Goal: Contribute content: Contribute content

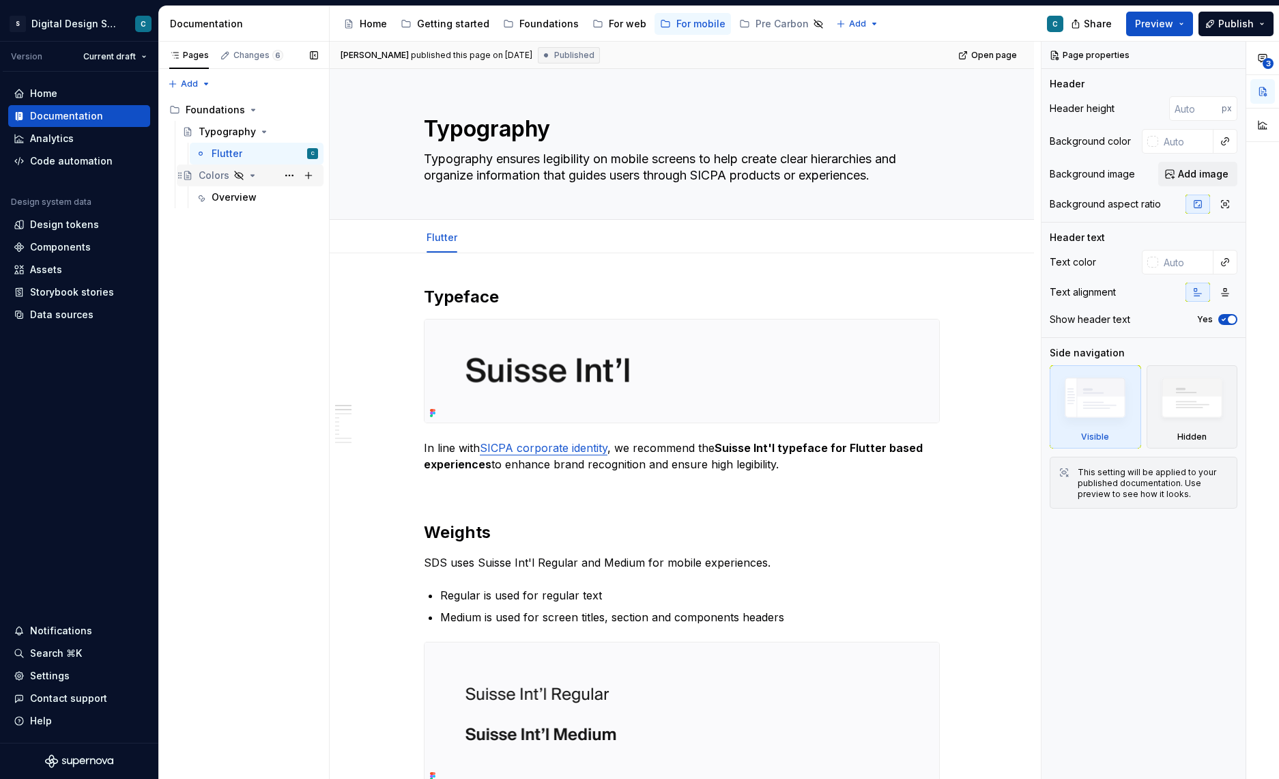
type textarea "*"
click at [215, 178] on div "Colors" at bounding box center [214, 176] width 31 height 14
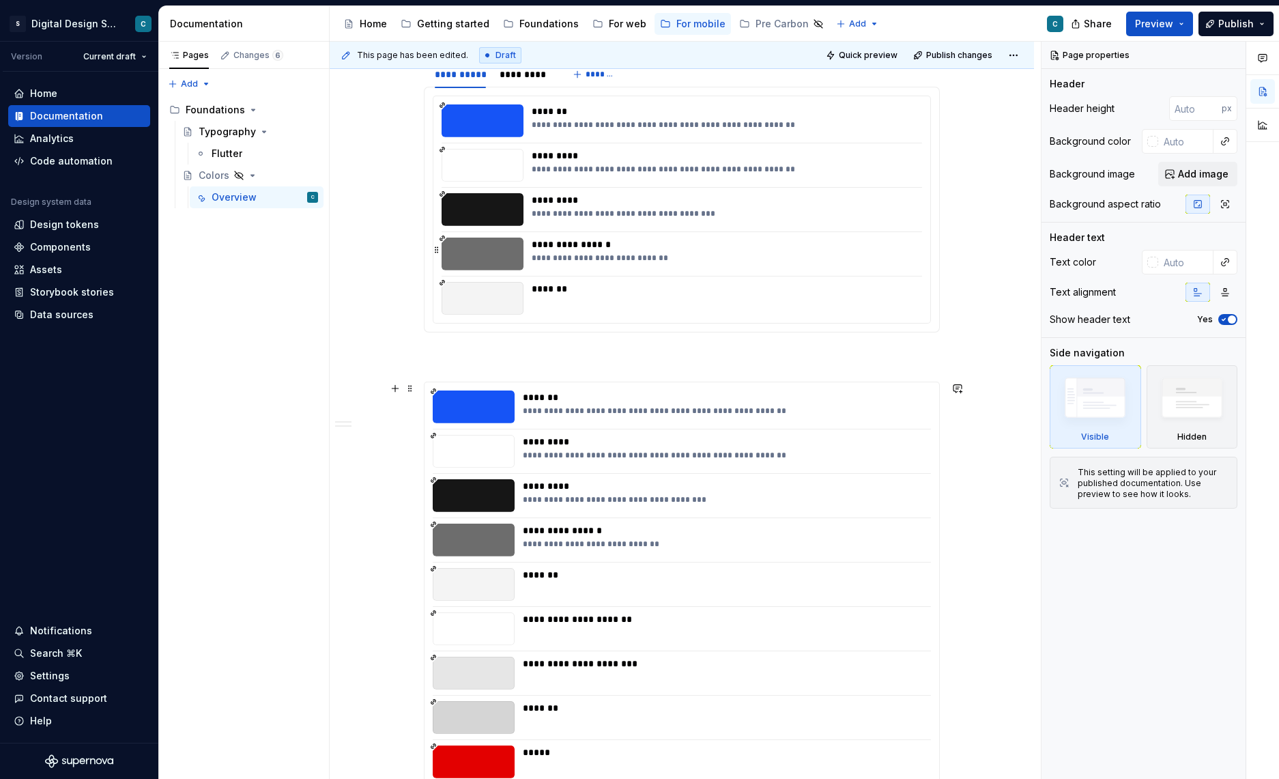
scroll to position [2282, 0]
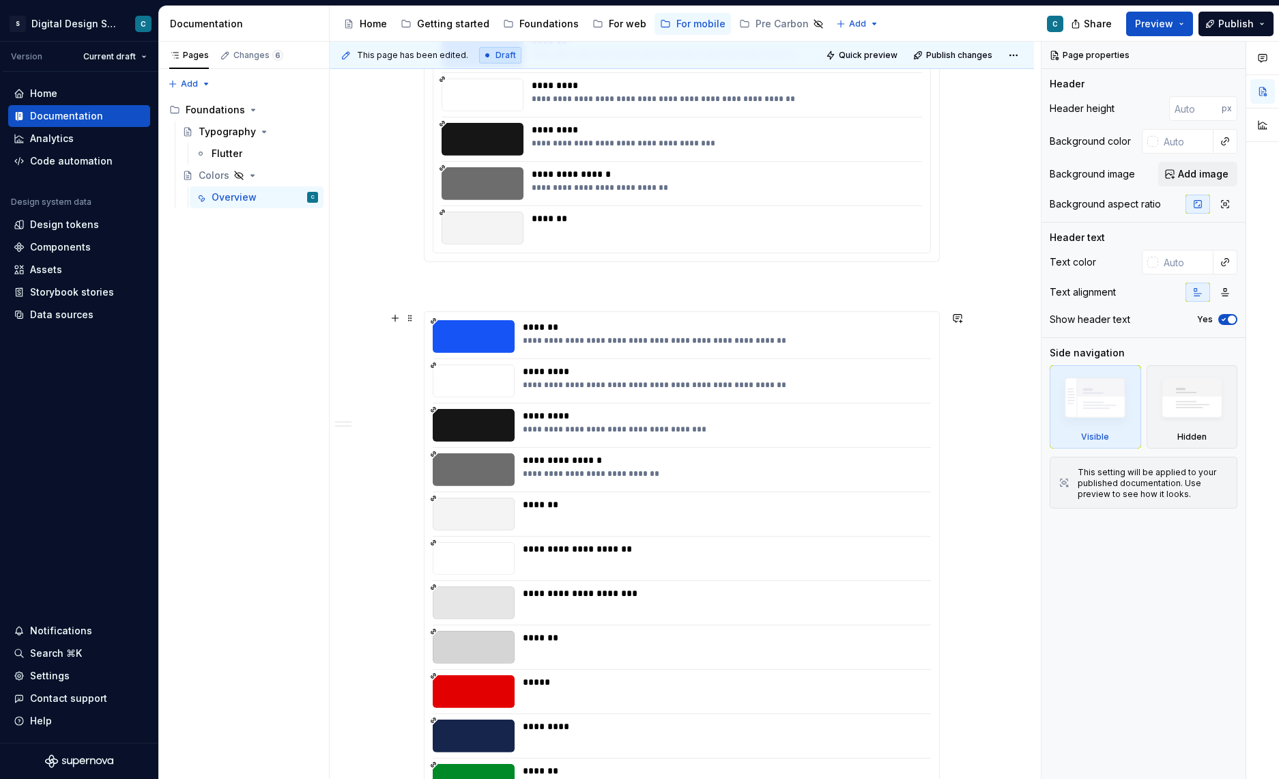
click at [665, 451] on div "**********" at bounding box center [682, 625] width 515 height 626
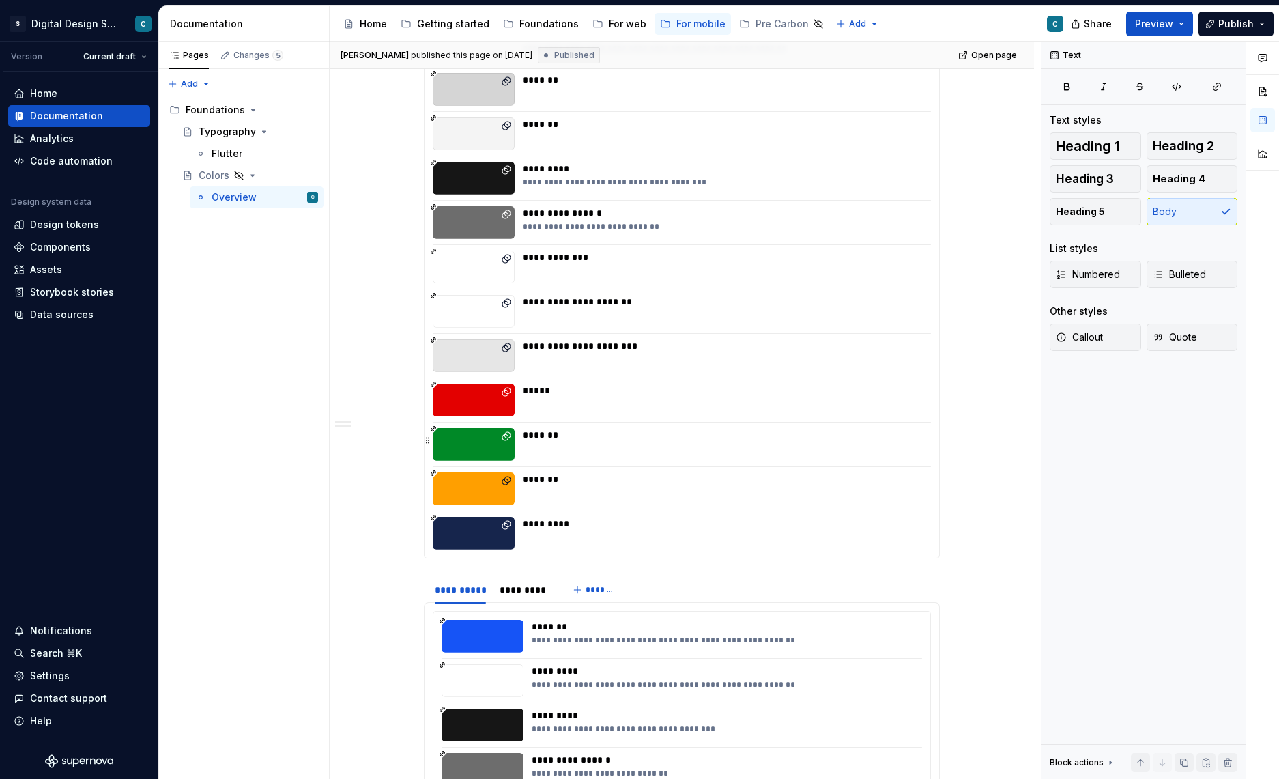
scroll to position [1450, 0]
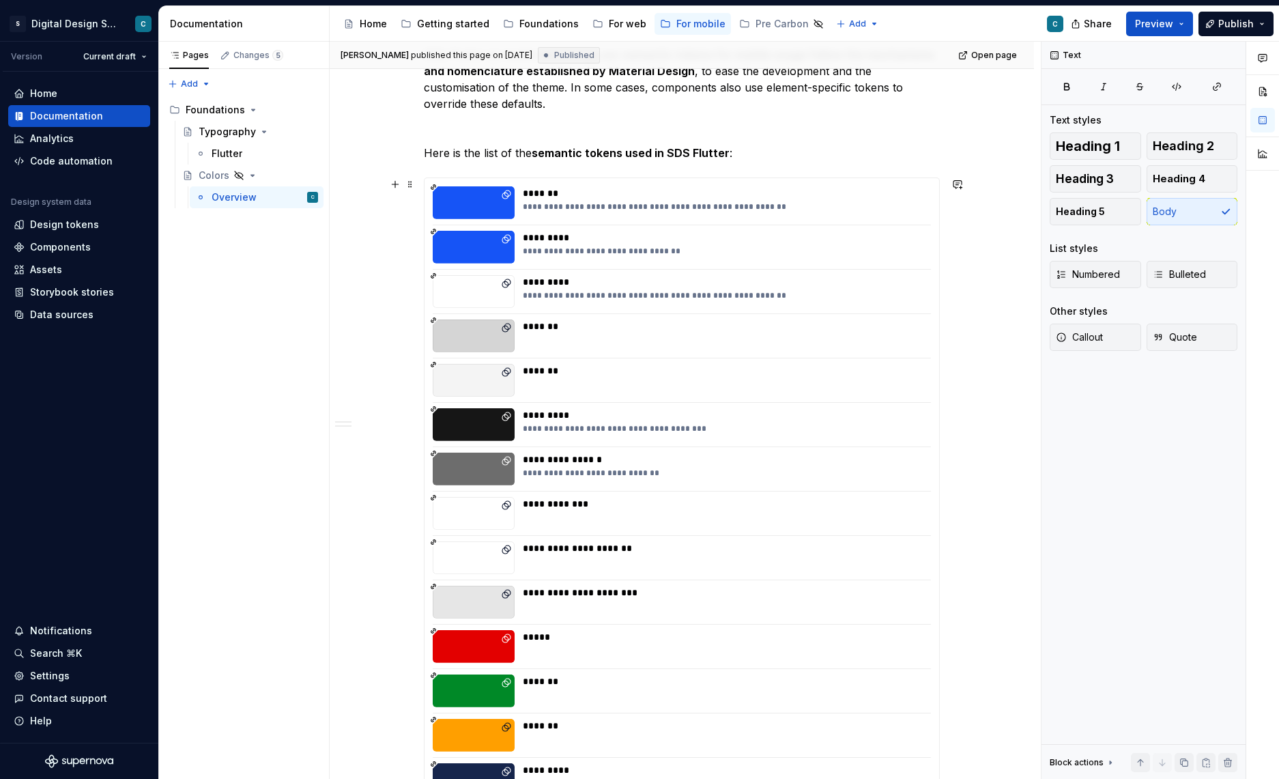
click at [733, 444] on div "**********" at bounding box center [682, 491] width 515 height 626
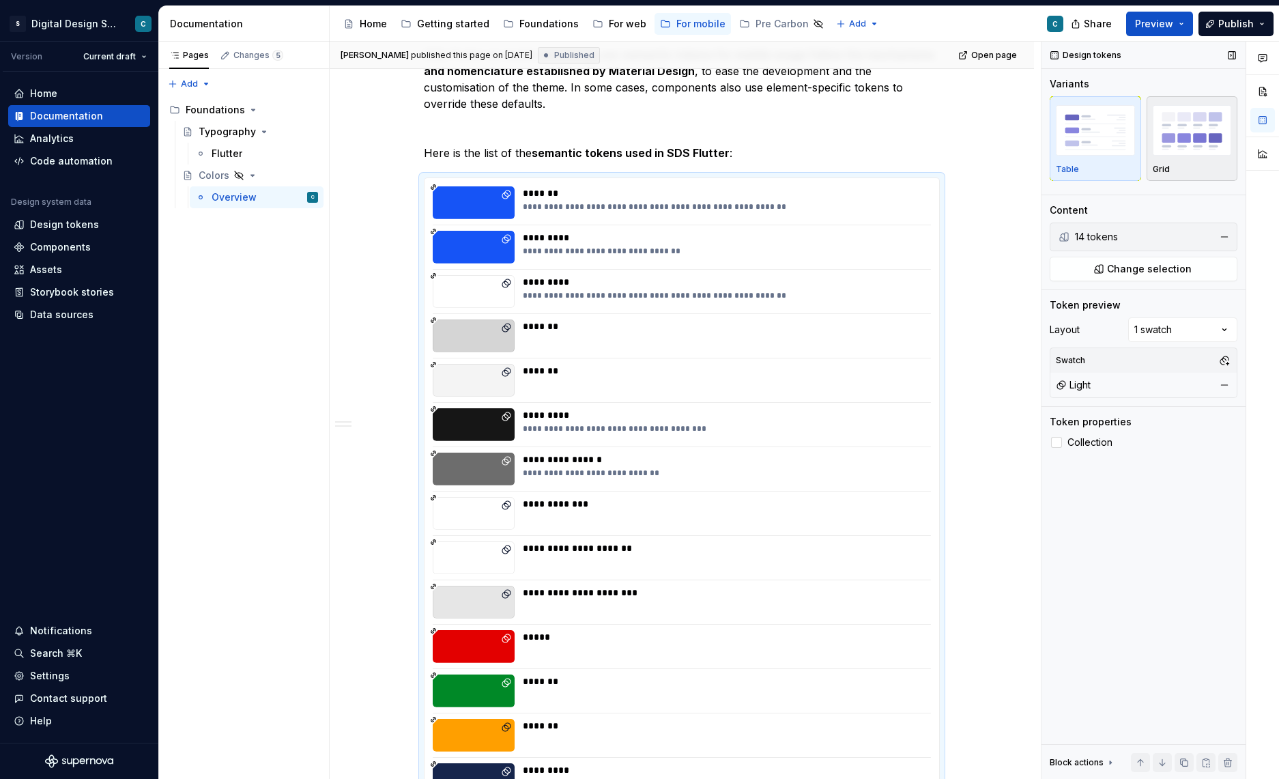
click at [1178, 161] on div "Grid" at bounding box center [1192, 138] width 79 height 72
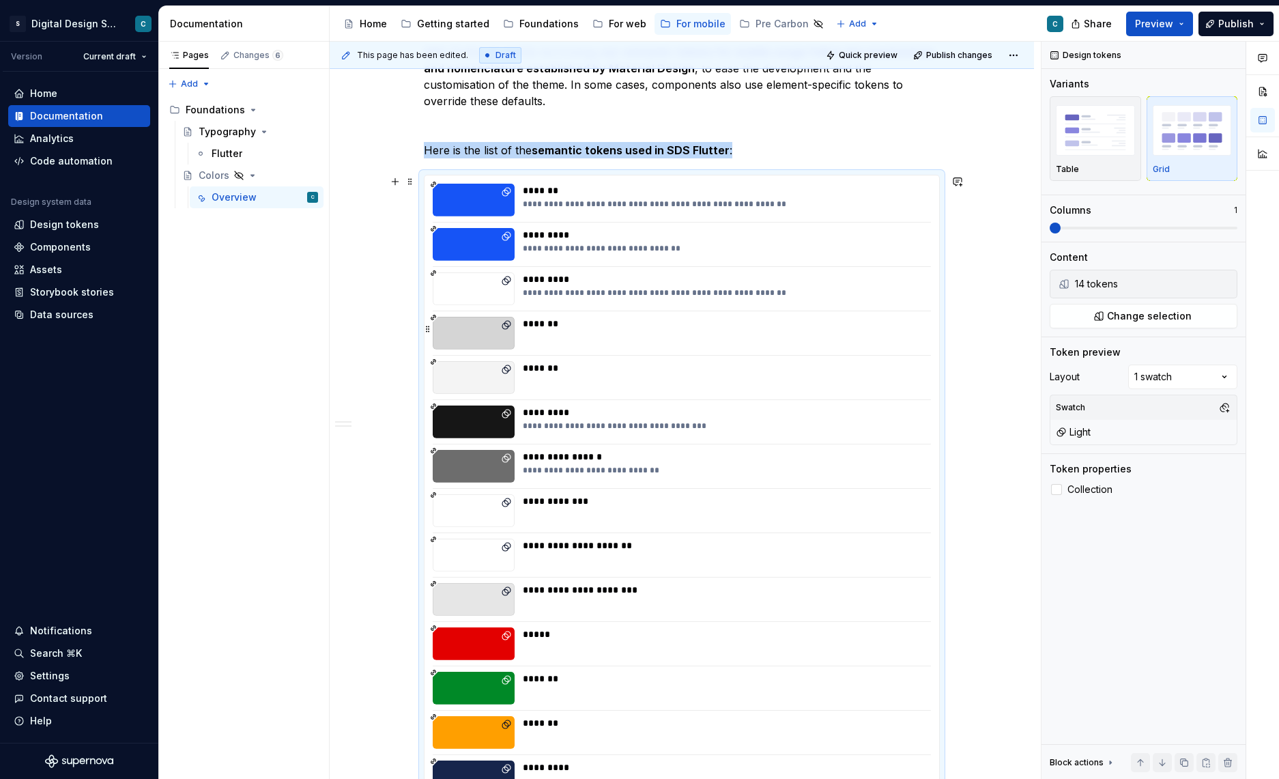
scroll to position [1332, 0]
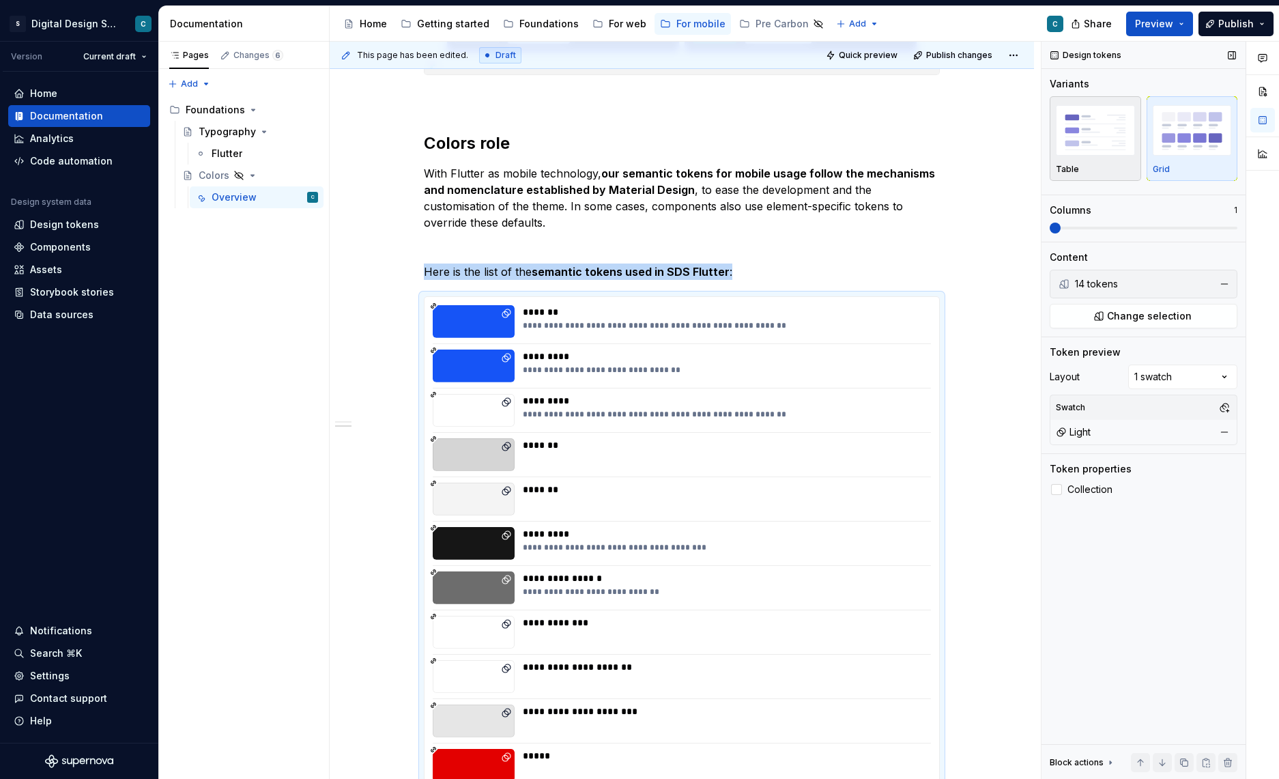
click at [1093, 136] on img "button" at bounding box center [1095, 130] width 79 height 50
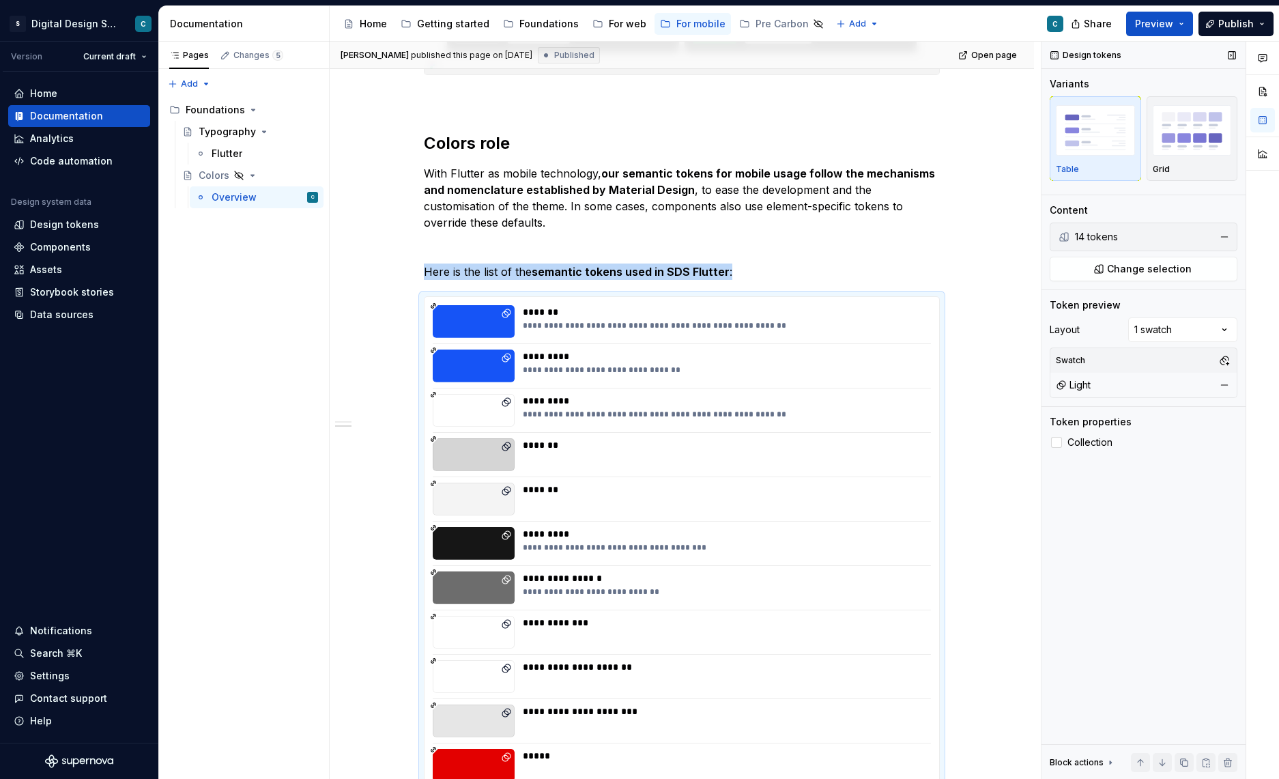
scroll to position [1475, 0]
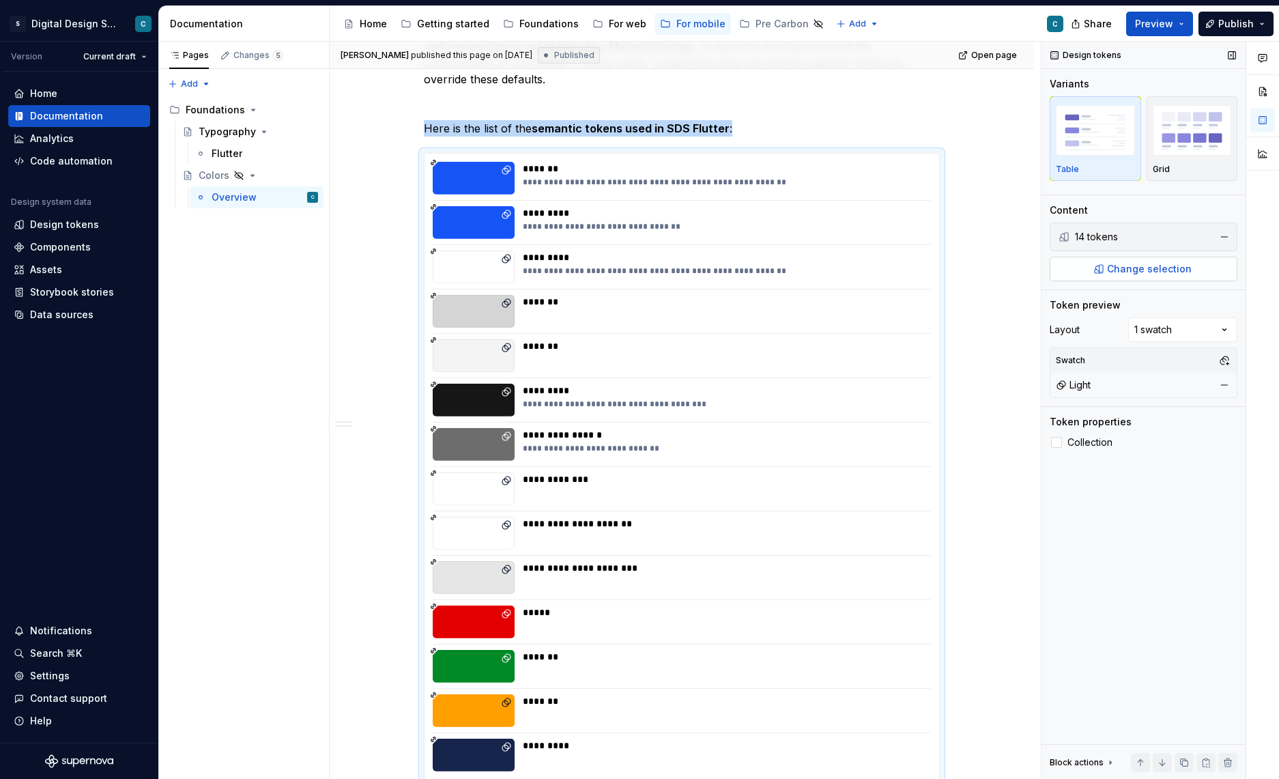
click at [1142, 273] on span "Change selection" at bounding box center [1149, 269] width 85 height 14
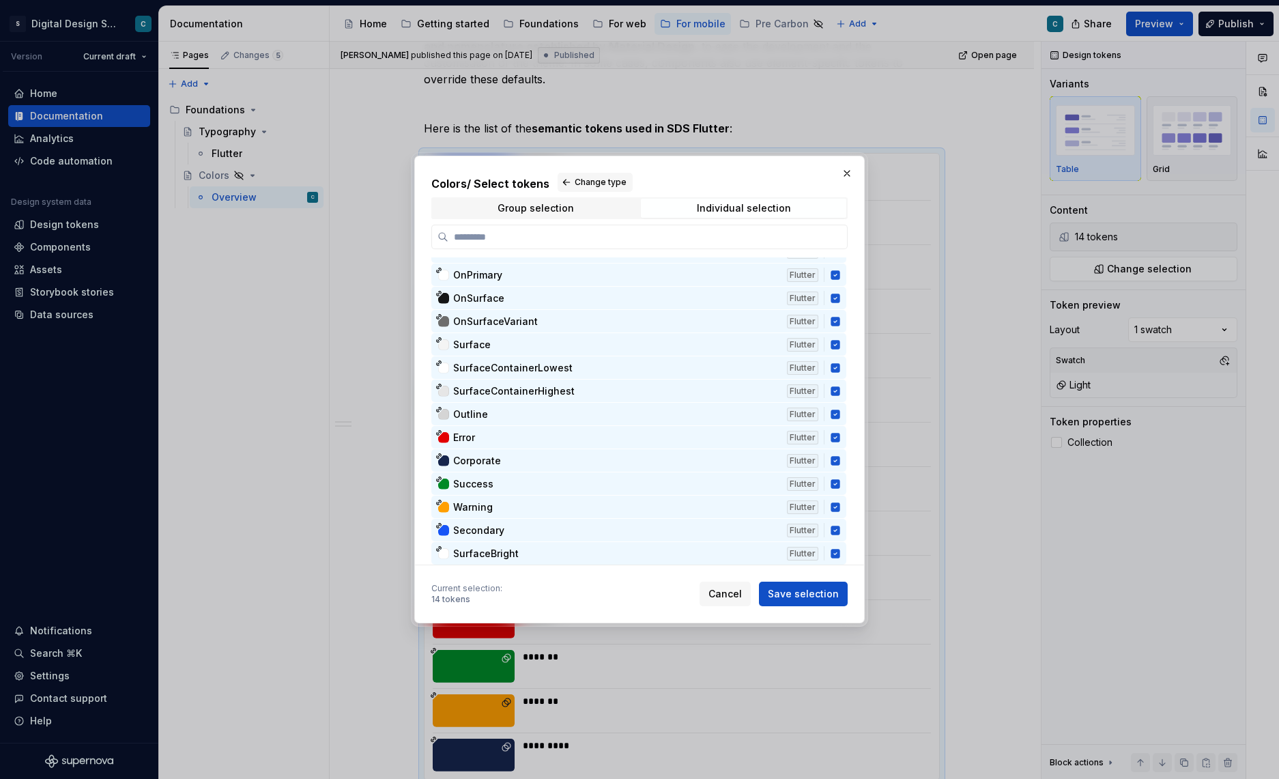
scroll to position [4339, 0]
click at [809, 594] on span "Save selection" at bounding box center [803, 594] width 71 height 14
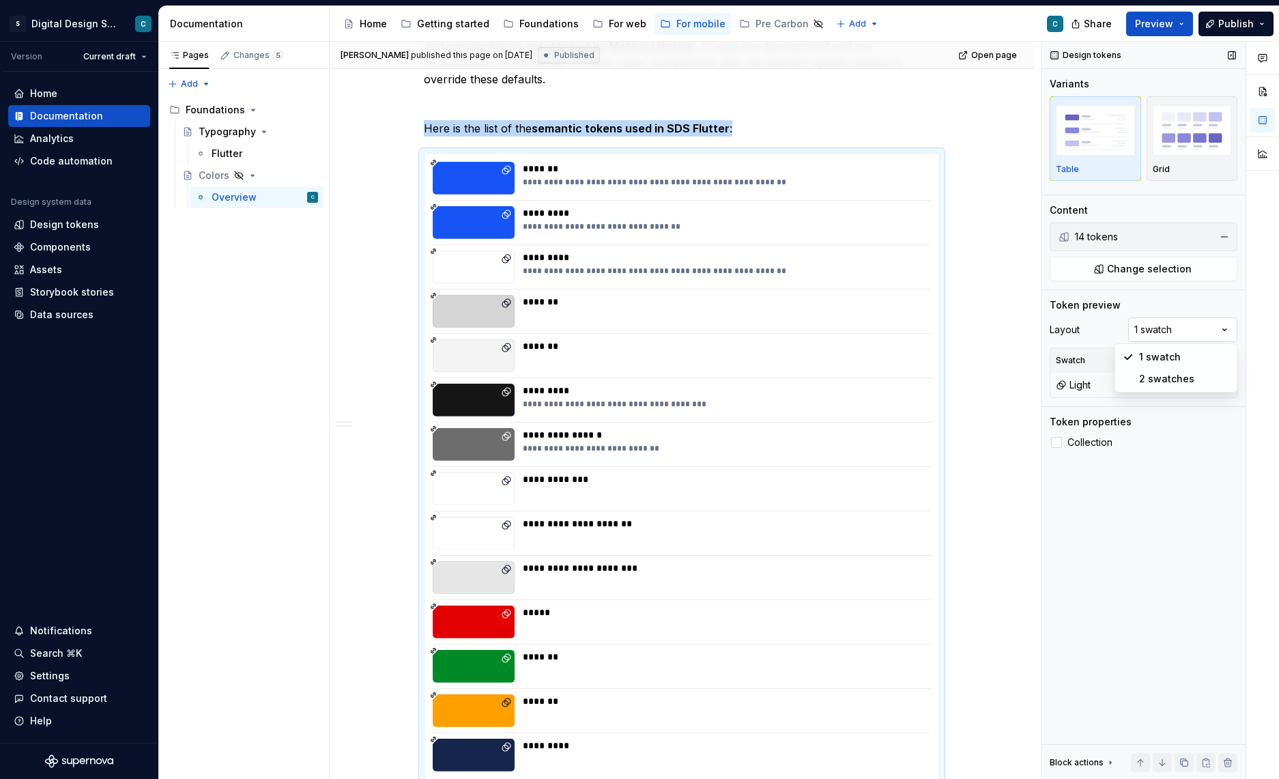
click at [1221, 330] on div "Comments Open comments No comments yet Select ‘Comment’ from the block context …" at bounding box center [1160, 411] width 238 height 738
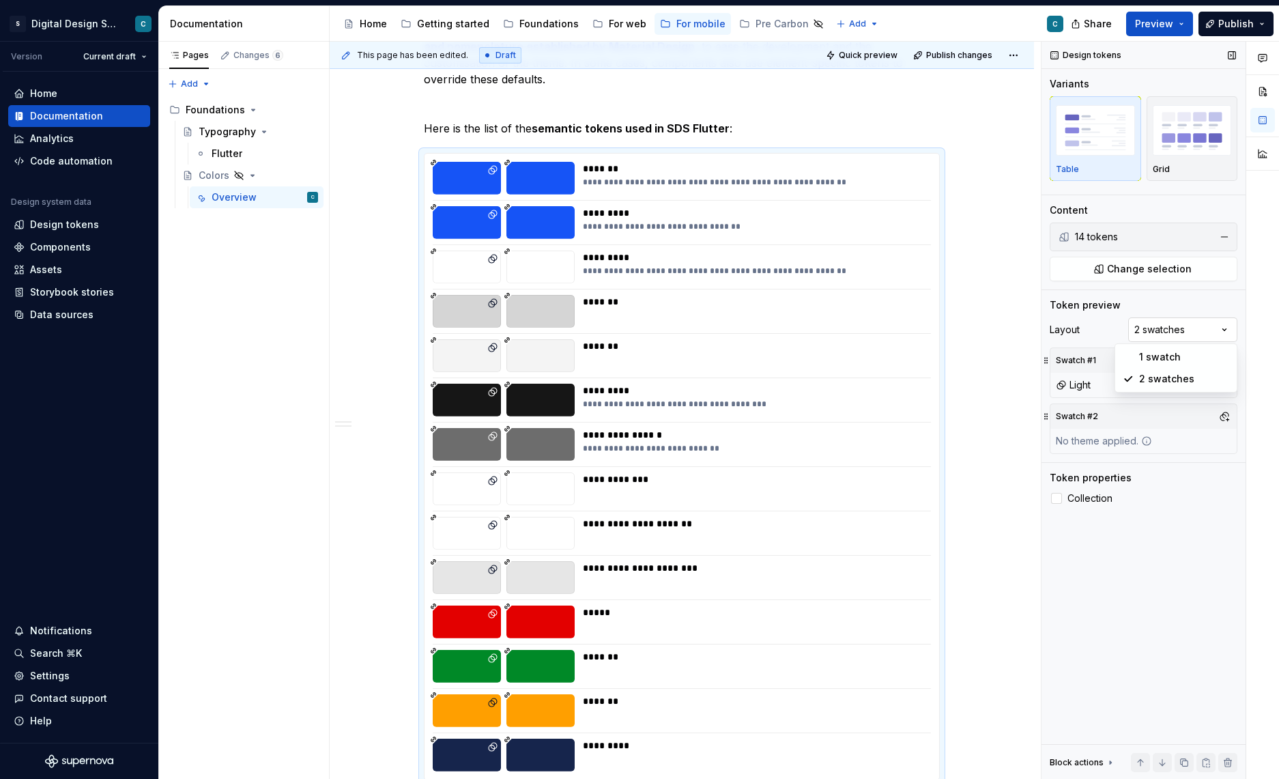
click at [1202, 325] on div "Comments Open comments No comments yet Select ‘Comment’ from the block context …" at bounding box center [1160, 411] width 238 height 738
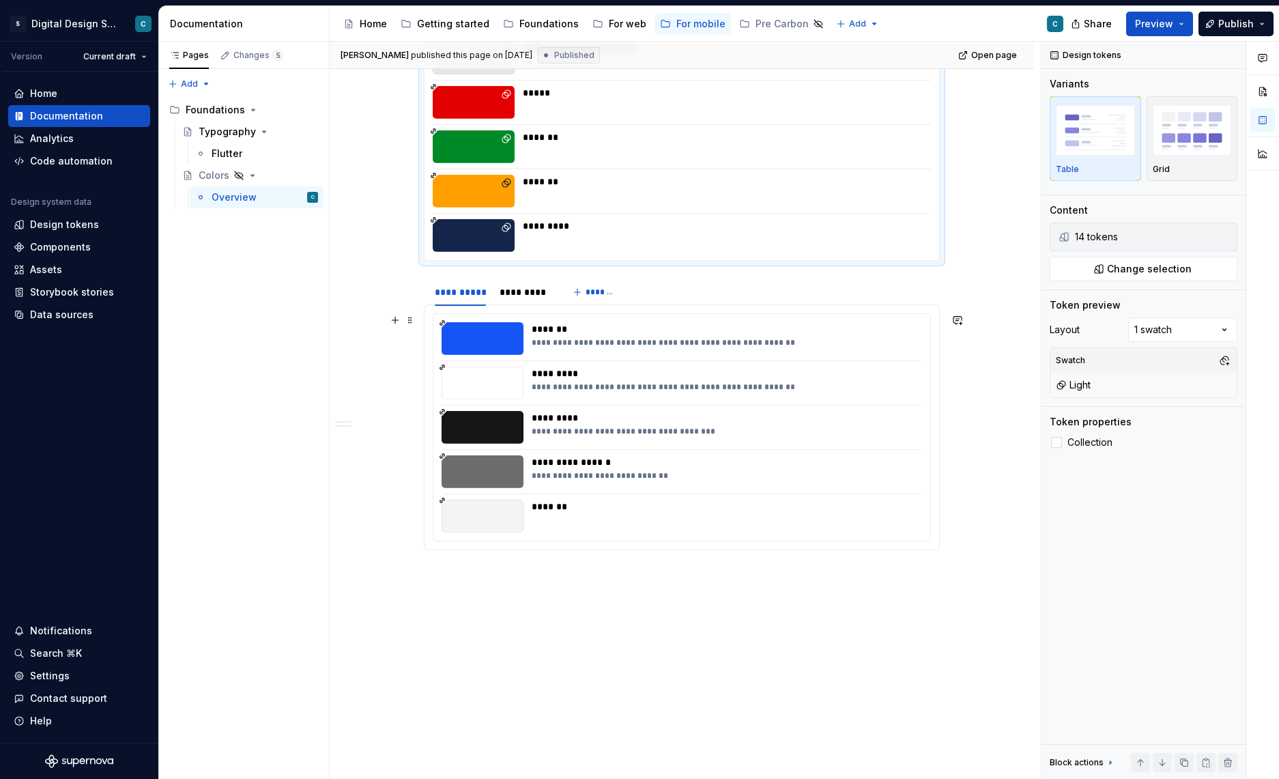
scroll to position [1263, 0]
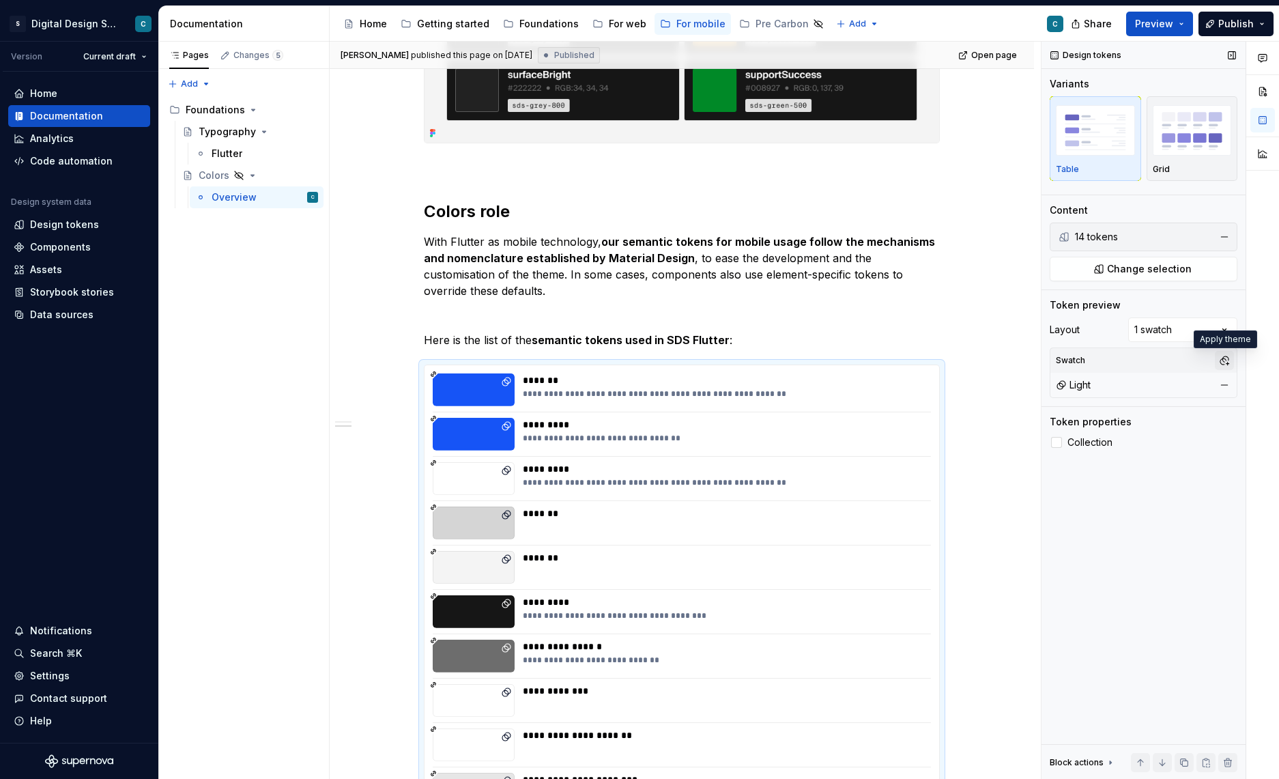
click at [1225, 366] on button "button" at bounding box center [1224, 360] width 19 height 19
click at [1083, 416] on div "Suggestions" at bounding box center [1084, 412] width 11 height 11
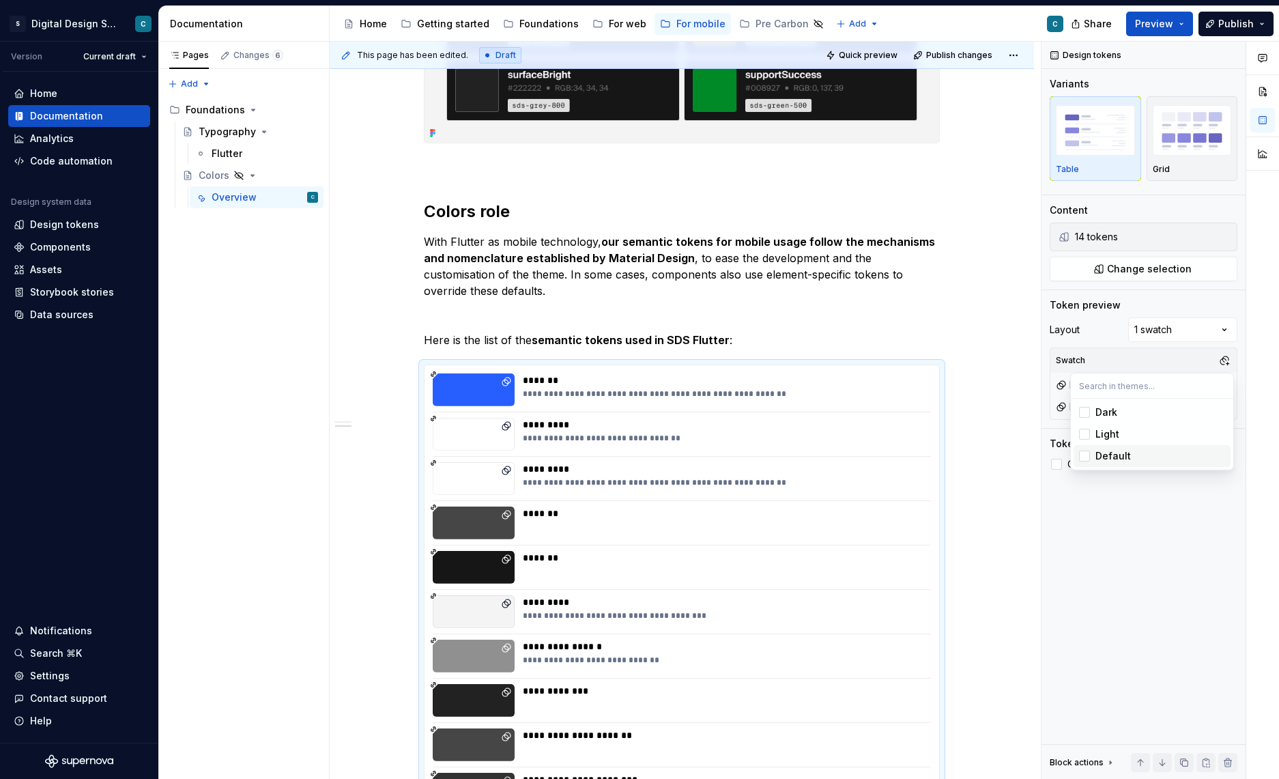
click at [1126, 571] on div "Comments Open comments No comments yet Select ‘Comment’ from the block context …" at bounding box center [1160, 411] width 238 height 738
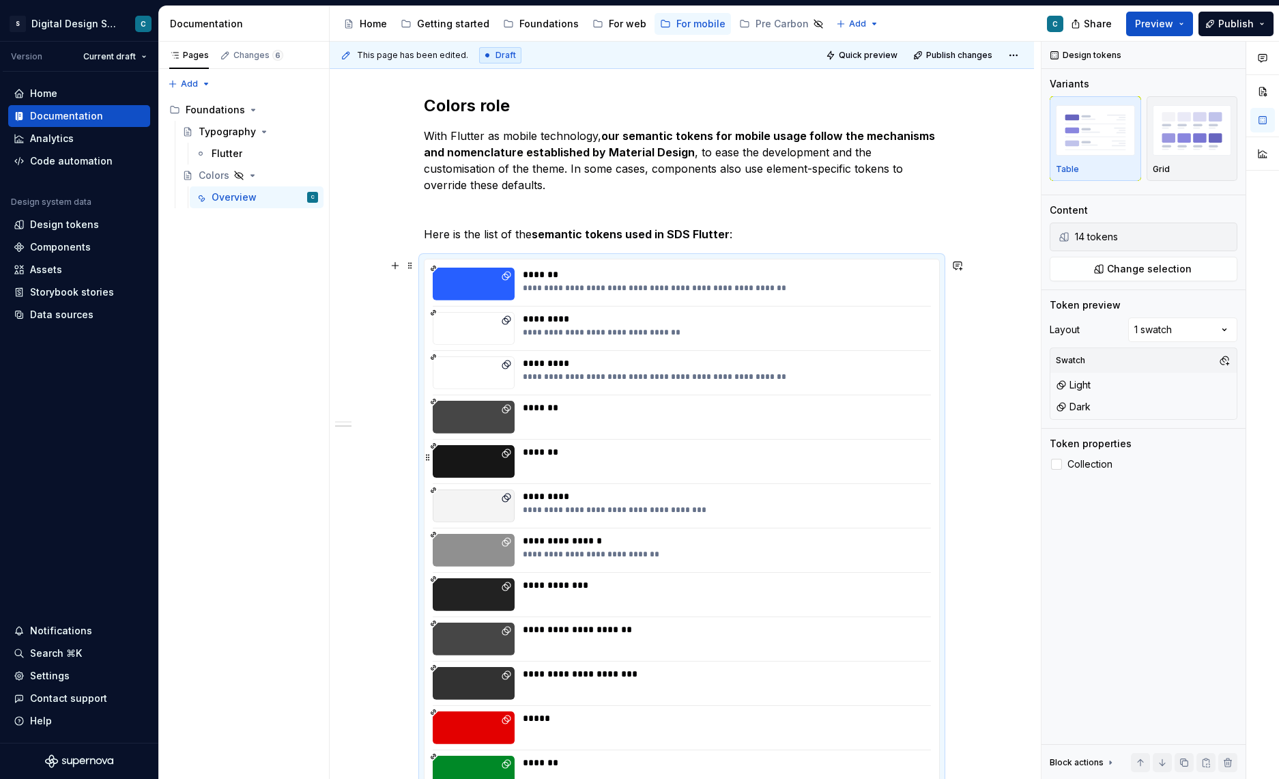
scroll to position [1349, 0]
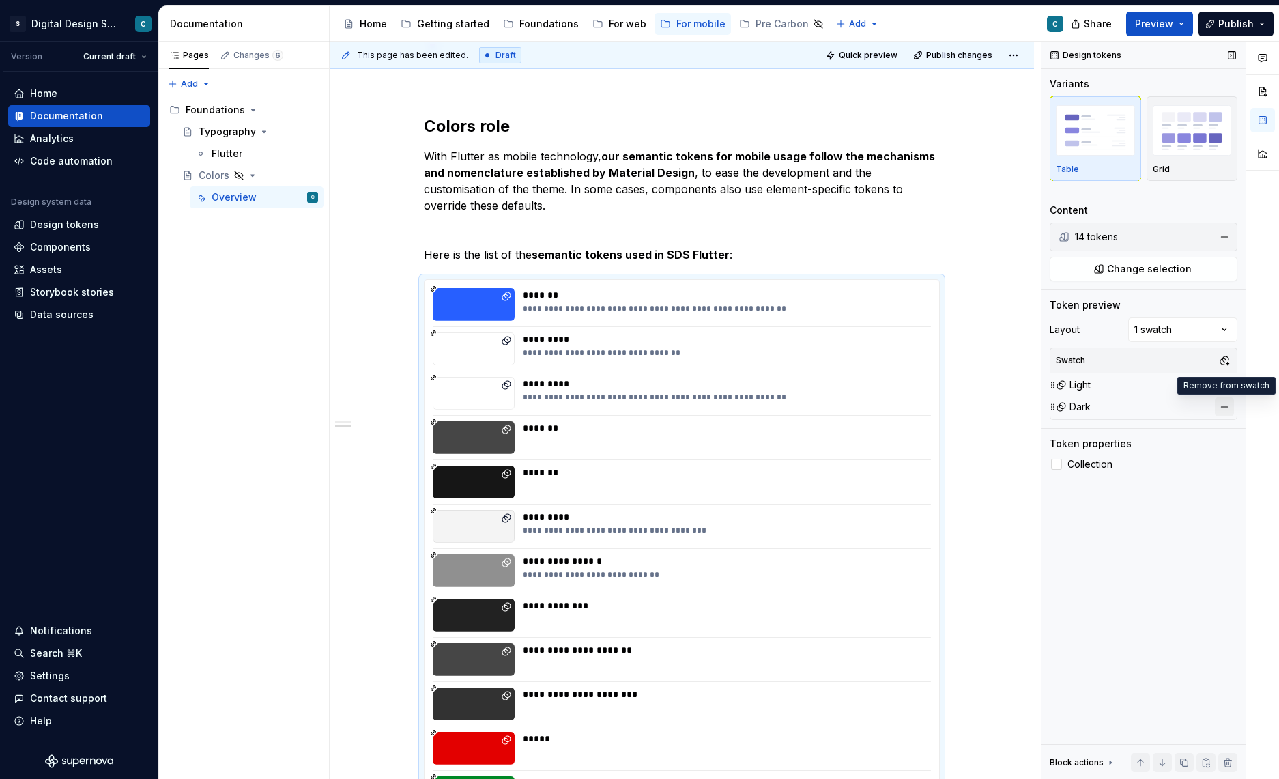
click at [1223, 403] on button "button" at bounding box center [1224, 406] width 19 height 19
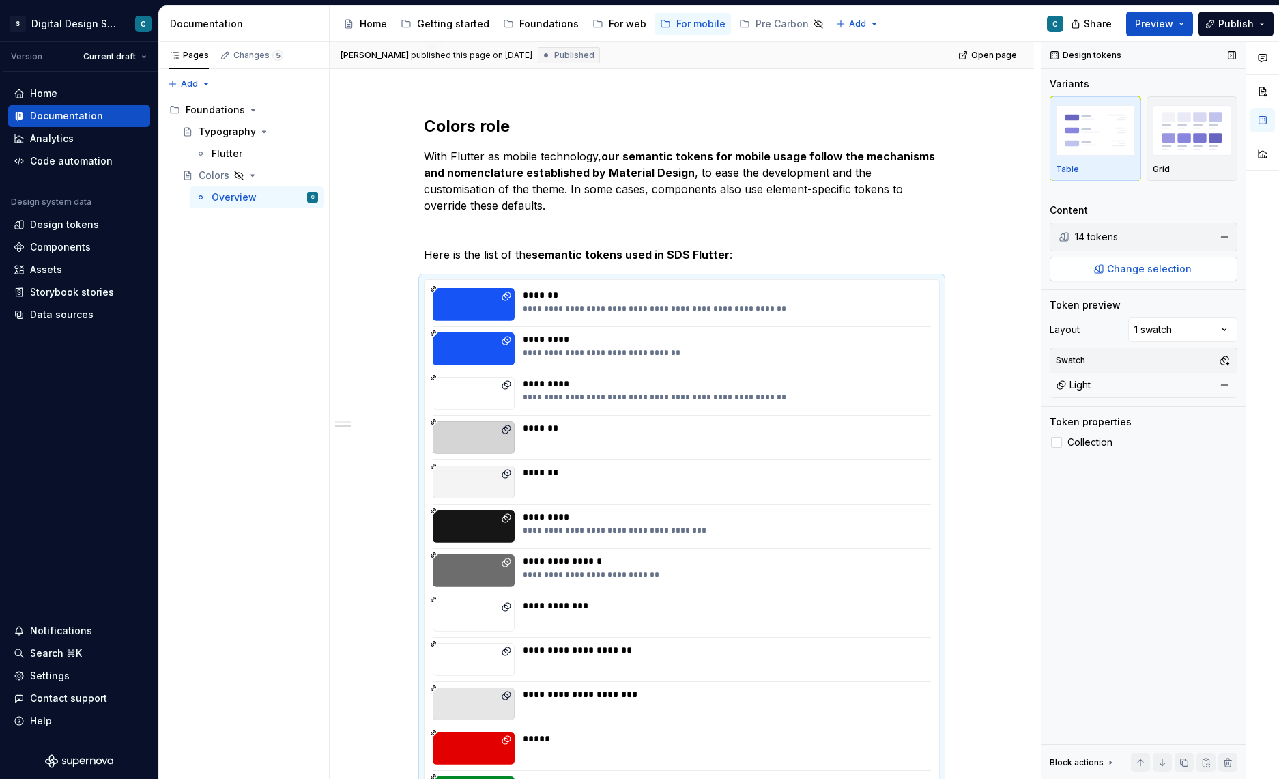
click at [1130, 268] on span "Change selection" at bounding box center [1149, 269] width 85 height 14
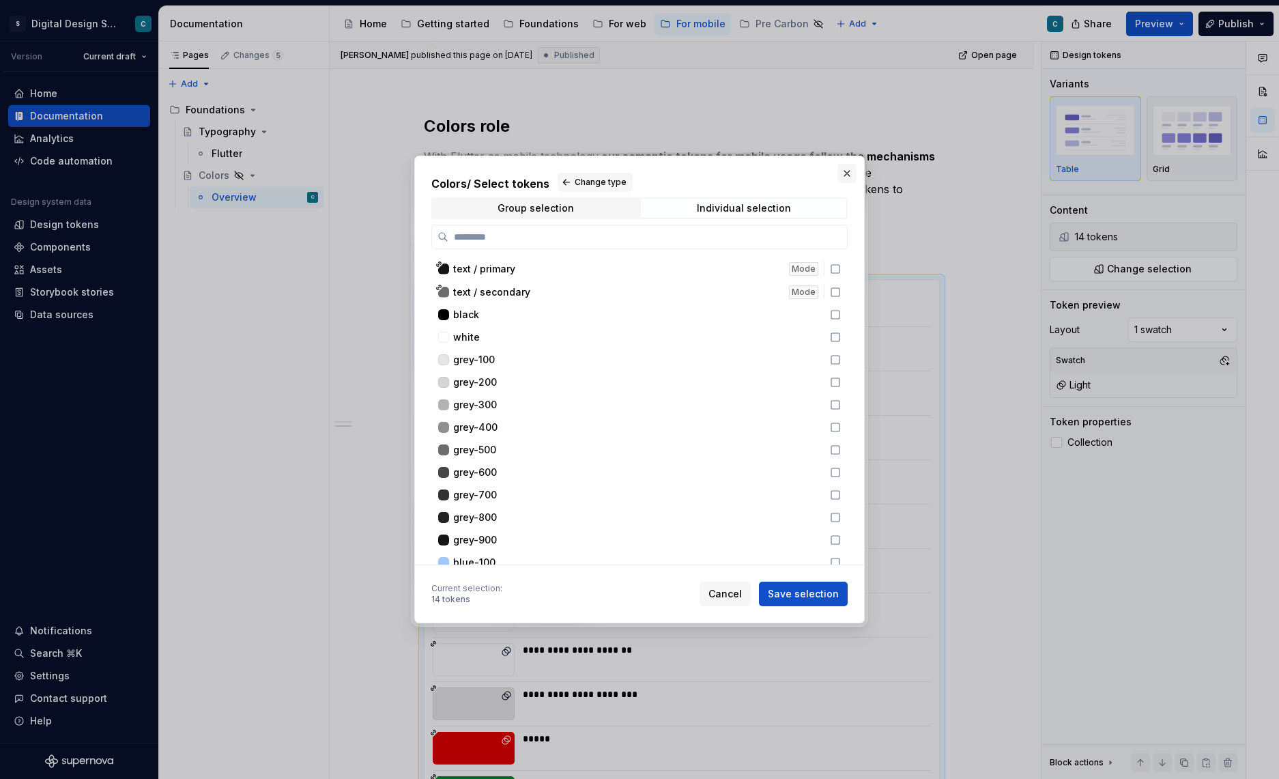
click at [851, 171] on button "button" at bounding box center [846, 173] width 19 height 19
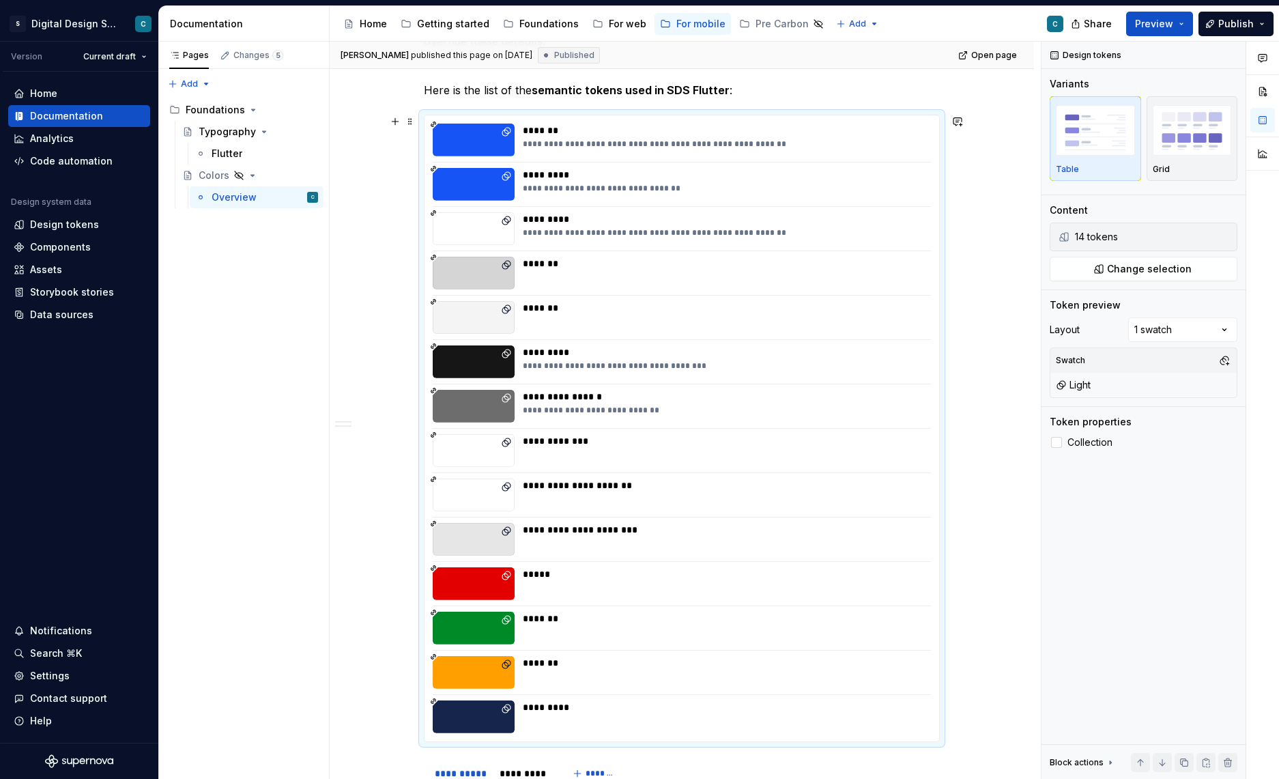
scroll to position [1493, 0]
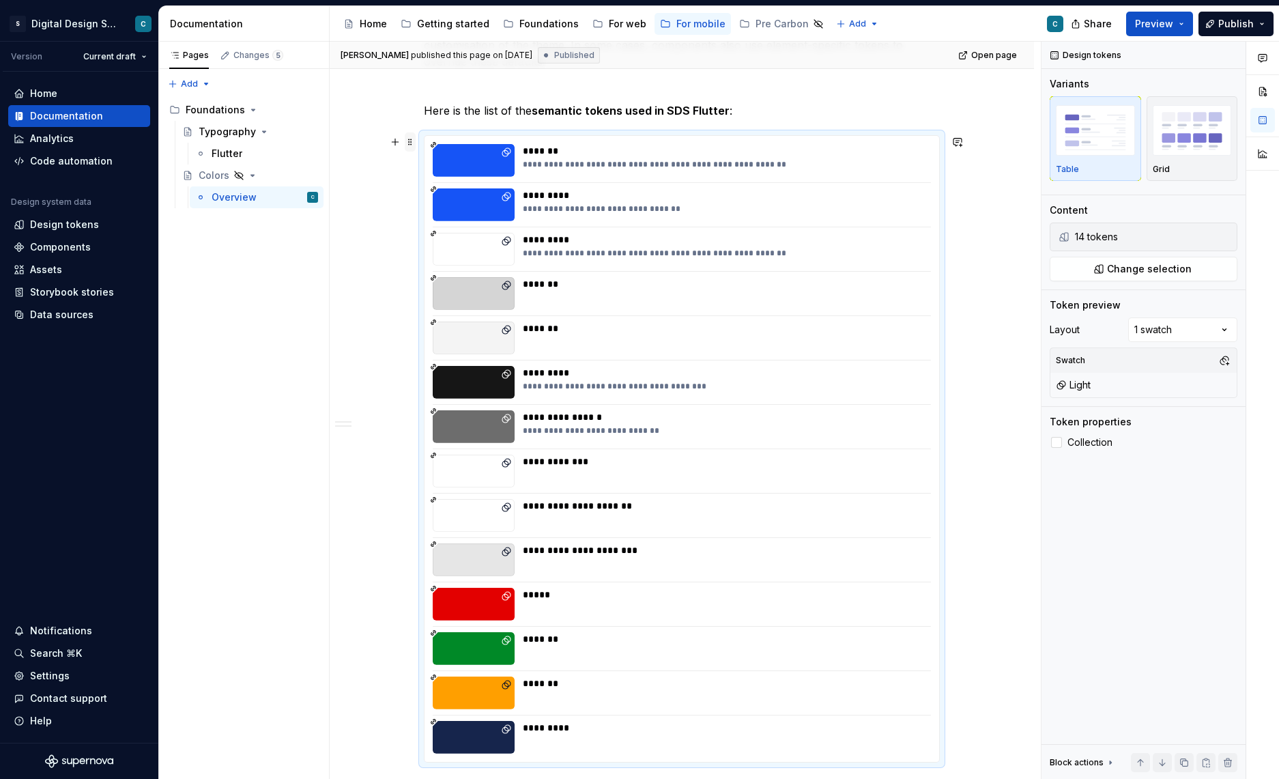
click at [411, 145] on span at bounding box center [410, 141] width 11 height 19
click at [398, 267] on div "**********" at bounding box center [682, 48] width 704 height 2574
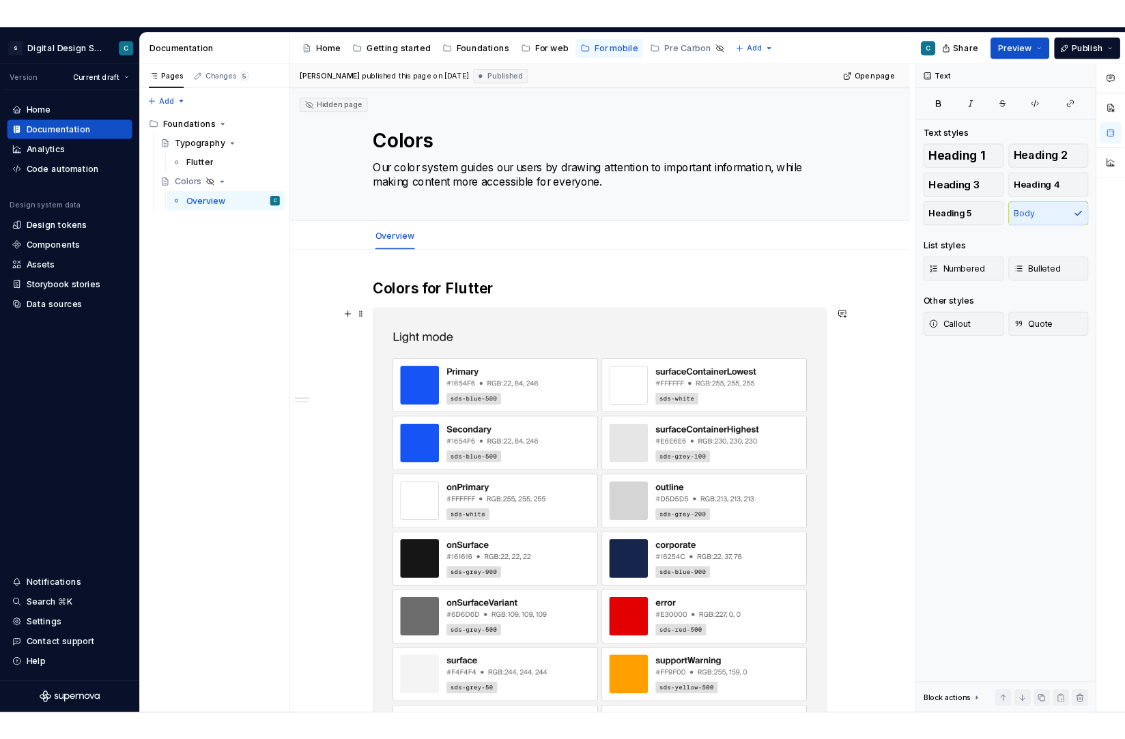
scroll to position [0, 0]
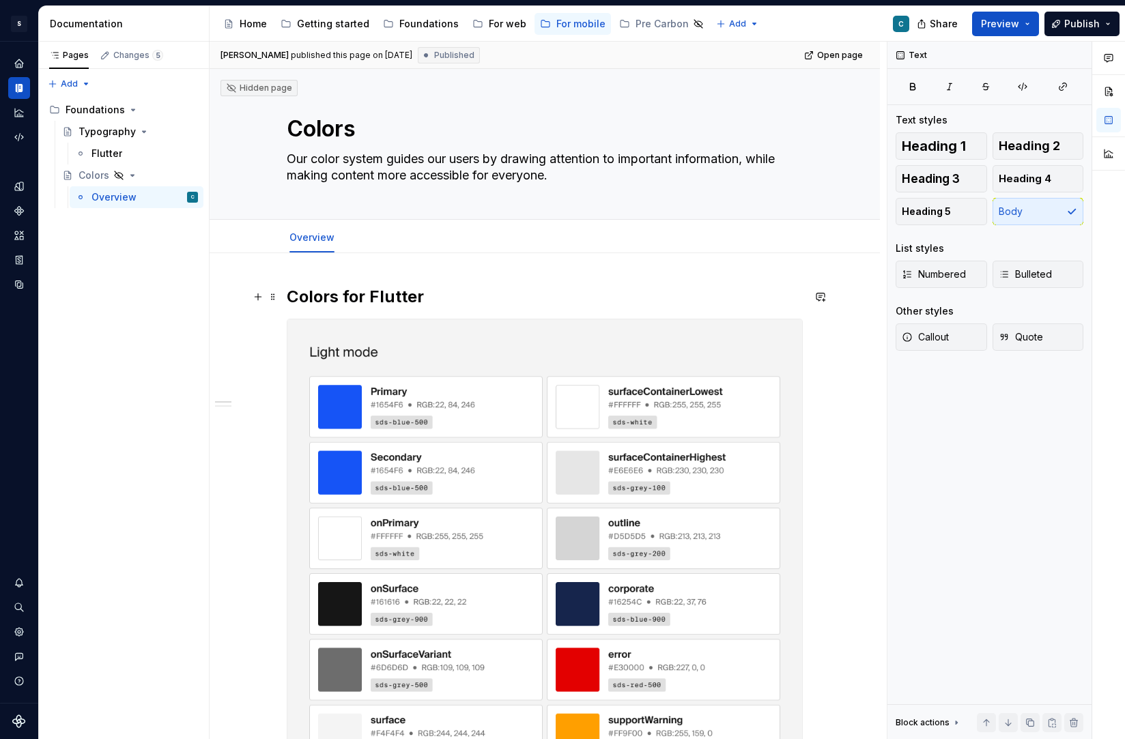
click at [261, 300] on button "button" at bounding box center [257, 296] width 19 height 19
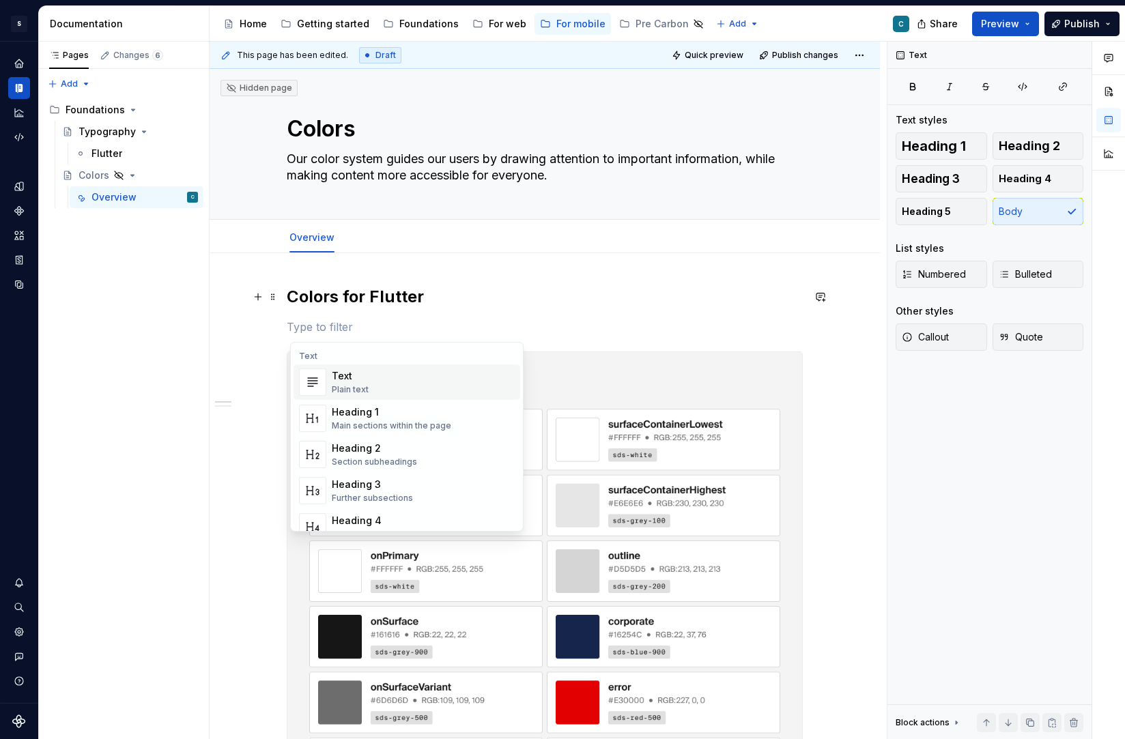
type textarea "*"
click at [356, 375] on div "Text" at bounding box center [350, 376] width 37 height 14
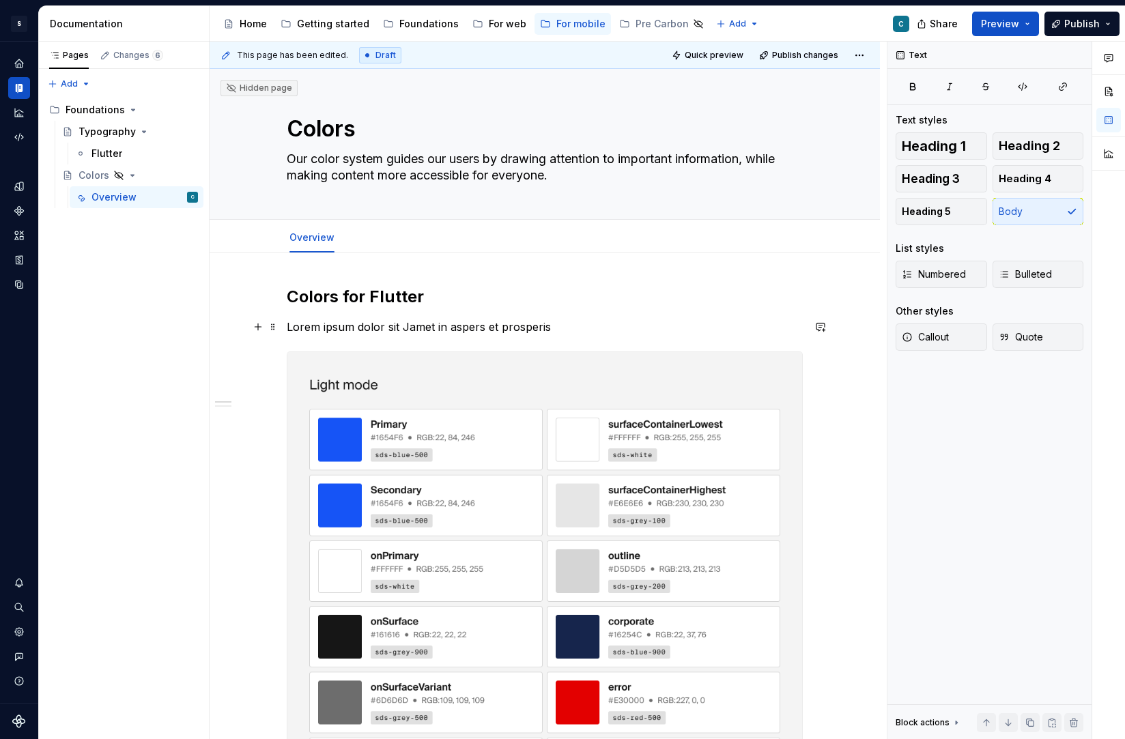
click at [412, 326] on p "Lorem ipsum dolor sit Jamet in aspers et prosperis" at bounding box center [545, 327] width 516 height 16
click at [474, 333] on p "Lorem ipsum dolor sit amet in aspers et prosperis" at bounding box center [545, 327] width 516 height 16
click at [567, 334] on p "Lorem ipsum dolor sit amet in asperis et prosperis" at bounding box center [545, 327] width 516 height 16
click at [111, 146] on div "Flutter" at bounding box center [144, 153] width 106 height 19
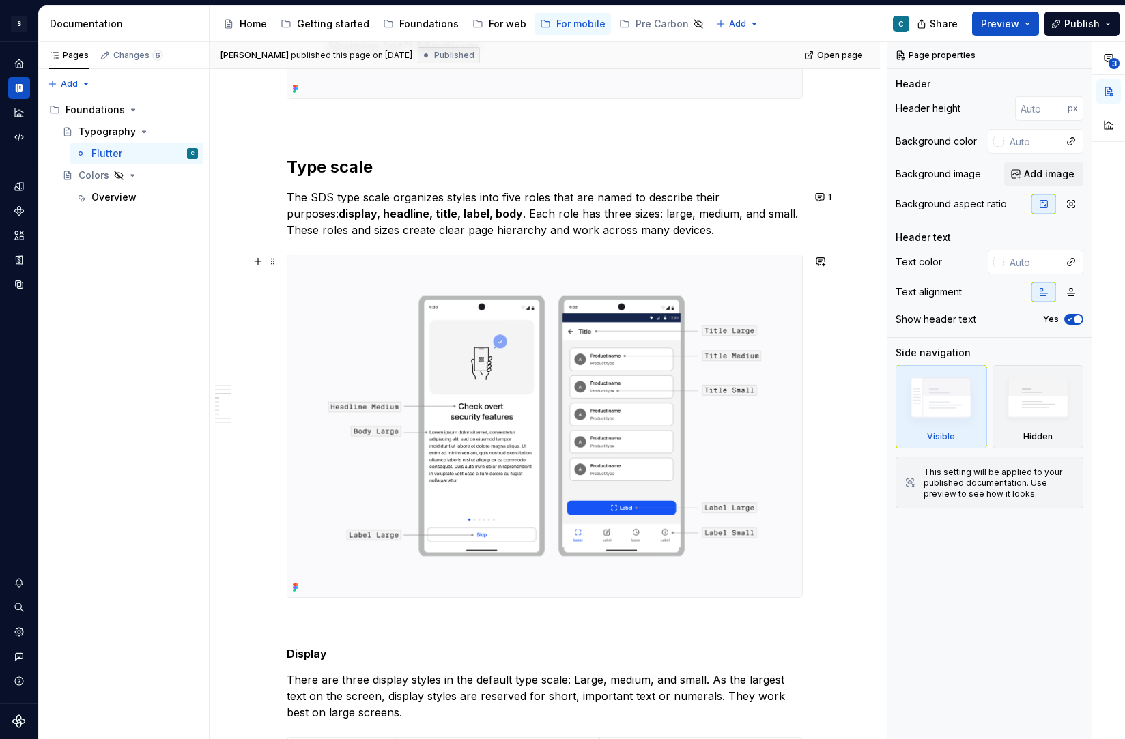
scroll to position [1027, 0]
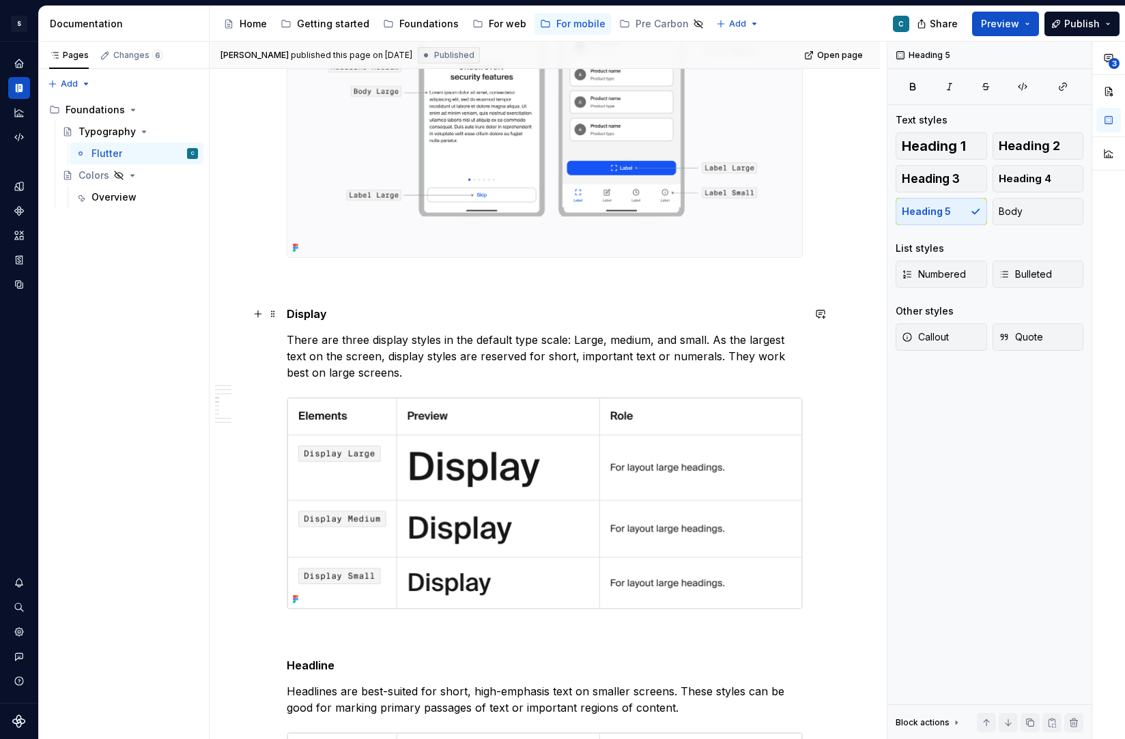
click at [313, 314] on h5 "Display" at bounding box center [545, 314] width 516 height 14
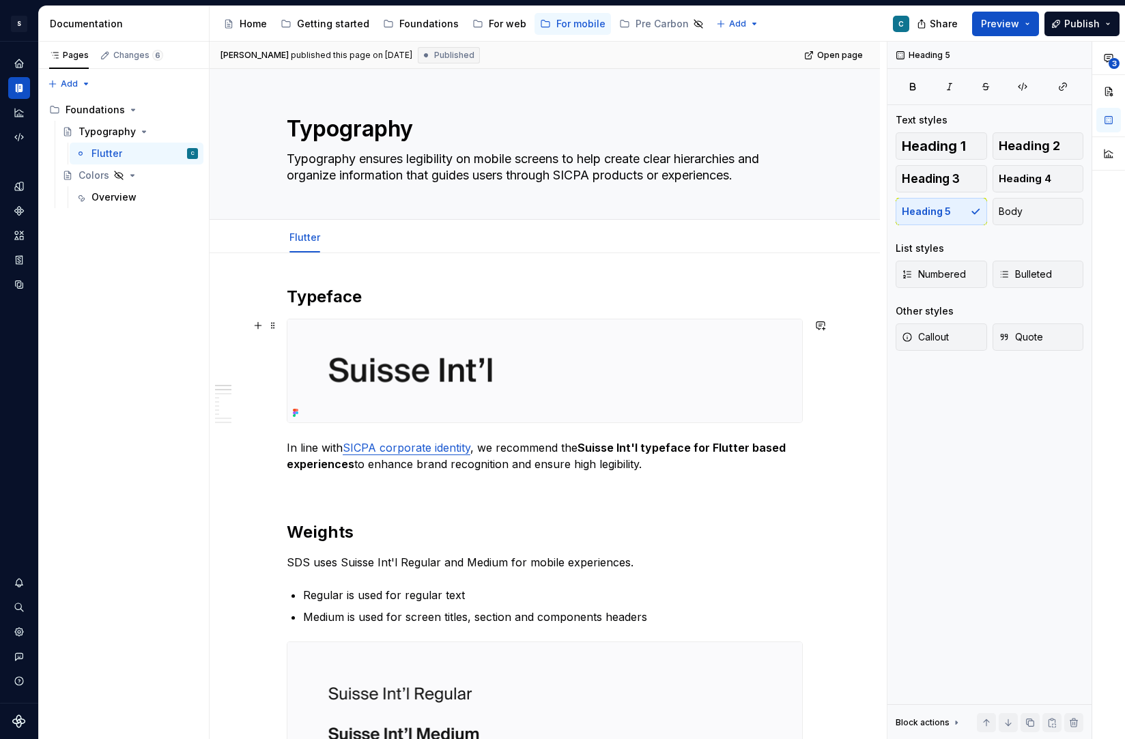
scroll to position [0, 0]
click at [115, 205] on div "Overview" at bounding box center [144, 197] width 106 height 19
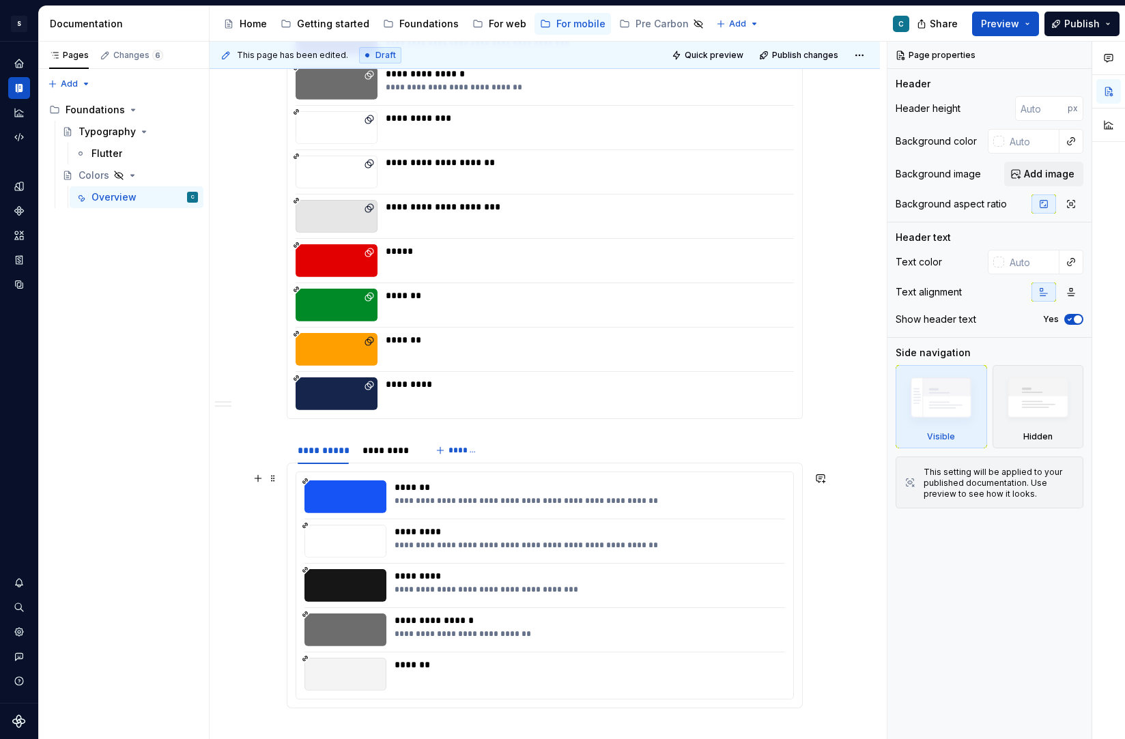
scroll to position [1822, 0]
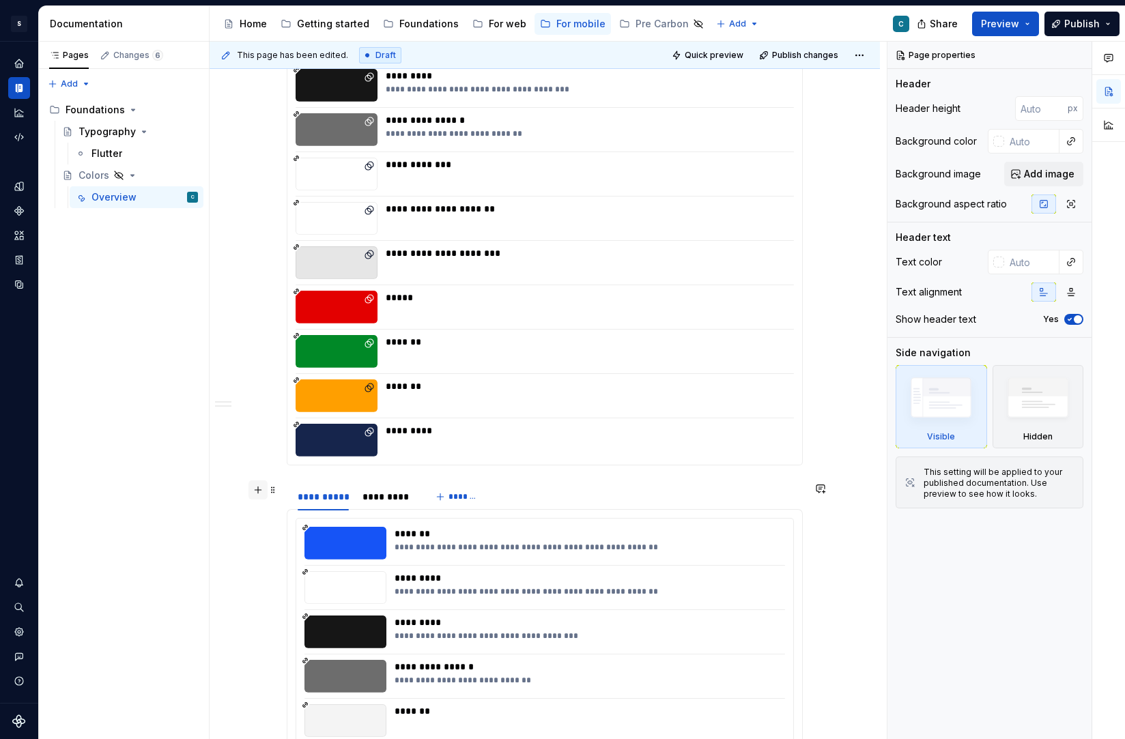
type textarea "*"
click at [261, 491] on button "button" at bounding box center [257, 489] width 19 height 19
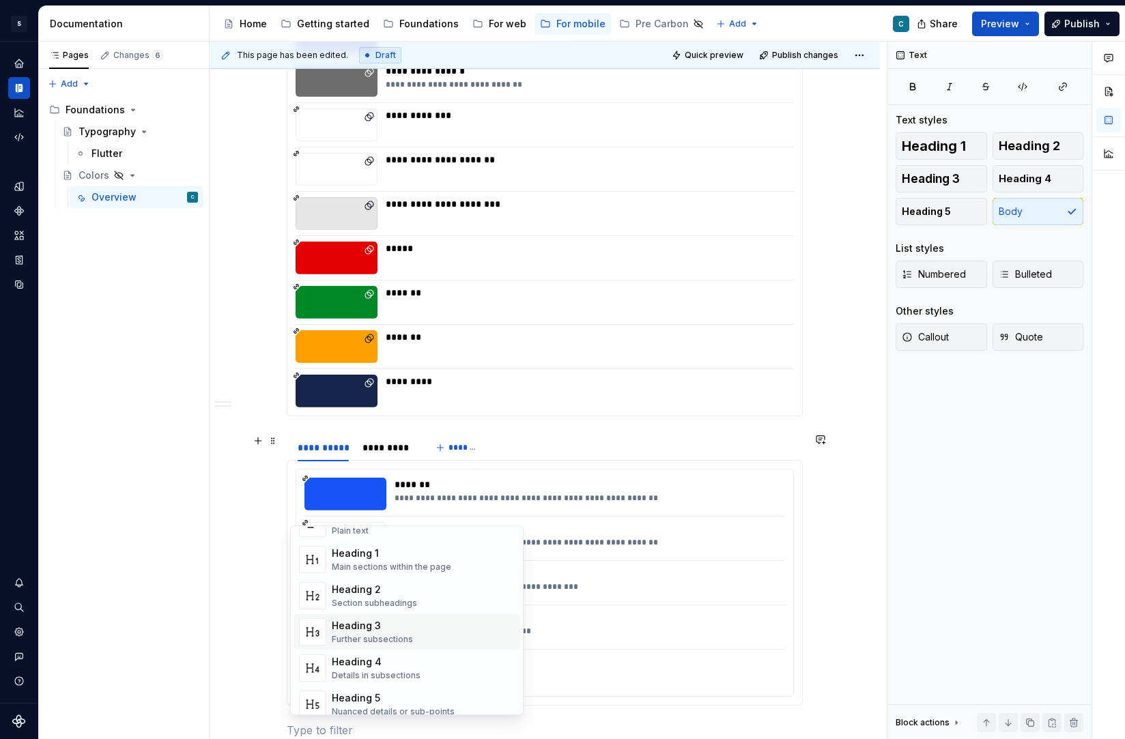
scroll to position [78, 0]
click at [379, 670] on div "Heading 5 Nuanced details or sub-points" at bounding box center [393, 669] width 123 height 26
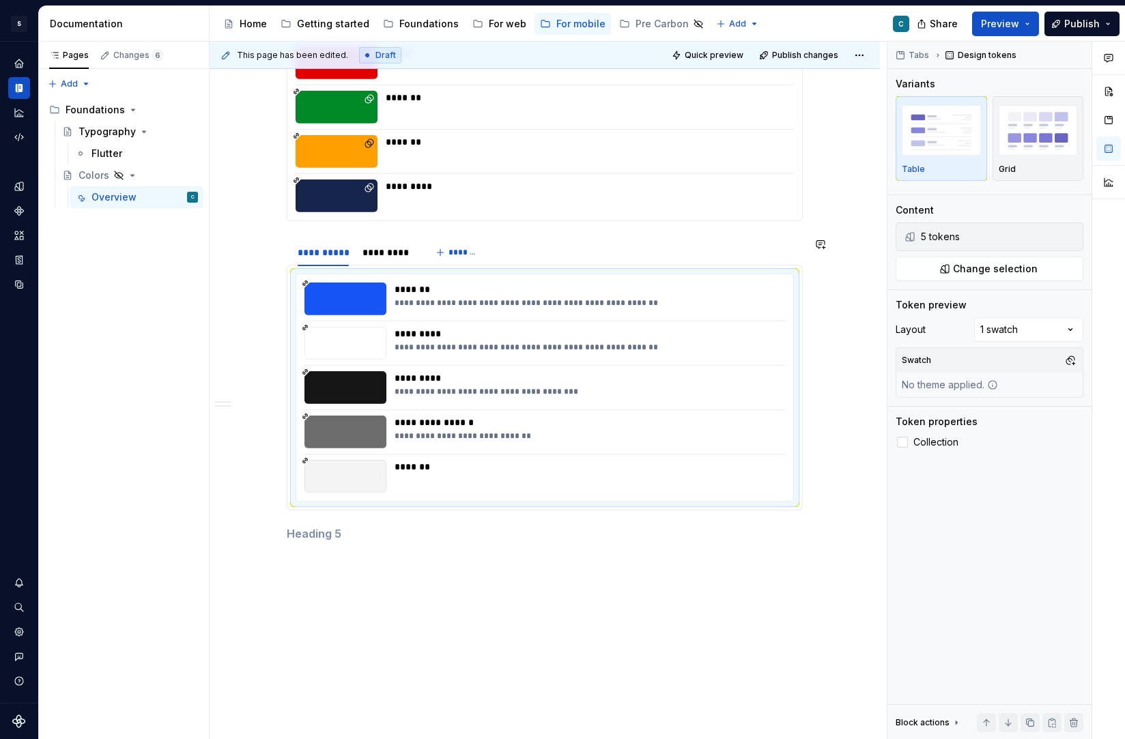
scroll to position [2089, 0]
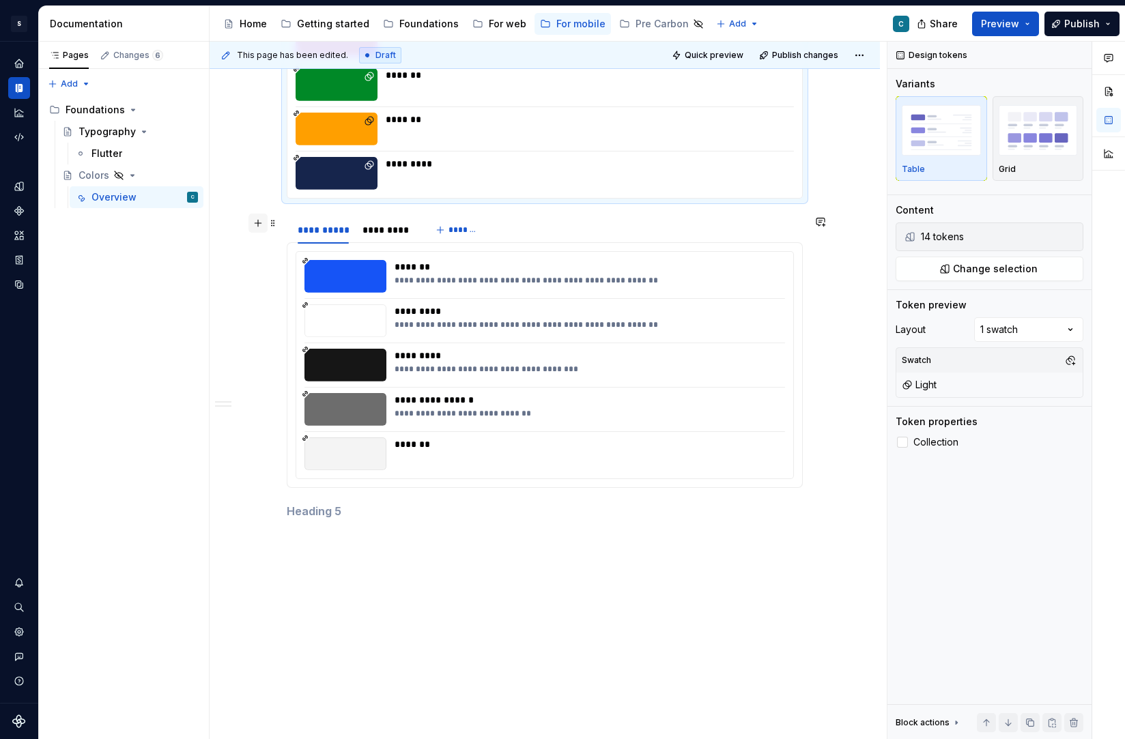
click at [264, 221] on button "button" at bounding box center [257, 223] width 19 height 19
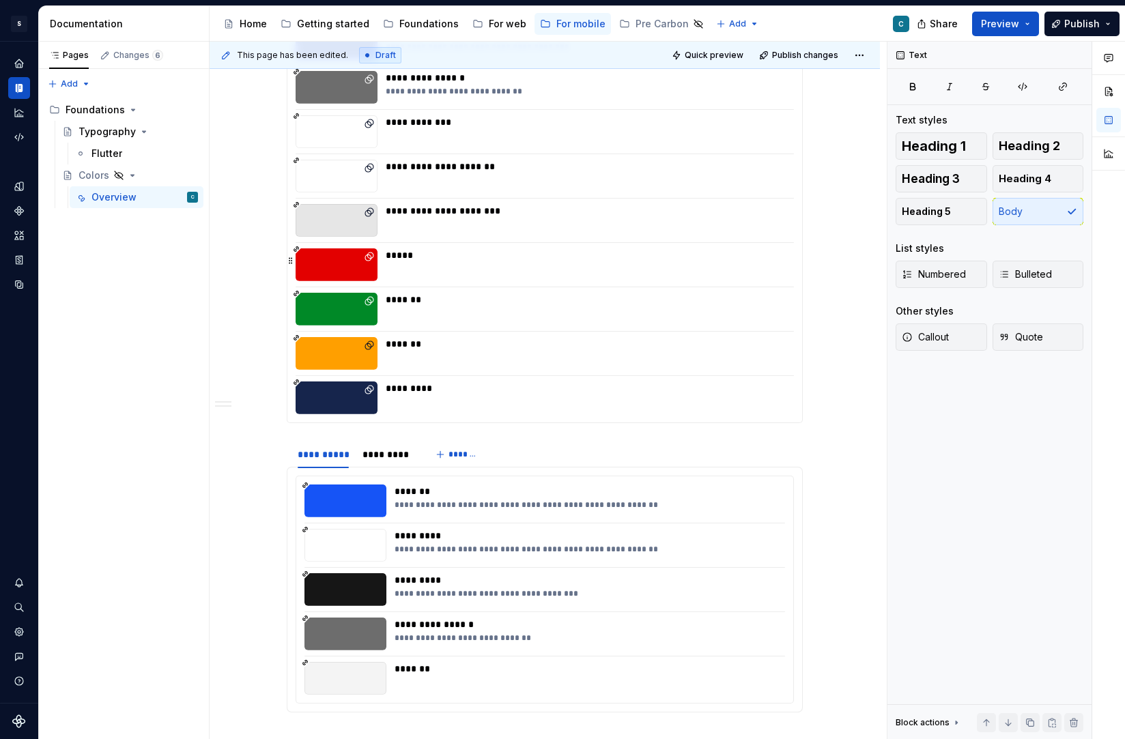
scroll to position [1865, 0]
click at [743, 329] on div "**********" at bounding box center [544, 109] width 515 height 626
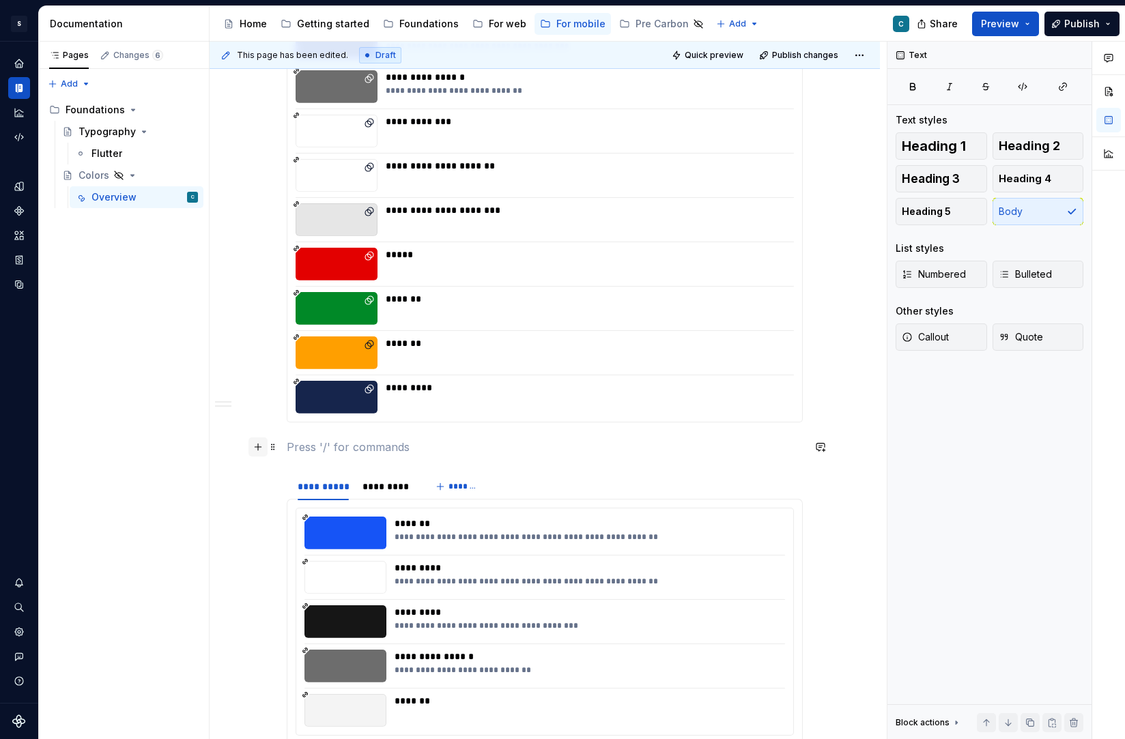
click at [263, 446] on button "button" at bounding box center [257, 446] width 19 height 19
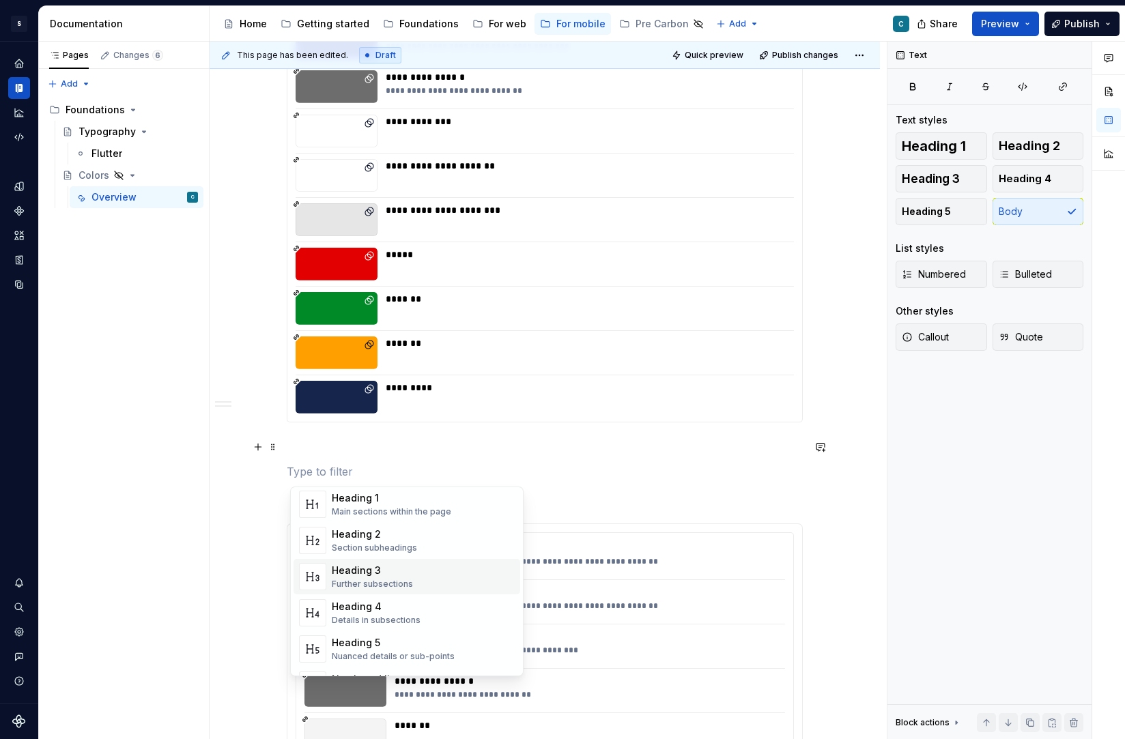
scroll to position [72, 0]
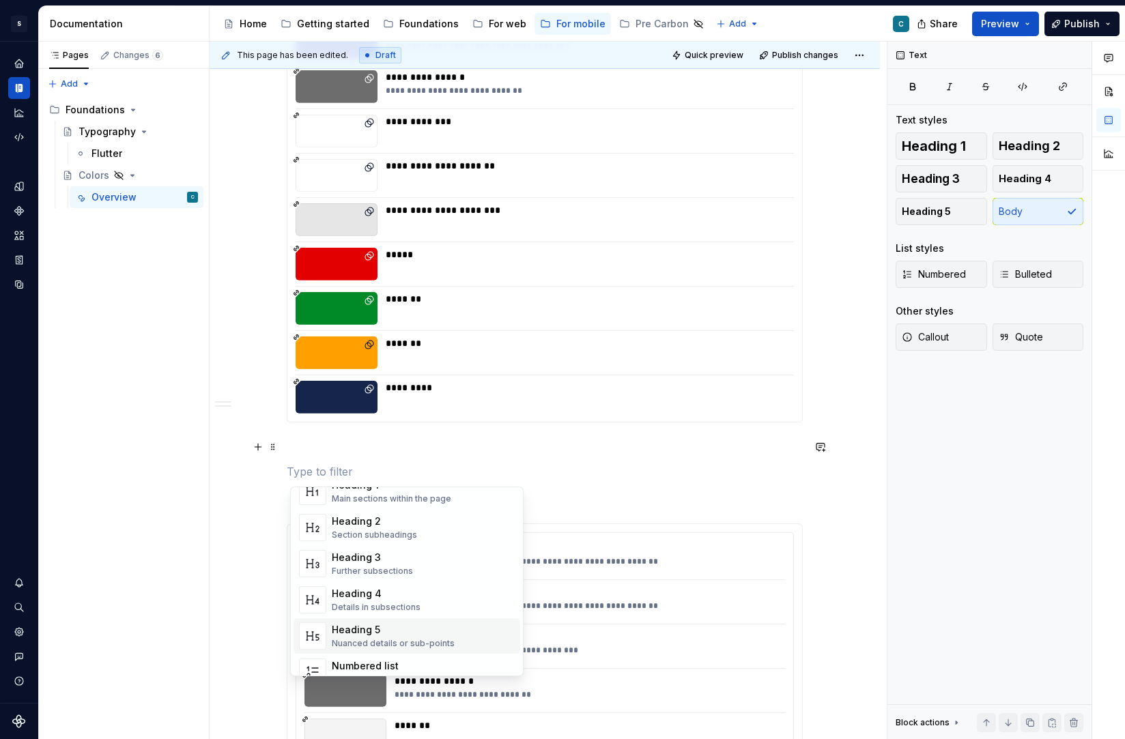
click at [354, 630] on div "Heading 5" at bounding box center [393, 630] width 123 height 14
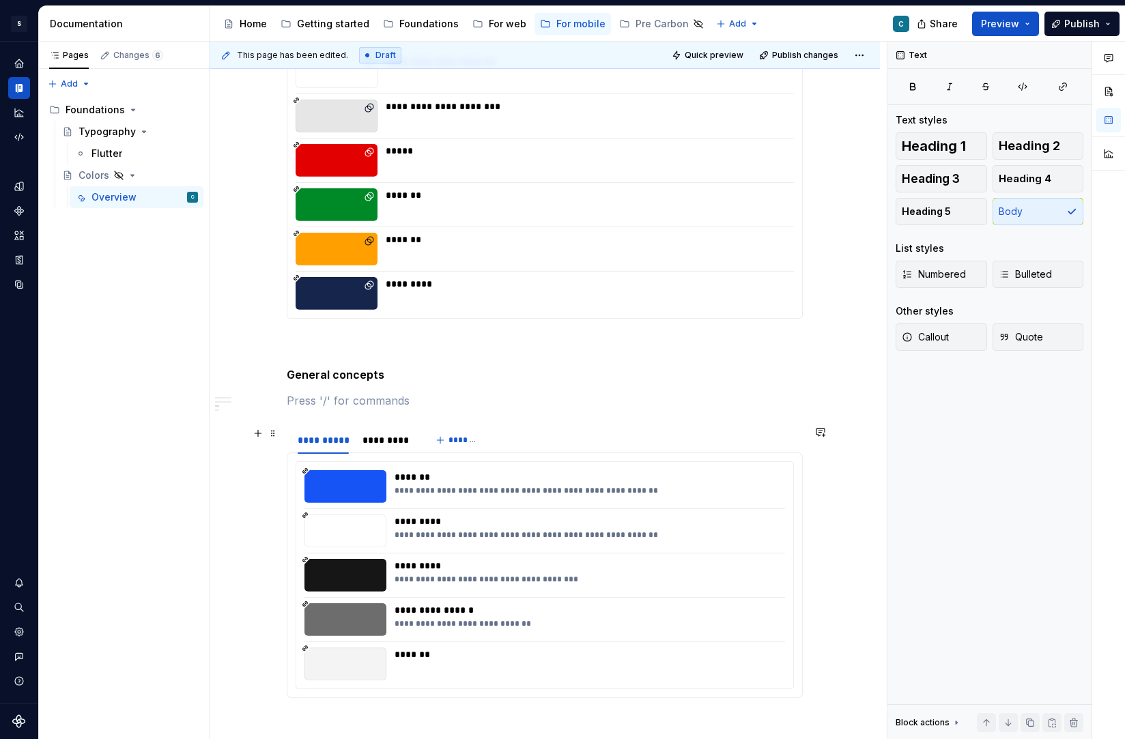
scroll to position [1953, 0]
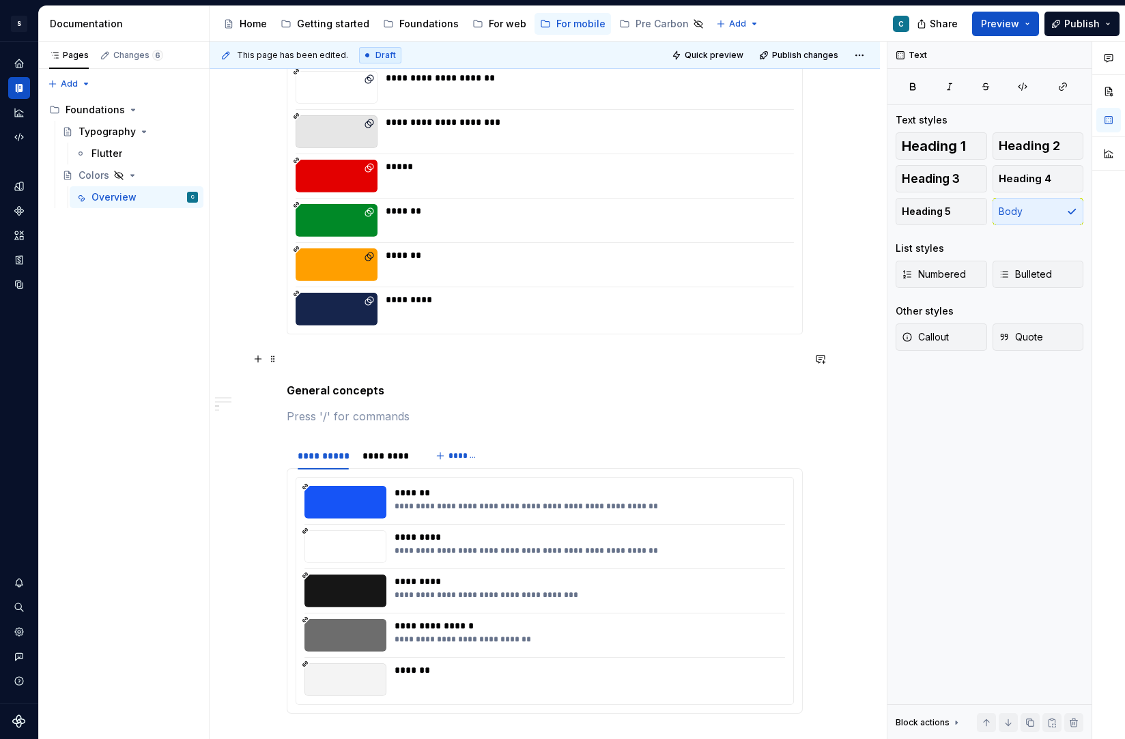
click at [330, 360] on p at bounding box center [545, 359] width 516 height 16
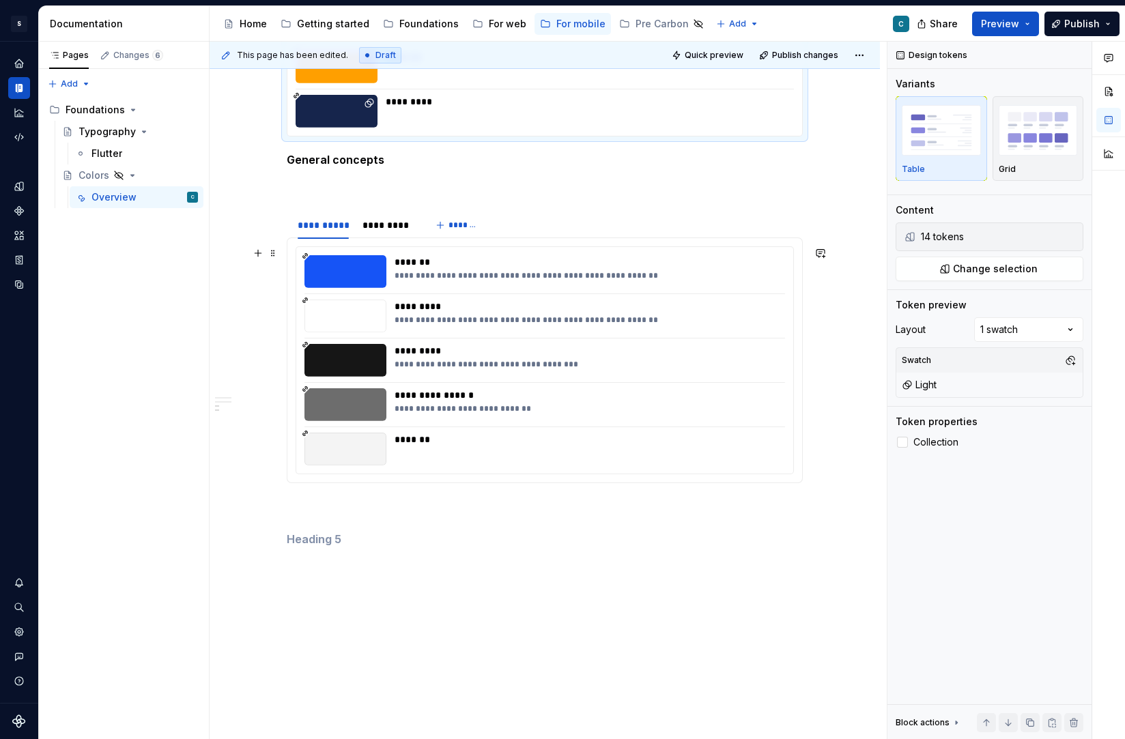
scroll to position [2146, 0]
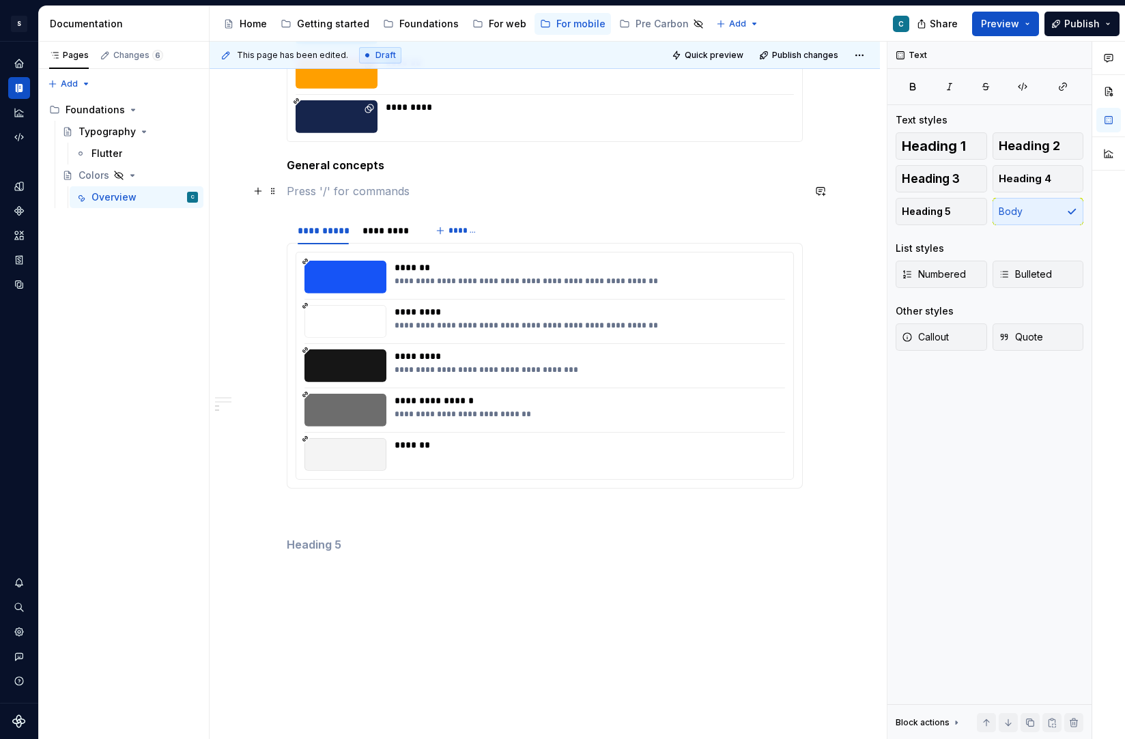
click at [321, 190] on p at bounding box center [545, 191] width 516 height 16
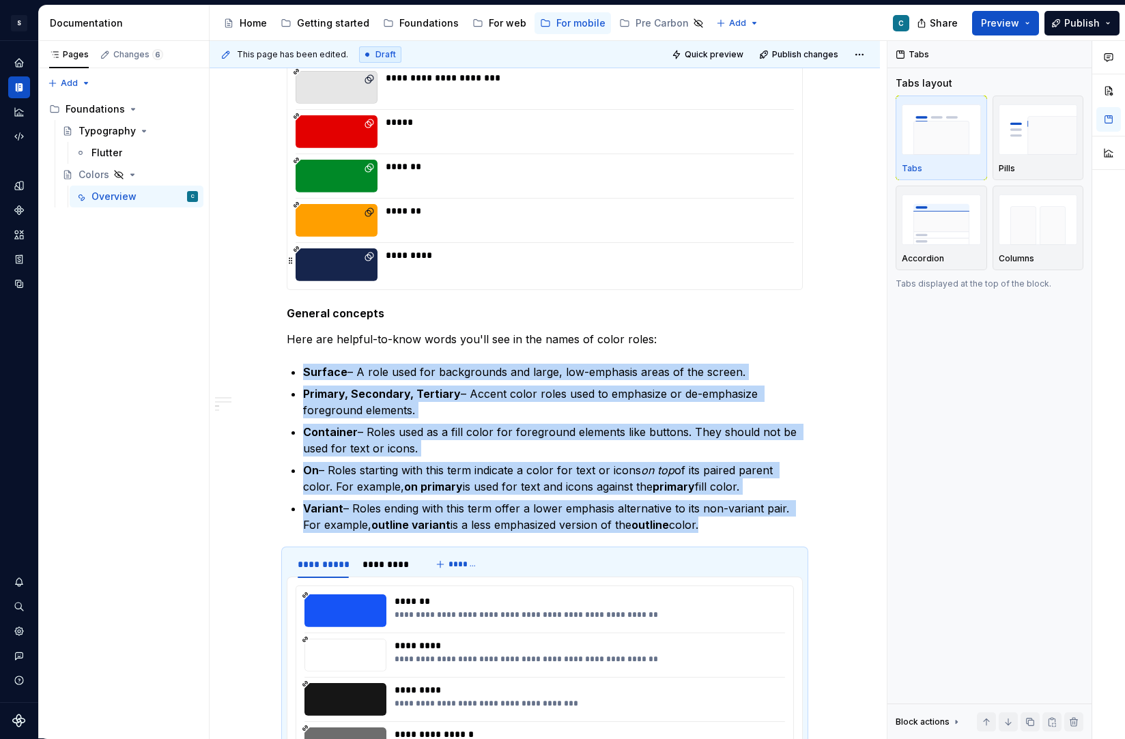
scroll to position [1999, 0]
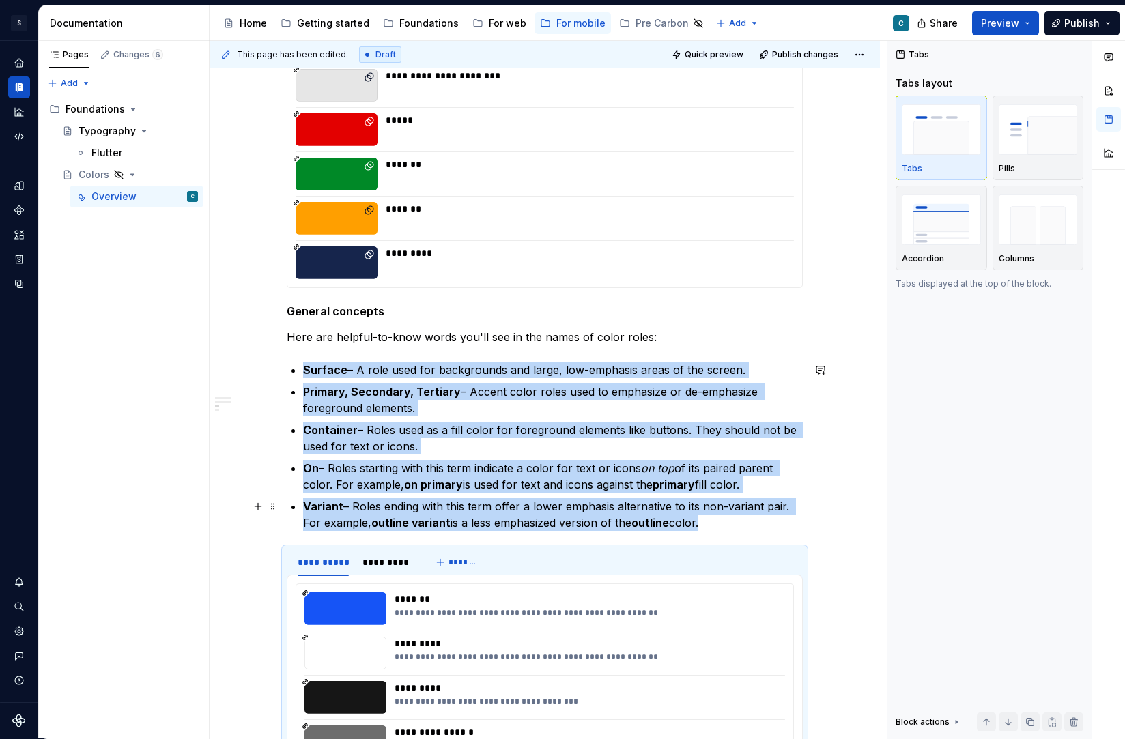
click at [725, 523] on p "Variant – Roles ending with this term offer a lower emphasis alternative to its…" at bounding box center [553, 514] width 500 height 33
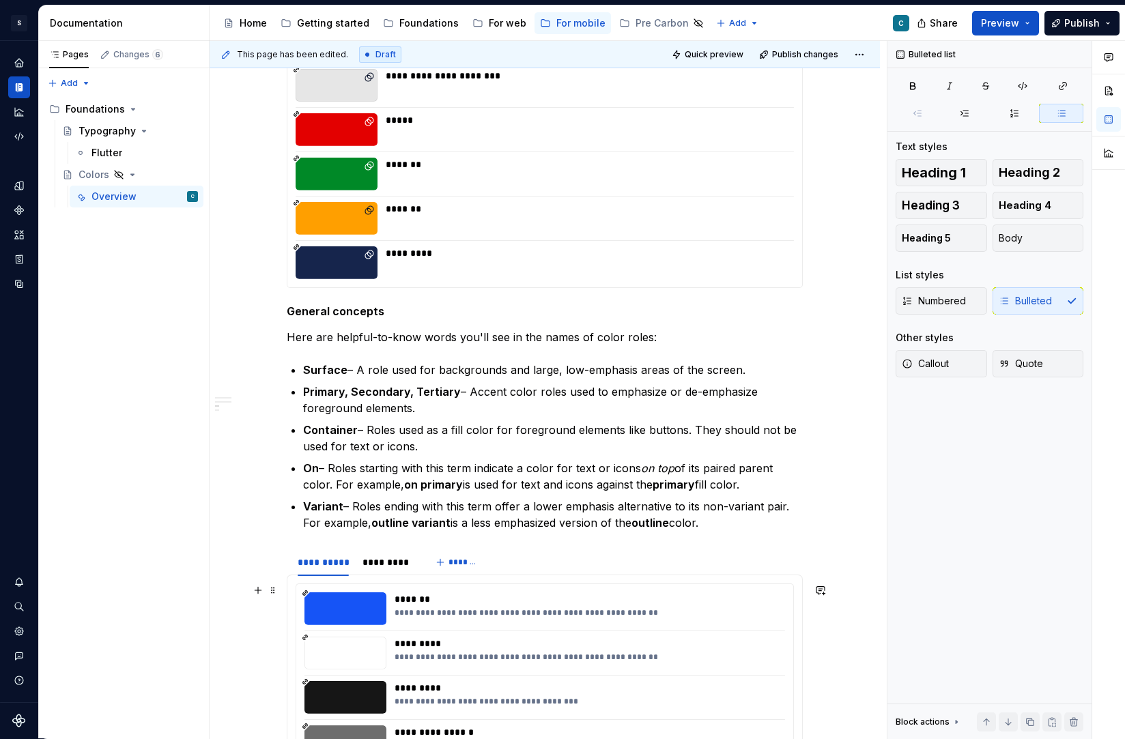
scroll to position [1987, 0]
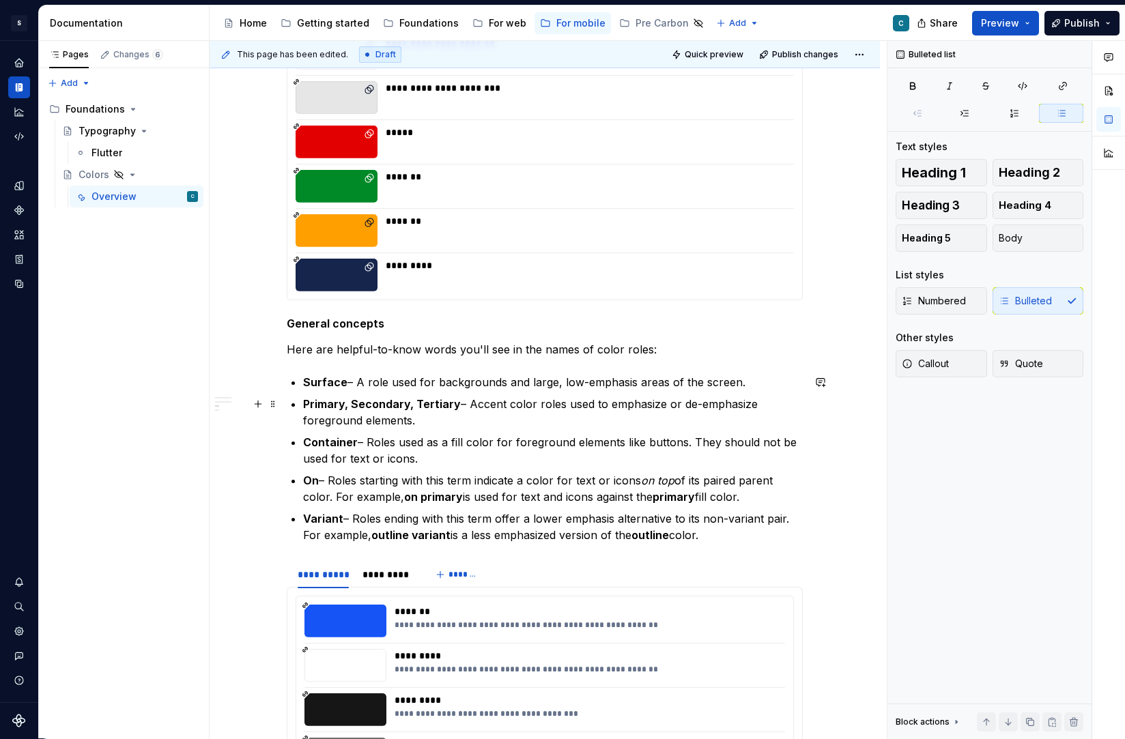
click at [403, 409] on strong "Primary, Secondary, Tertiary" at bounding box center [382, 404] width 158 height 14
click at [475, 462] on p "Container – Roles used as a fill color for foreground elements like buttons. Th…" at bounding box center [553, 450] width 500 height 33
click at [631, 320] on h5 "General concepts" at bounding box center [545, 324] width 516 height 14
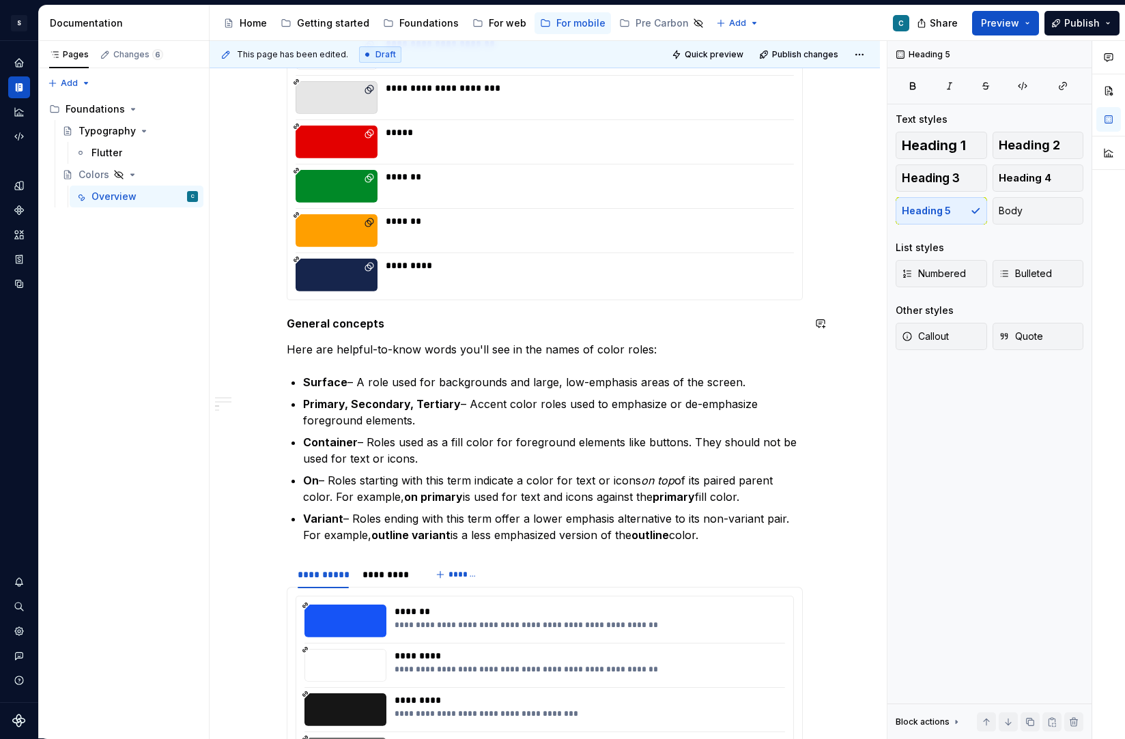
click at [571, 246] on div "*******" at bounding box center [586, 230] width 400 height 33
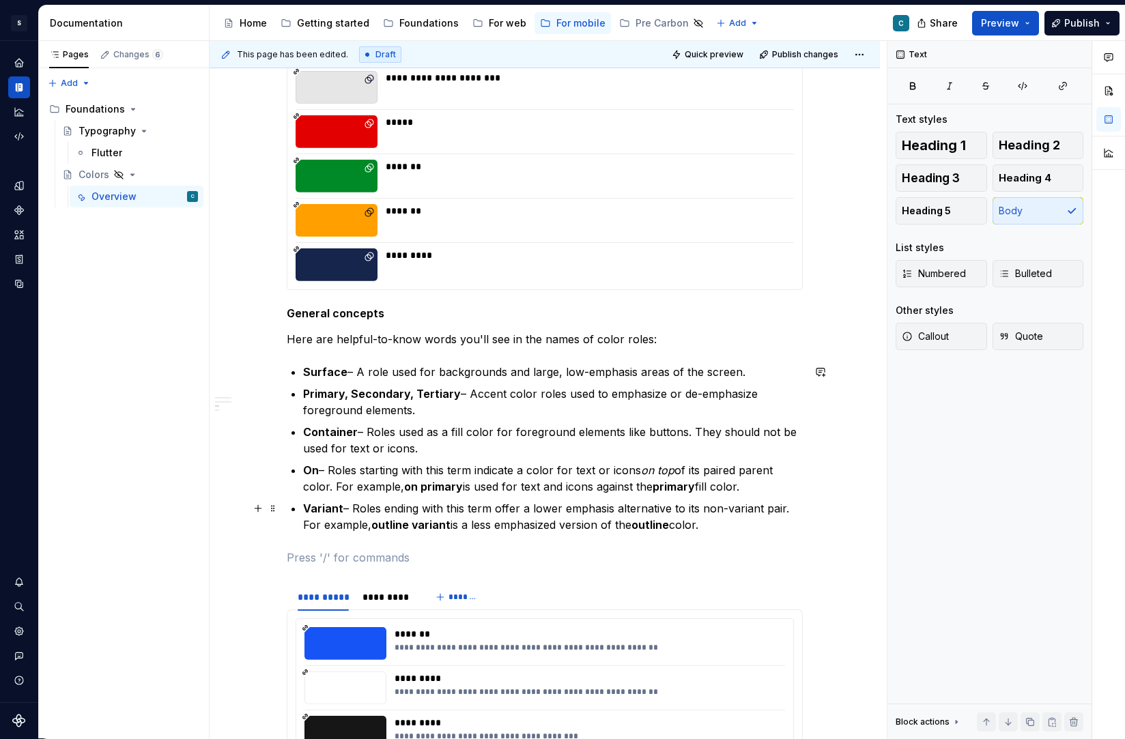
scroll to position [1999, 0]
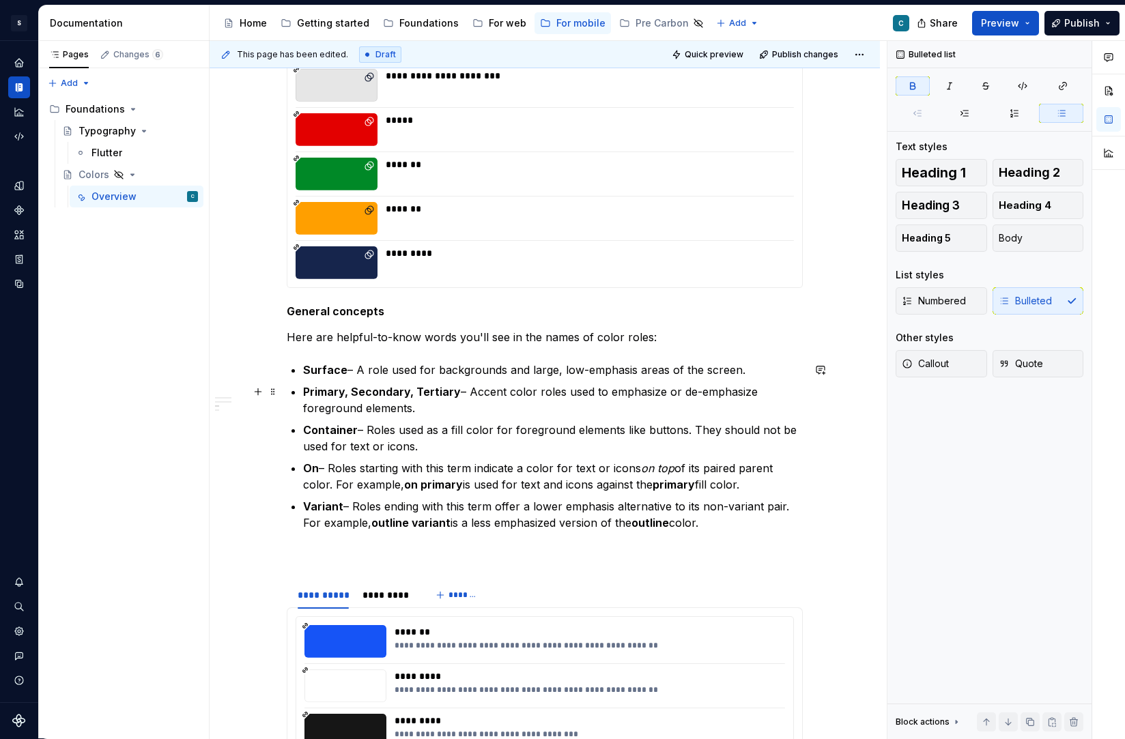
click at [427, 394] on strong "Primary, Secondary, Tertiary" at bounding box center [382, 392] width 158 height 14
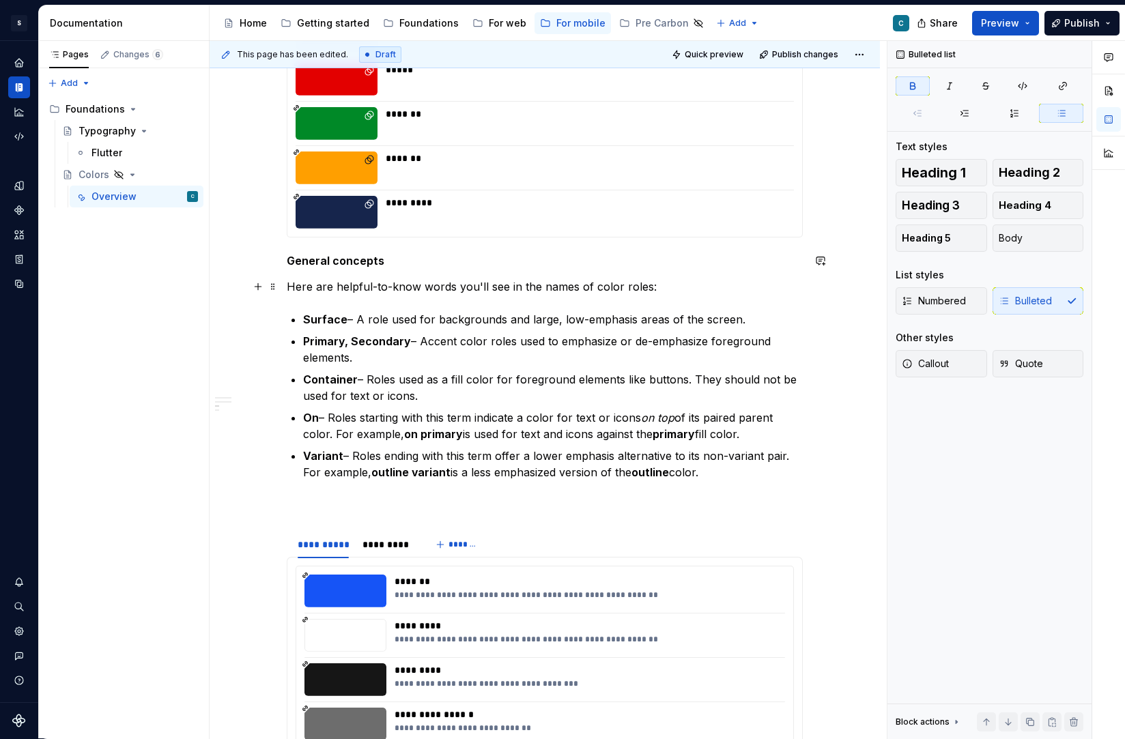
scroll to position [2066, 0]
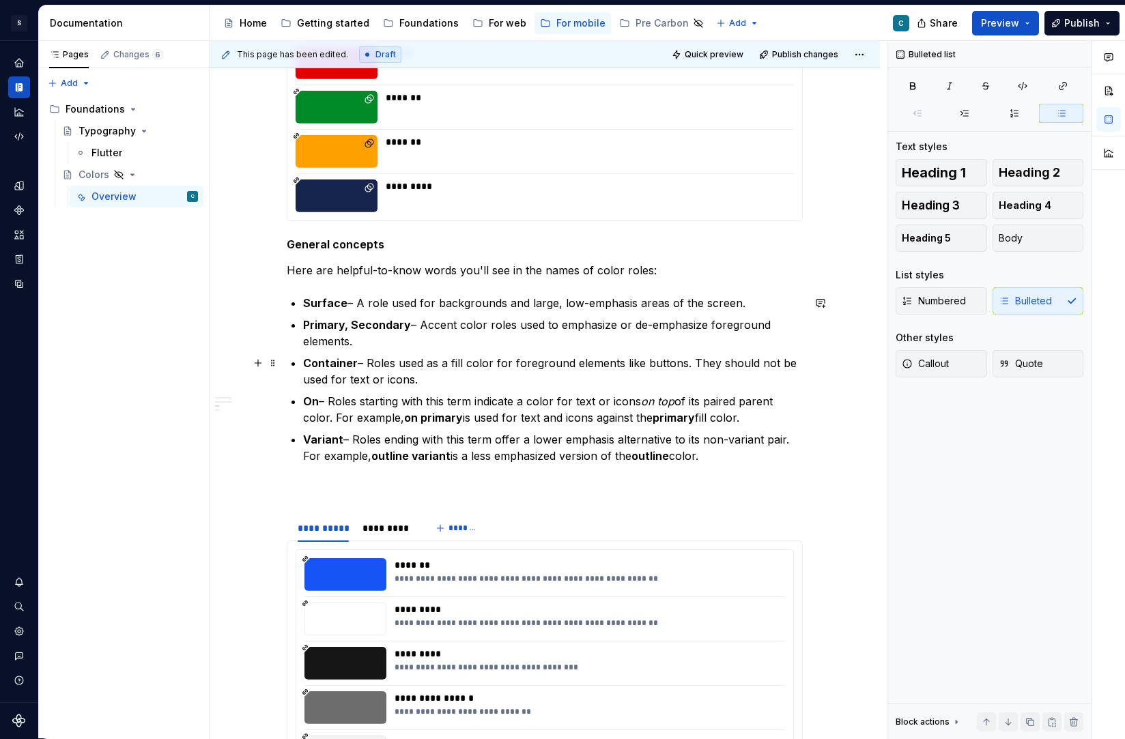
click at [672, 365] on p "Container – Roles used as a fill color for foreground elements like buttons. Th…" at bounding box center [553, 371] width 500 height 33
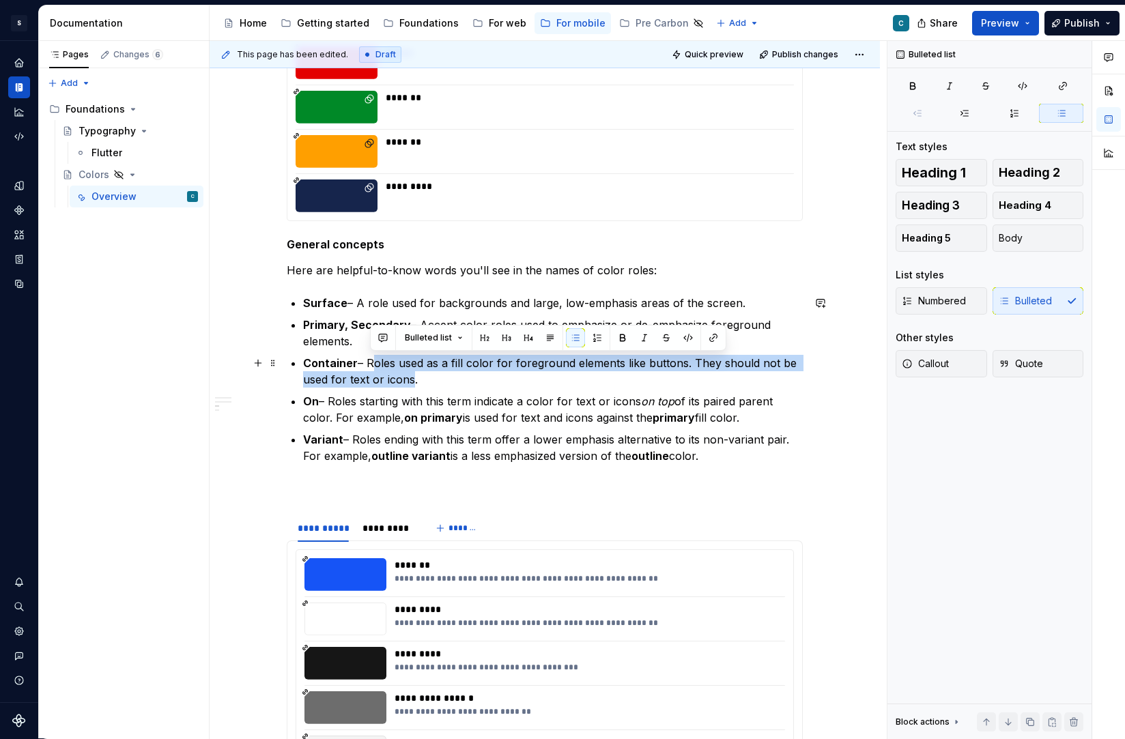
drag, startPoint x: 371, startPoint y: 360, endPoint x: 413, endPoint y: 379, distance: 46.7
click at [413, 379] on p "Container – Roles used as a fill color for foreground elements like buttons. Th…" at bounding box center [553, 371] width 500 height 33
copy p "Roles used as a fill color for foreground elements like buttons. They should no…"
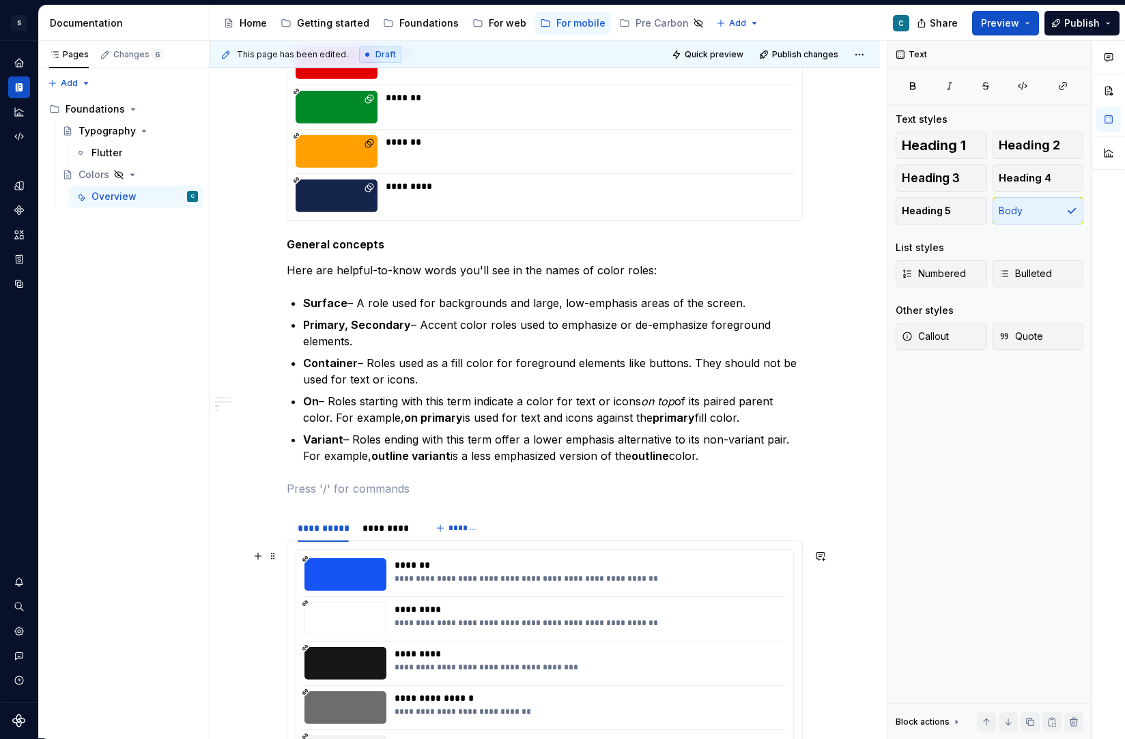
click at [801, 487] on p at bounding box center [545, 488] width 516 height 16
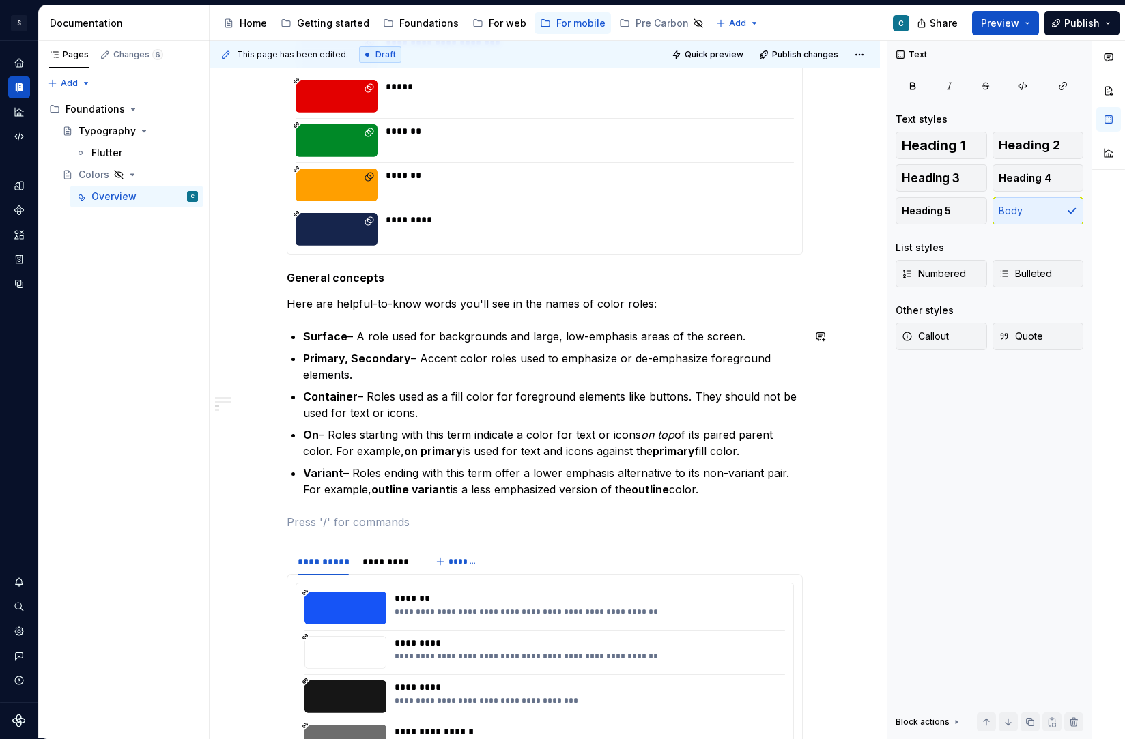
scroll to position [2024, 0]
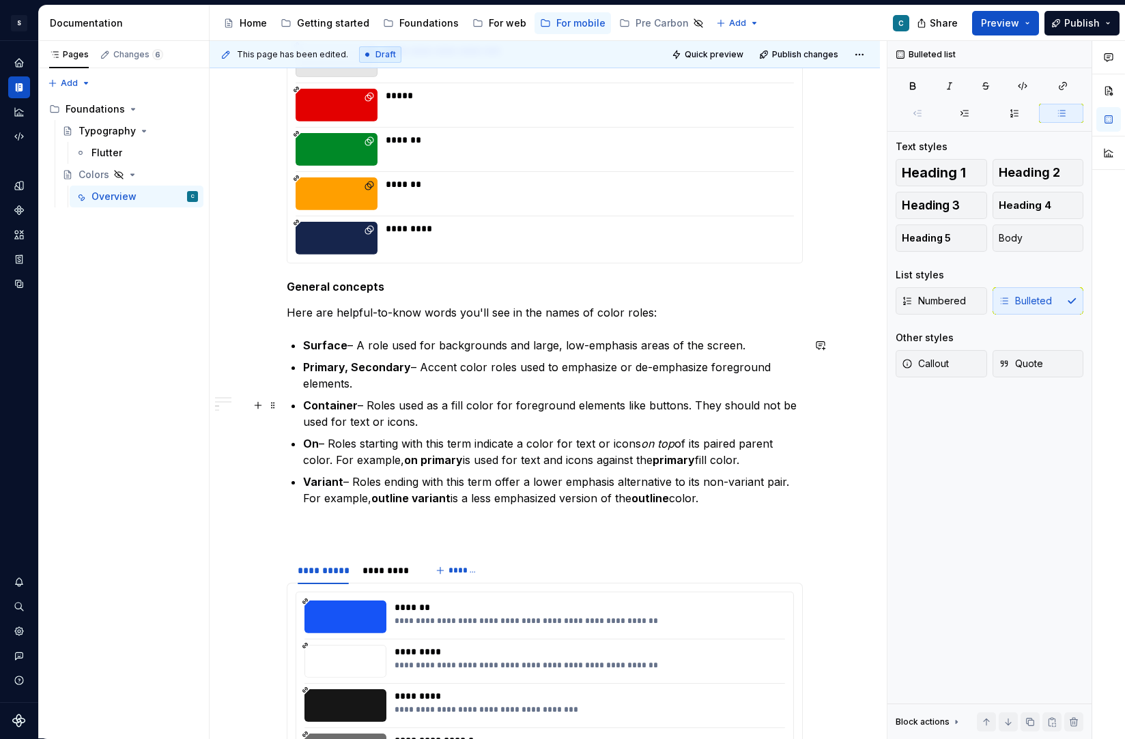
click at [646, 405] on p "Container – Roles used as a fill color for foreground elements like buttons. Th…" at bounding box center [553, 413] width 500 height 33
click at [744, 405] on p "Container – Roles used as a fill color for foreground elements like secondary b…" at bounding box center [553, 413] width 500 height 33
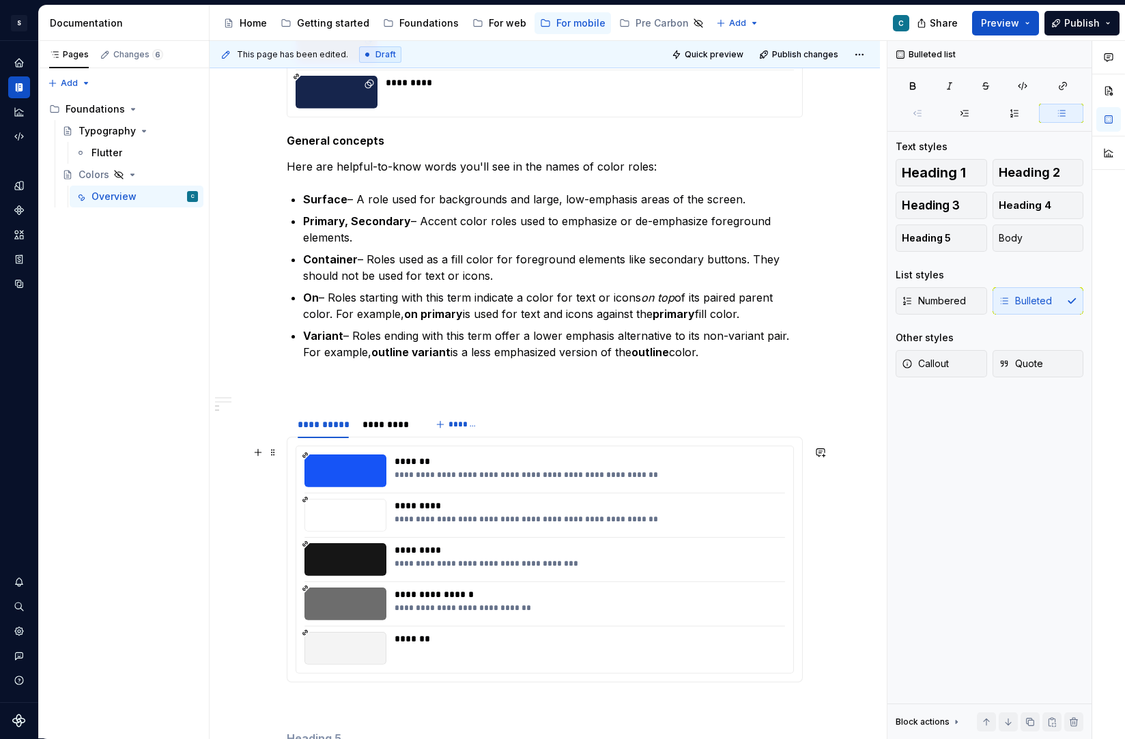
scroll to position [2166, 0]
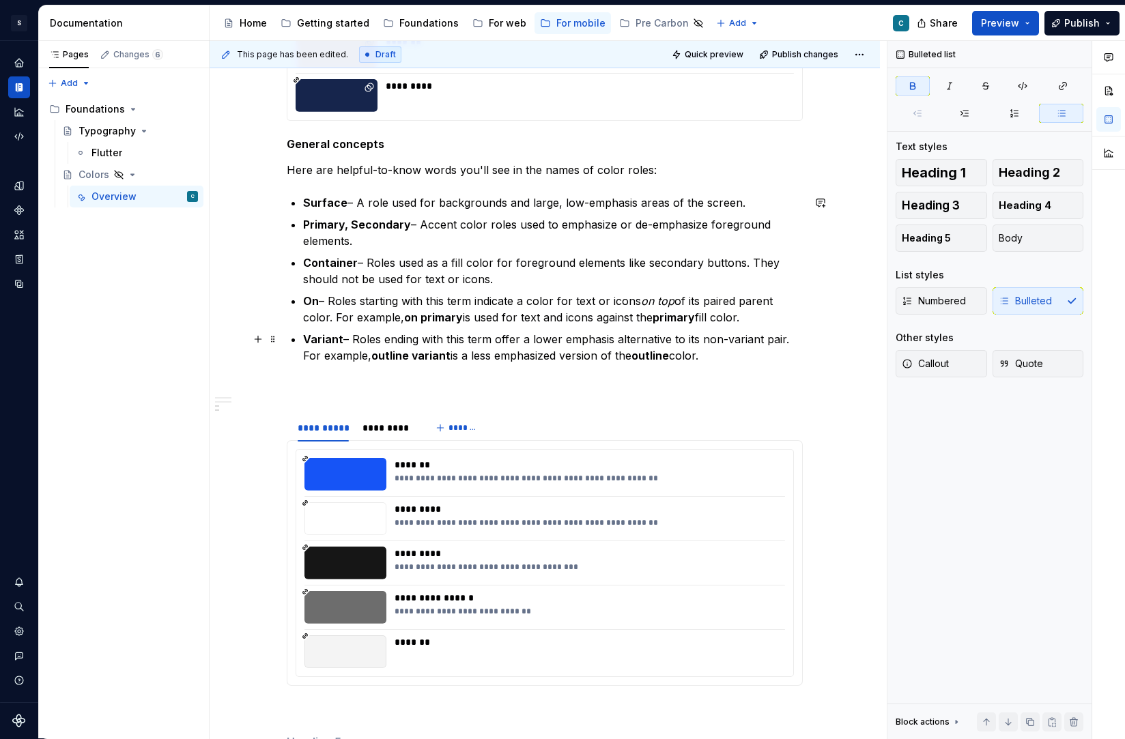
click at [389, 351] on strong "outline variant" at bounding box center [410, 356] width 79 height 14
click at [670, 352] on strong "outline" at bounding box center [671, 356] width 38 height 14
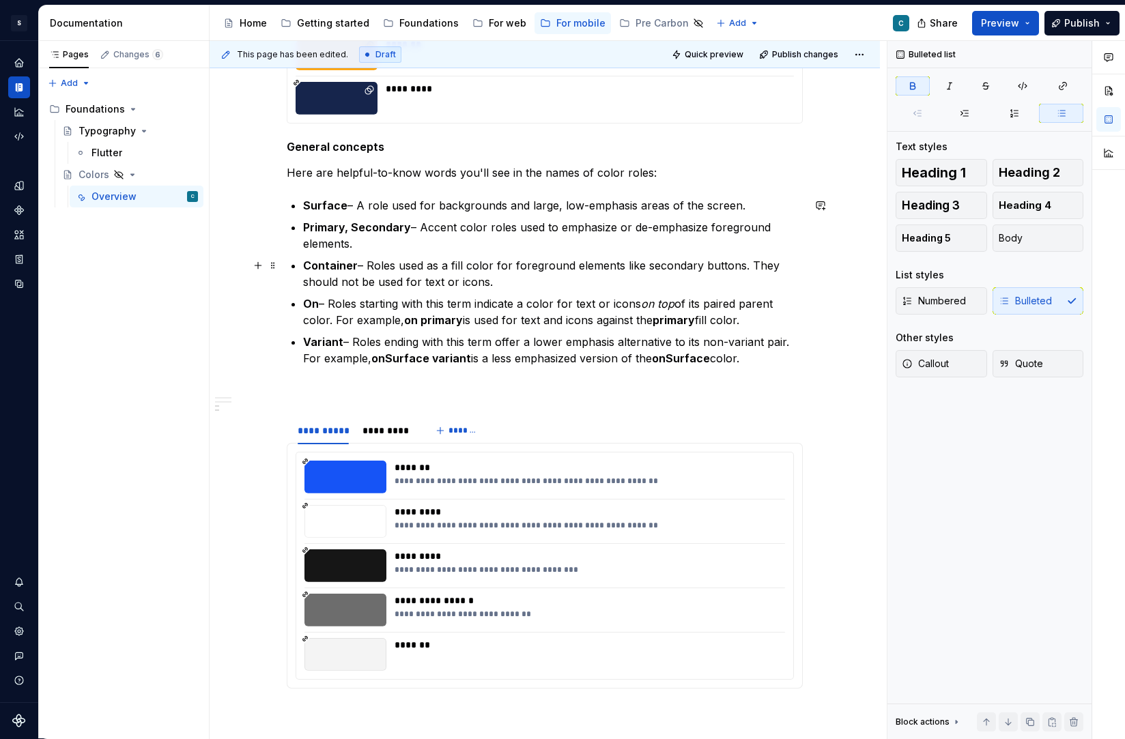
click at [742, 268] on p "Container – Roles used as a fill color for foreground elements like secondary b…" at bounding box center [553, 273] width 500 height 33
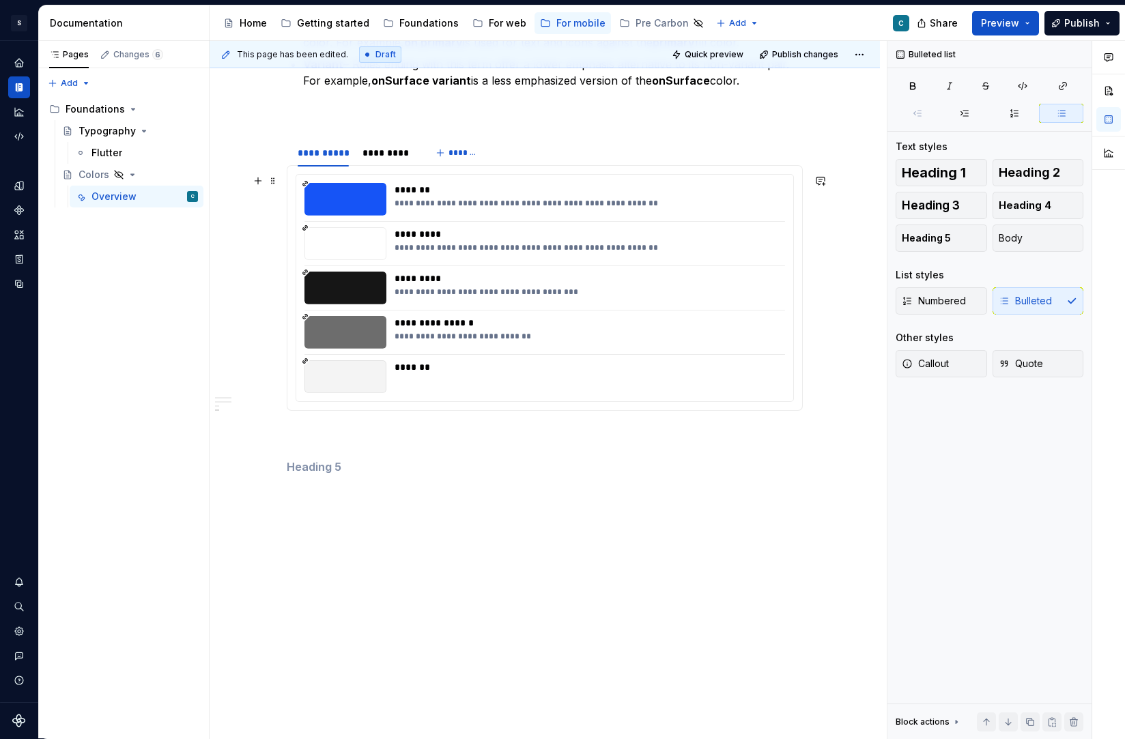
scroll to position [2441, 0]
click at [525, 184] on div "*******" at bounding box center [585, 190] width 382 height 14
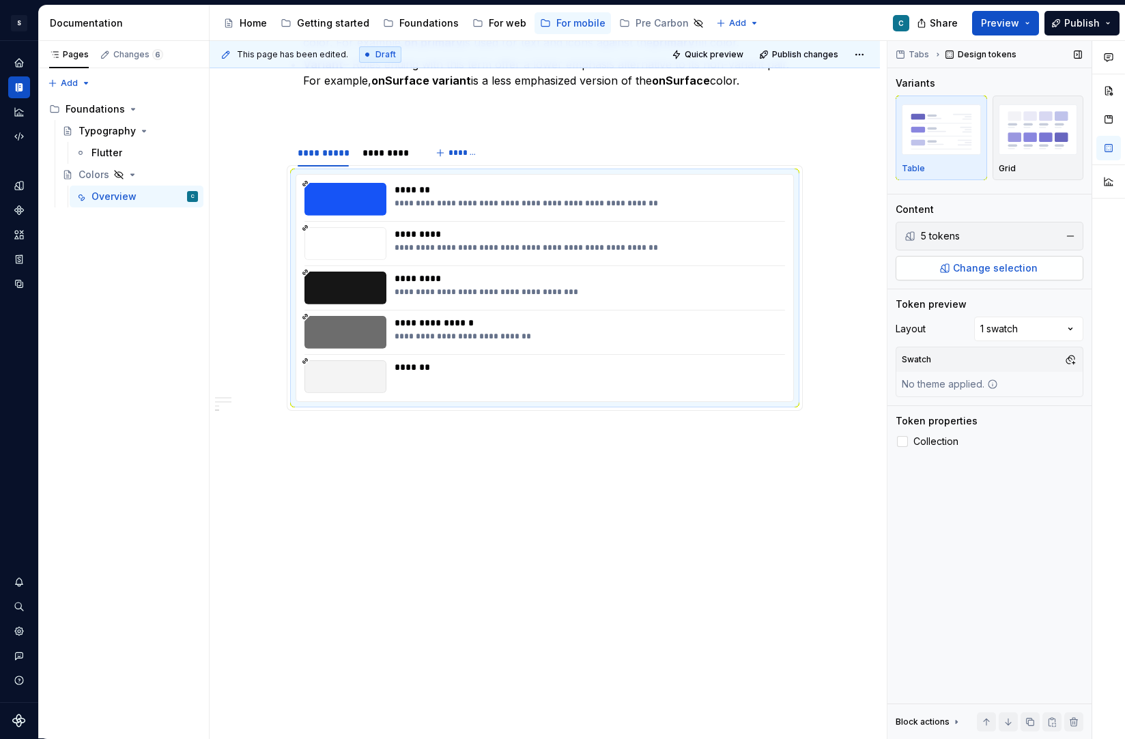
click at [1055, 269] on button "Change selection" at bounding box center [989, 268] width 188 height 25
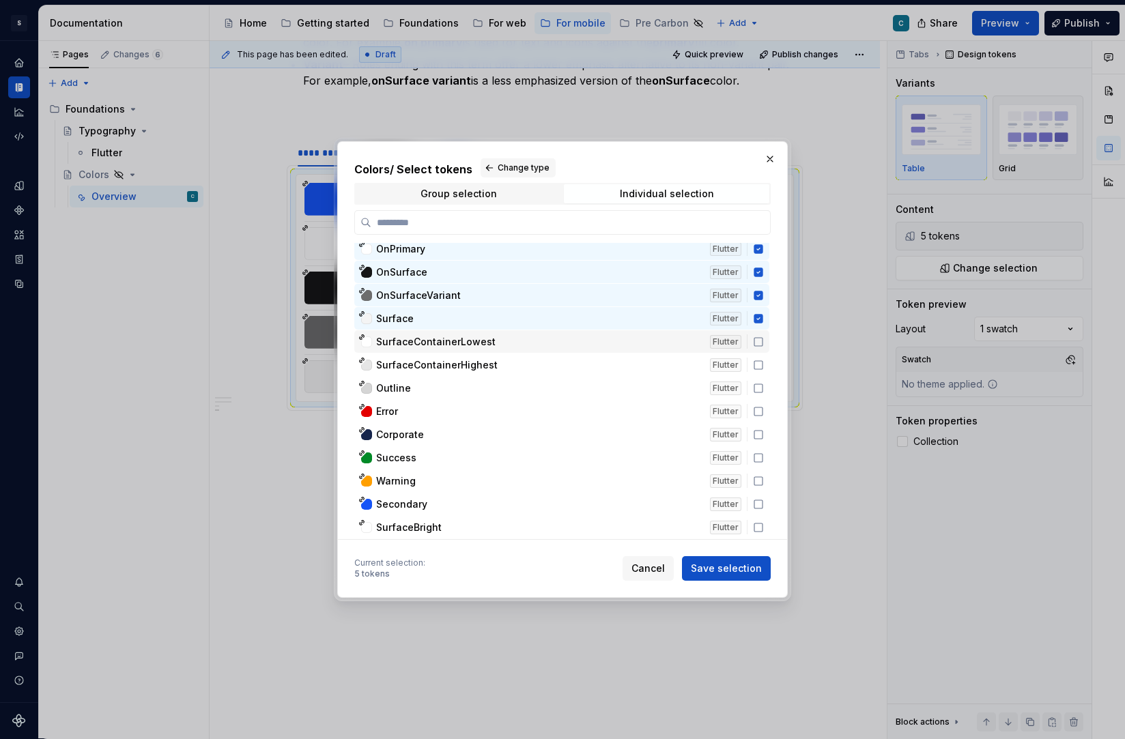
scroll to position [4350, 0]
click at [762, 343] on icon at bounding box center [758, 341] width 11 height 11
click at [763, 363] on icon at bounding box center [758, 365] width 11 height 11
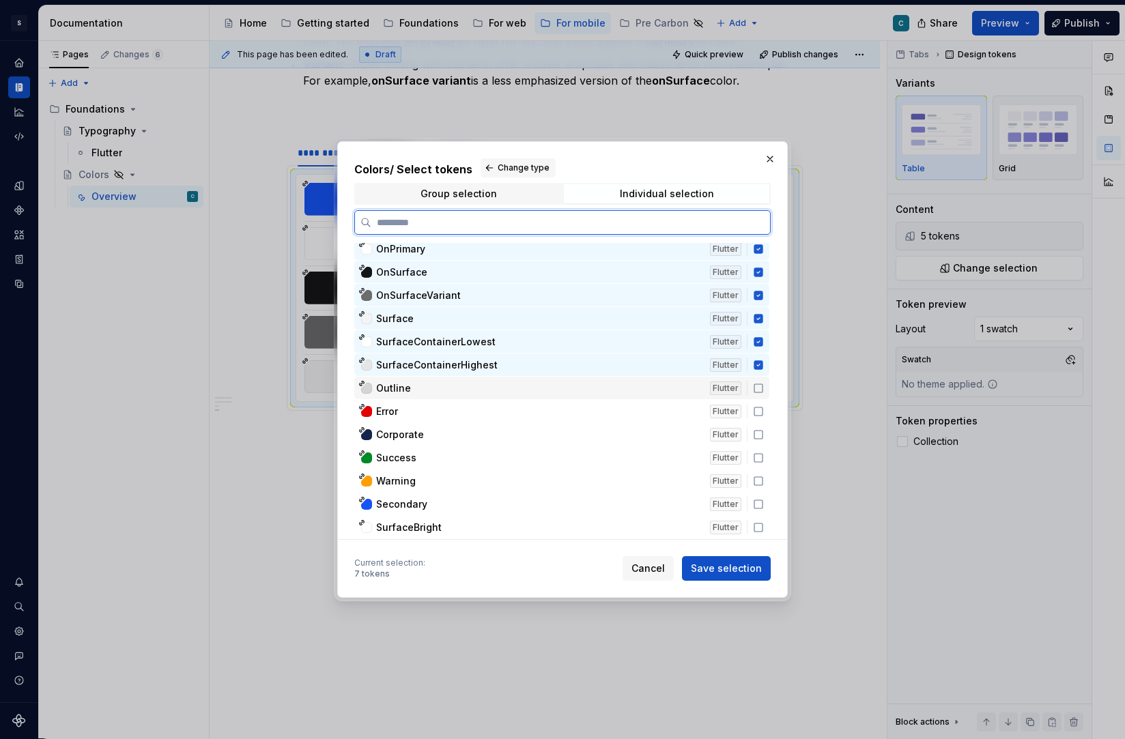
click at [764, 386] on icon at bounding box center [758, 388] width 11 height 11
click at [765, 419] on div "Error Flutter" at bounding box center [561, 411] width 415 height 23
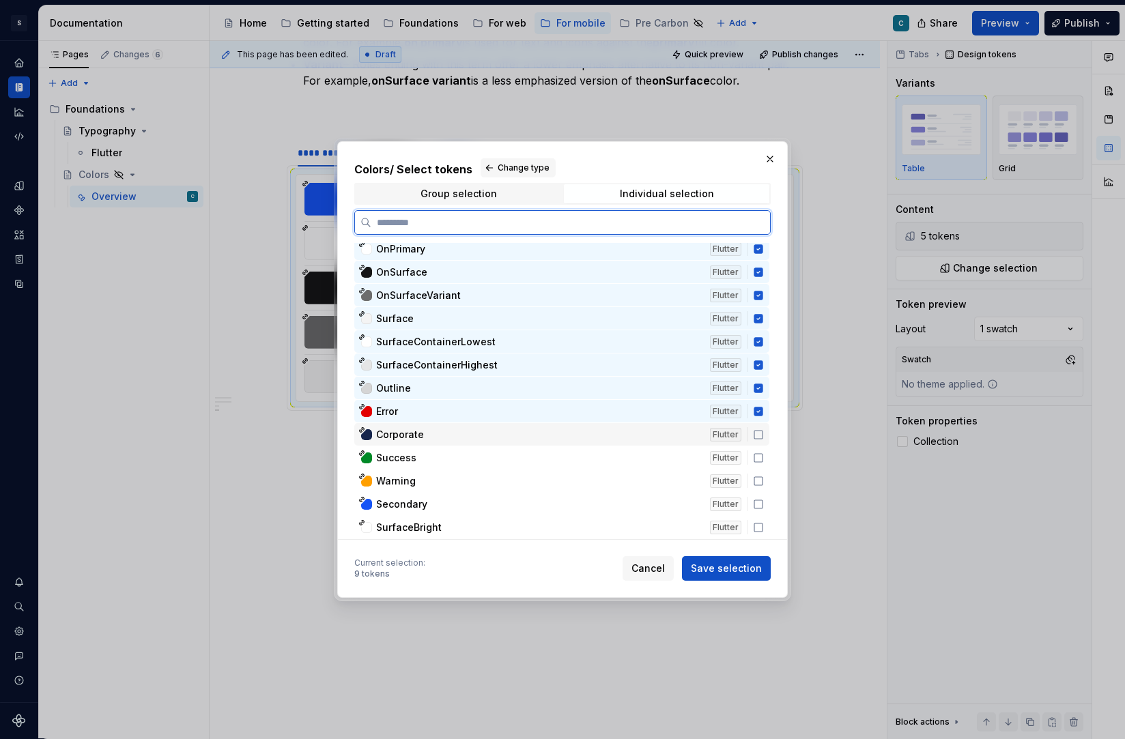
click at [764, 433] on icon at bounding box center [758, 434] width 11 height 11
click at [764, 456] on icon at bounding box center [758, 457] width 11 height 11
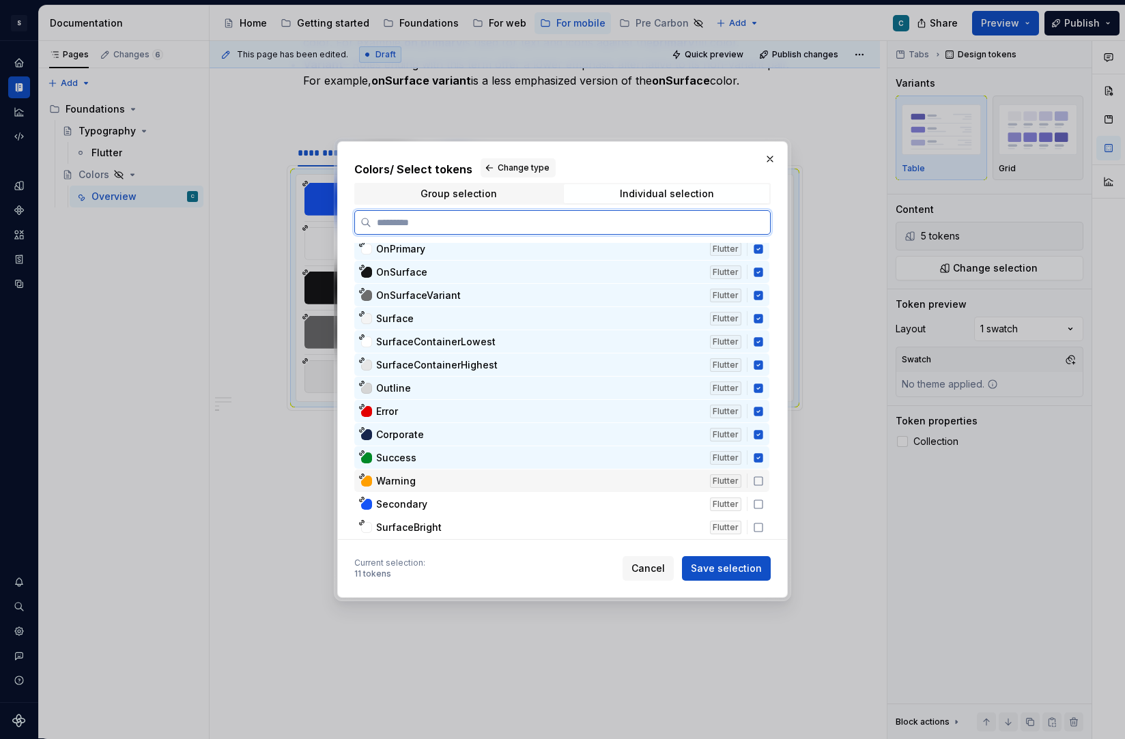
click at [764, 481] on icon at bounding box center [758, 481] width 11 height 11
click at [764, 505] on icon at bounding box center [758, 504] width 11 height 11
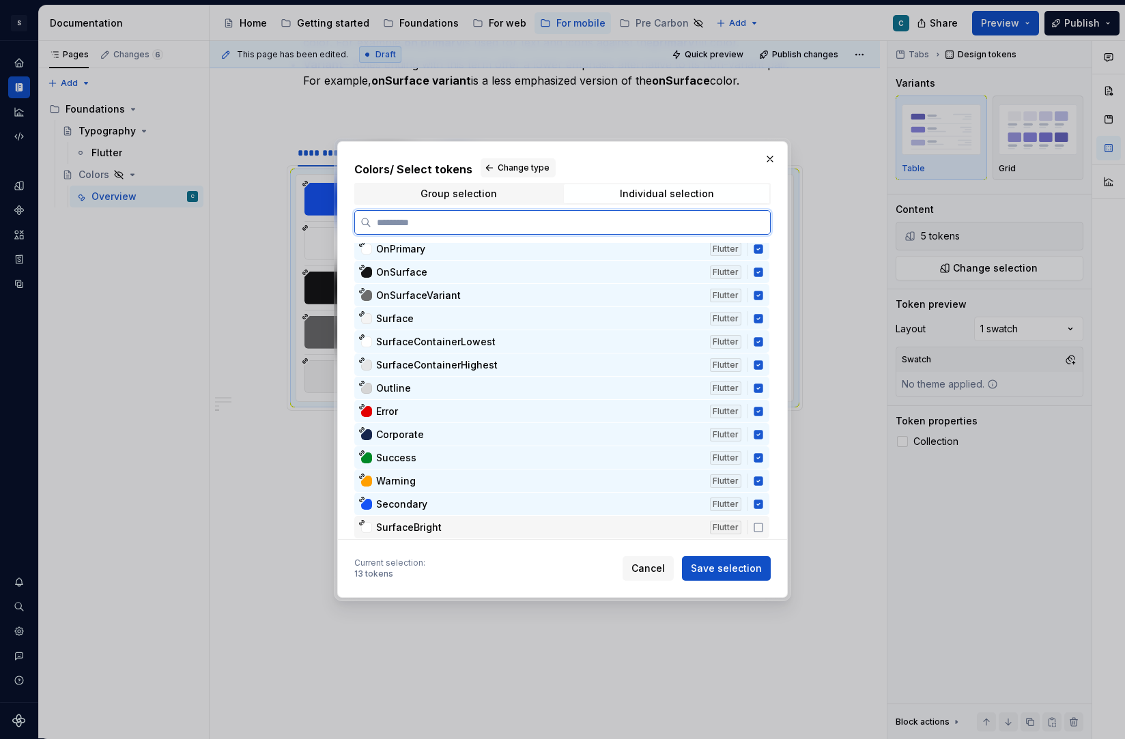
click at [763, 529] on icon at bounding box center [758, 527] width 11 height 11
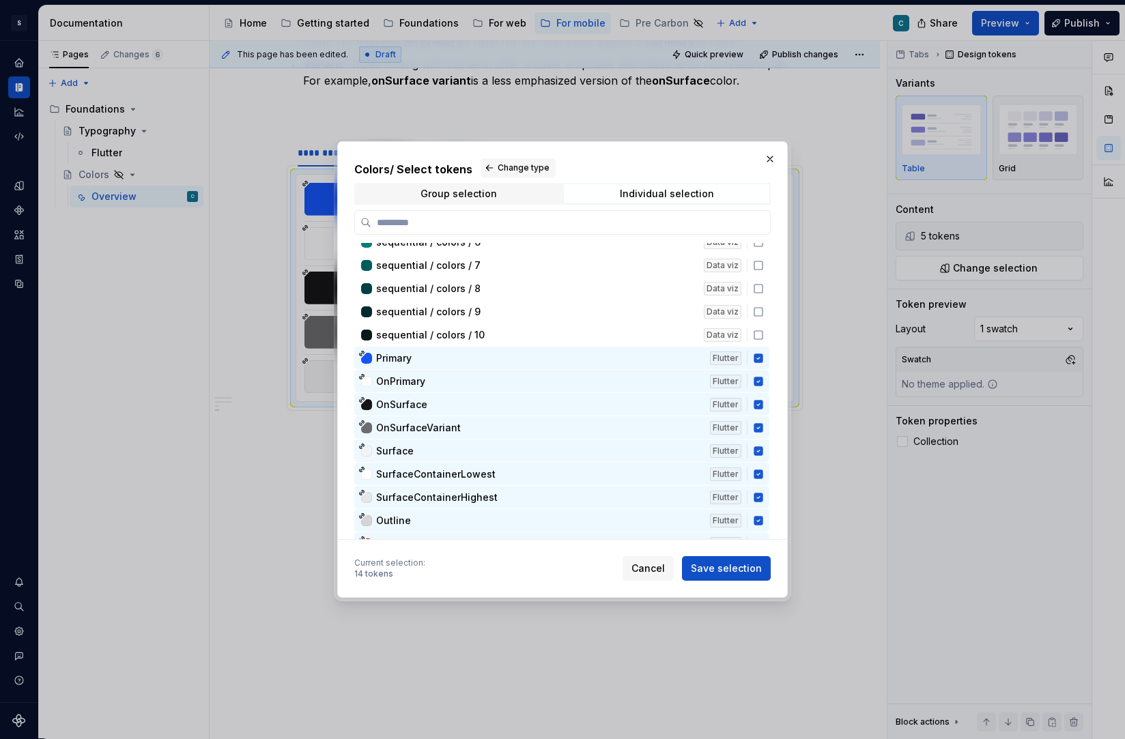
scroll to position [4214, 0]
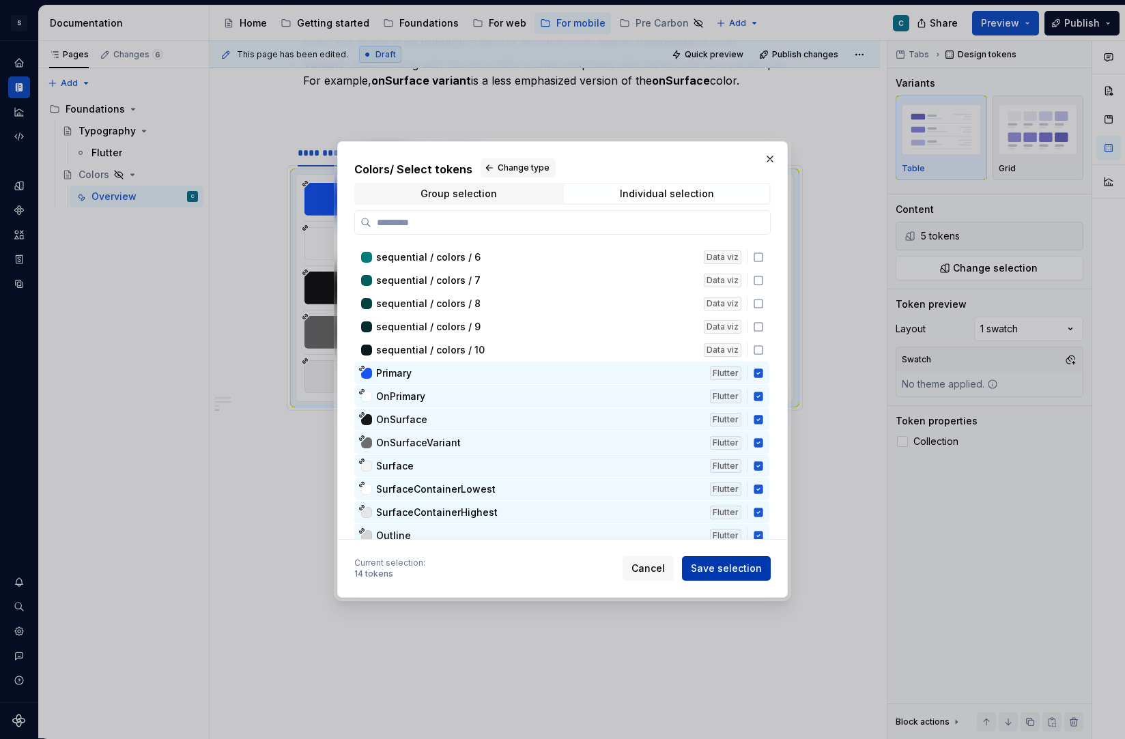
click at [731, 569] on span "Save selection" at bounding box center [726, 569] width 71 height 14
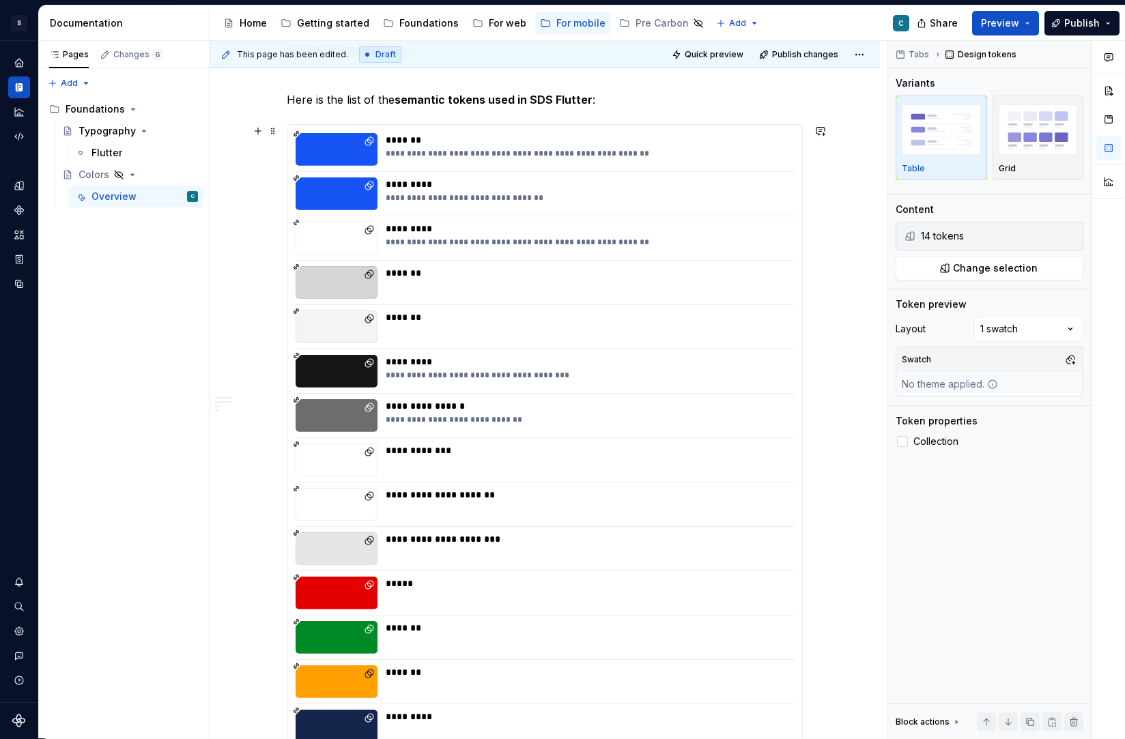
scroll to position [1501, 0]
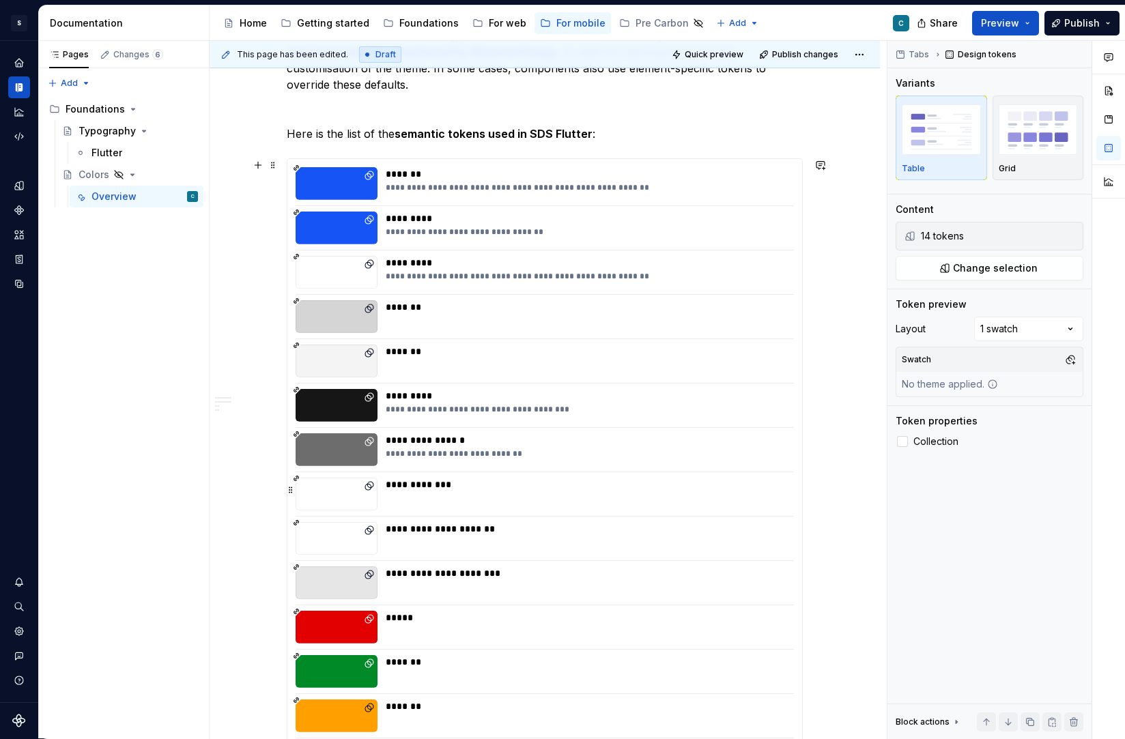
click at [601, 490] on div "**********" at bounding box center [586, 485] width 400 height 14
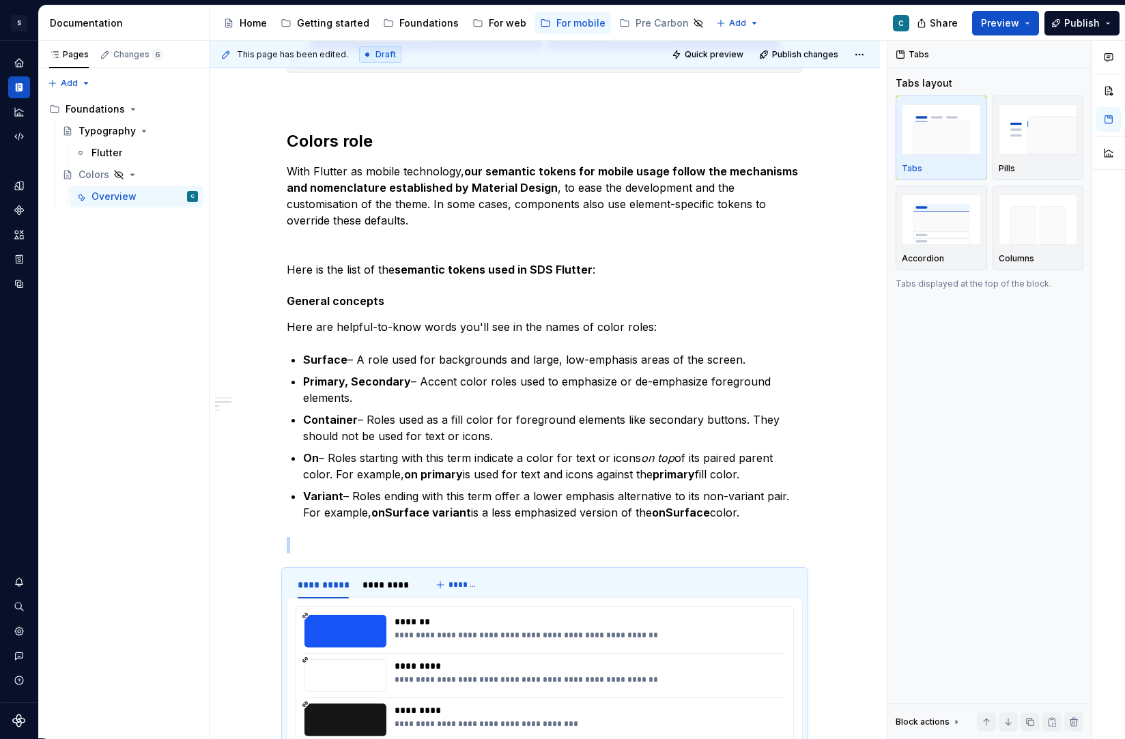
scroll to position [1348, 0]
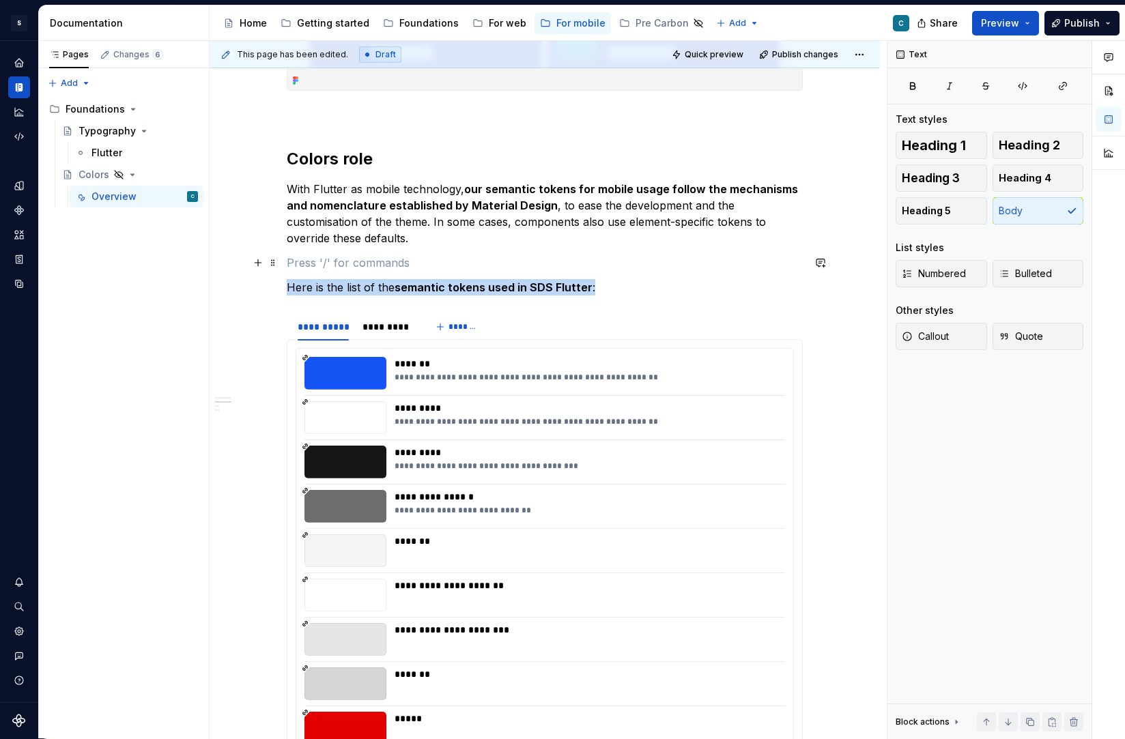
click at [319, 259] on p at bounding box center [545, 263] width 516 height 16
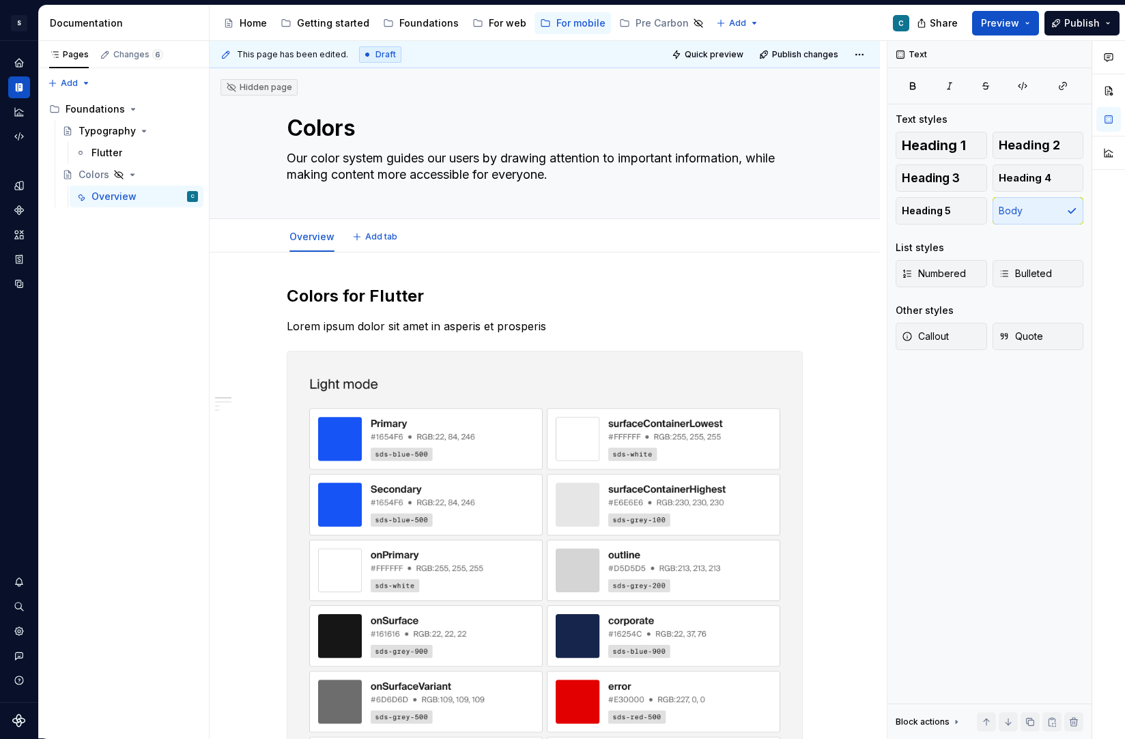
scroll to position [0, 0]
click at [386, 330] on p "Lorem ipsum dolor sit amet in asperis et prosperis" at bounding box center [545, 326] width 516 height 16
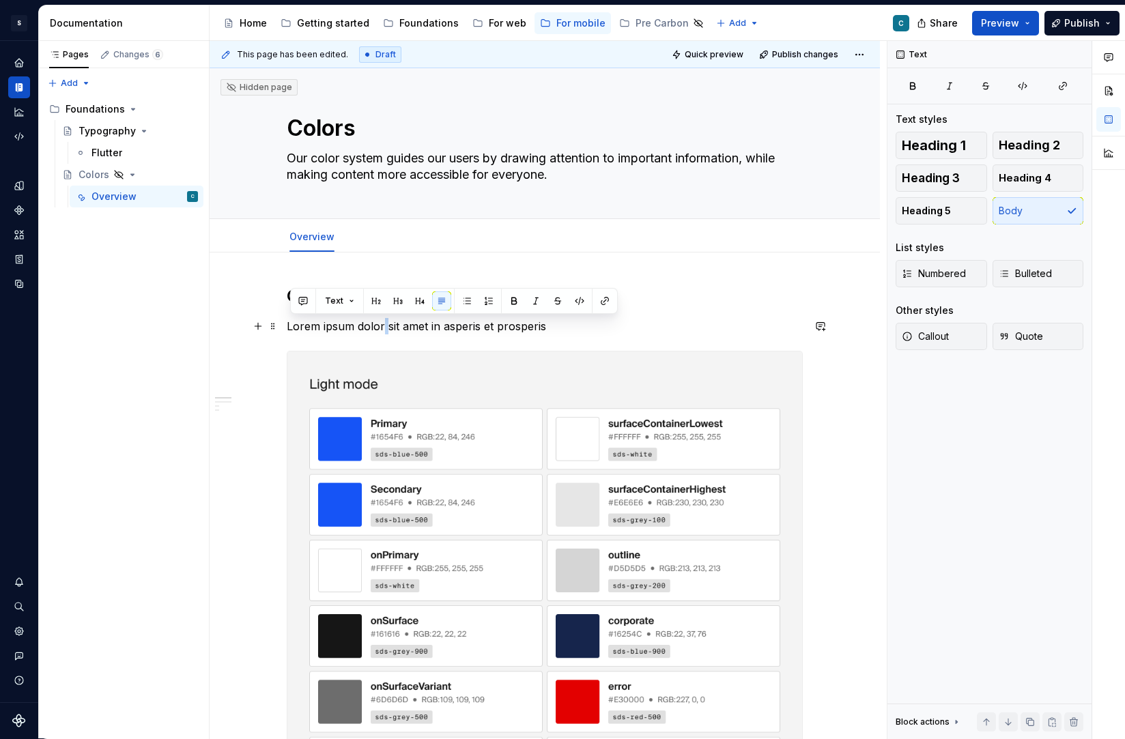
click at [386, 330] on p "Lorem ipsum dolor sit amet in asperis et prosperis" at bounding box center [545, 326] width 516 height 16
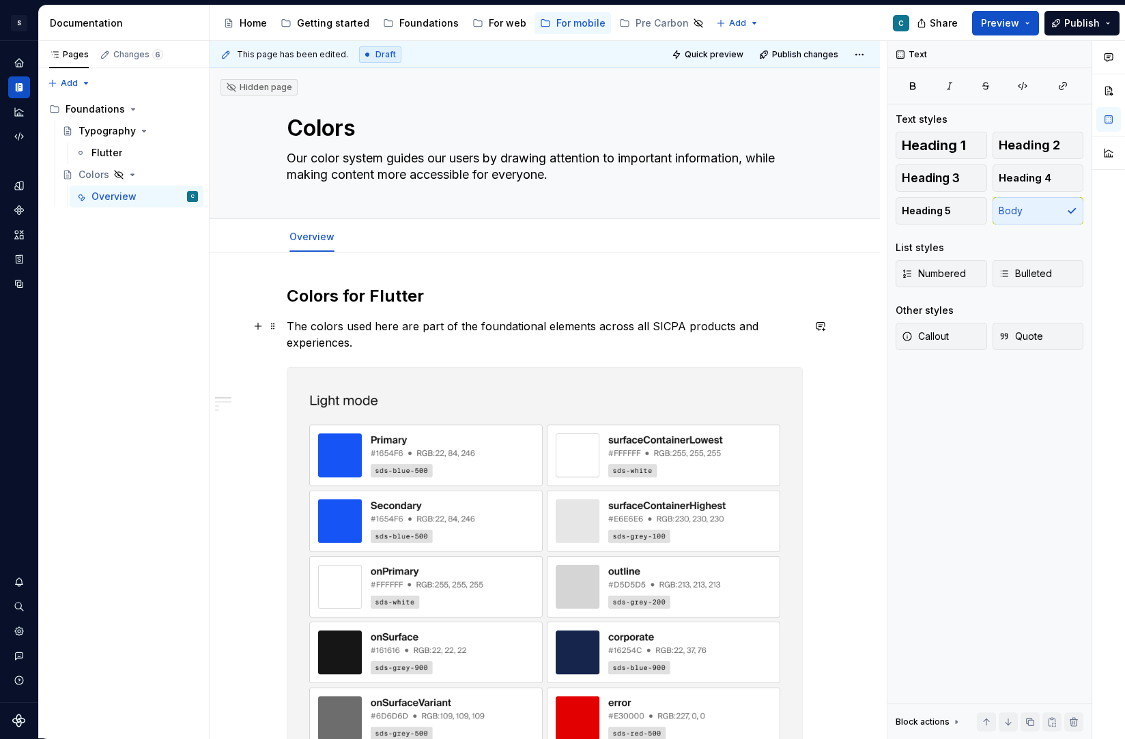
click at [597, 321] on p "The colors used here are part of the foundational elements across all SICPA pro…" at bounding box center [545, 334] width 516 height 33
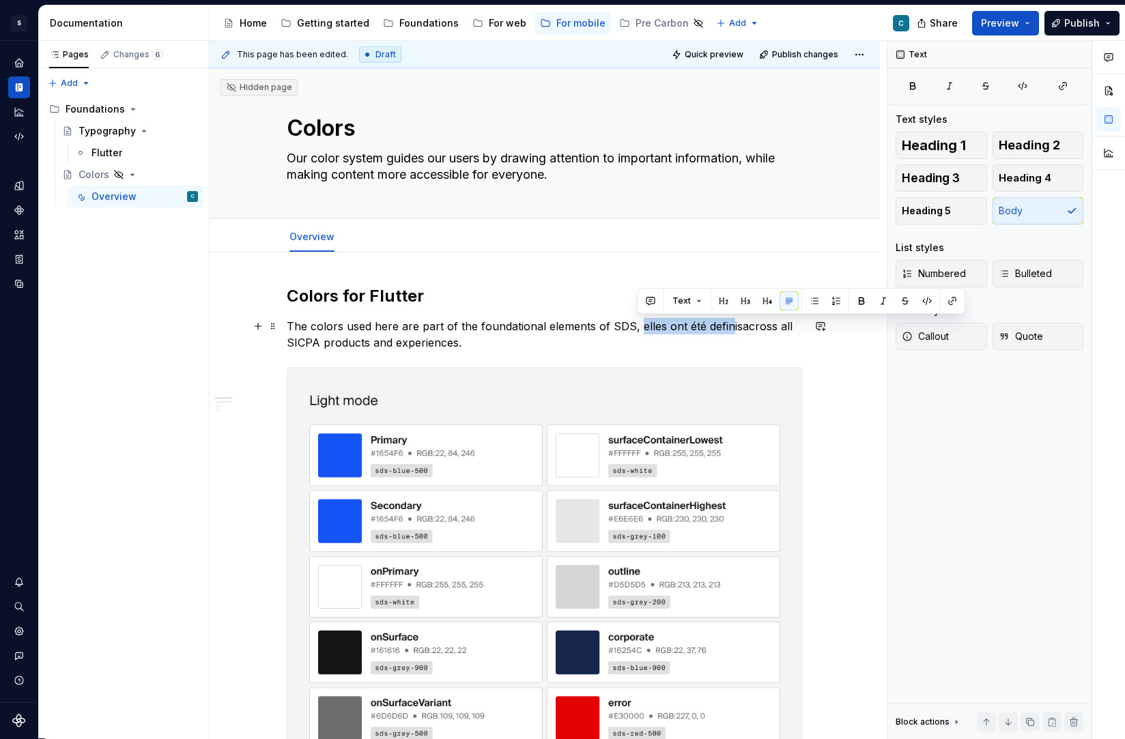
drag, startPoint x: 637, startPoint y: 326, endPoint x: 730, endPoint y: 323, distance: 92.9
click at [730, 323] on p "The colors used here are part of the foundational elements of SDS, elles ont ét…" at bounding box center [545, 334] width 516 height 33
click at [737, 328] on p "The colors used here are part of the foundational elements of SDS, elles ont ét…" at bounding box center [545, 334] width 516 height 33
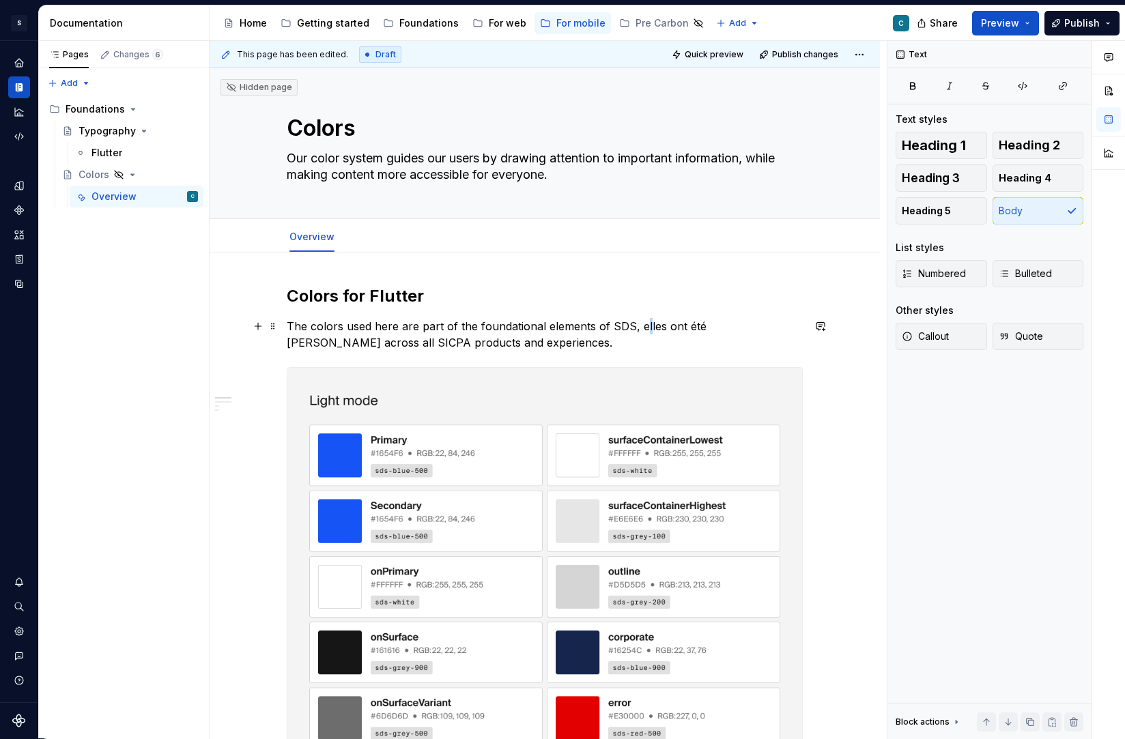
drag, startPoint x: 642, startPoint y: 326, endPoint x: 654, endPoint y: 325, distance: 12.4
click at [652, 325] on p "The colors used here are part of the foundational elements of SDS, elles ont ét…" at bounding box center [545, 334] width 516 height 33
click at [638, 325] on p "The colors used here are part of the foundational elements of SDS, elles ont ét…" at bounding box center [545, 334] width 516 height 33
drag, startPoint x: 638, startPoint y: 325, endPoint x: 737, endPoint y: 318, distance: 99.2
click at [737, 318] on p "The colors used here are part of the foundational elements of SDS, elles ont ét…" at bounding box center [545, 334] width 516 height 33
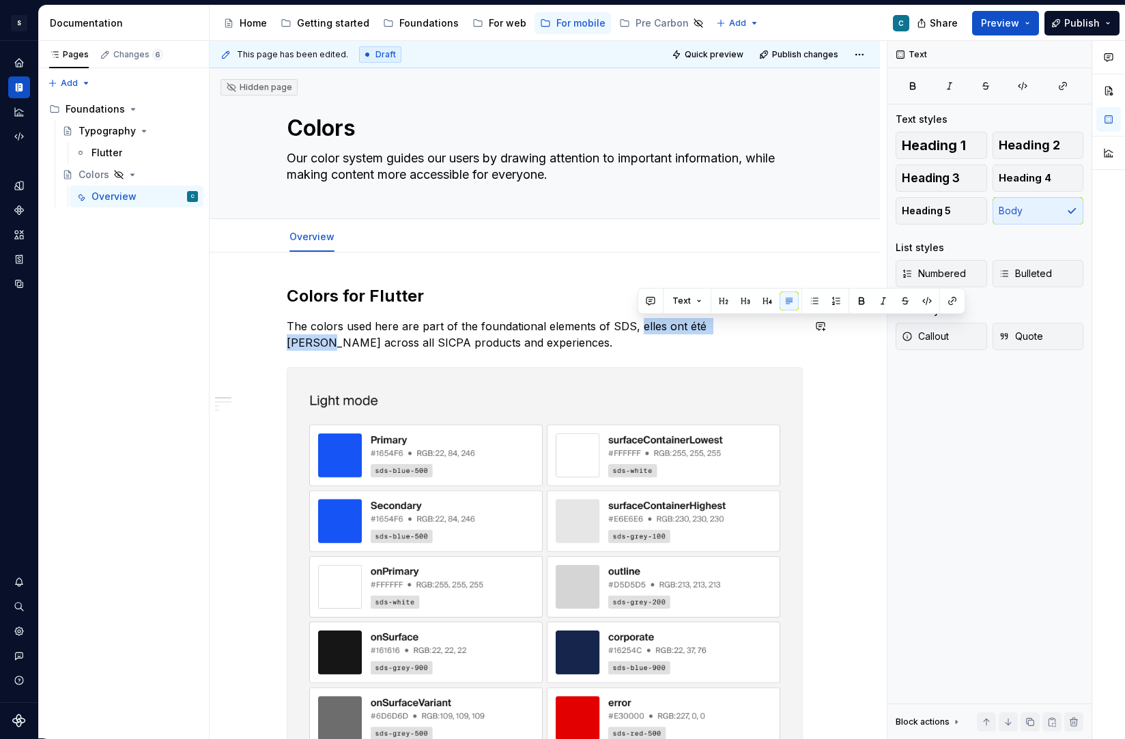
copy p "elles ont été [PERSON_NAME]"
click at [470, 342] on p "The colors used here are part of the foundational elements of SDS, elles ont ét…" at bounding box center [545, 334] width 516 height 33
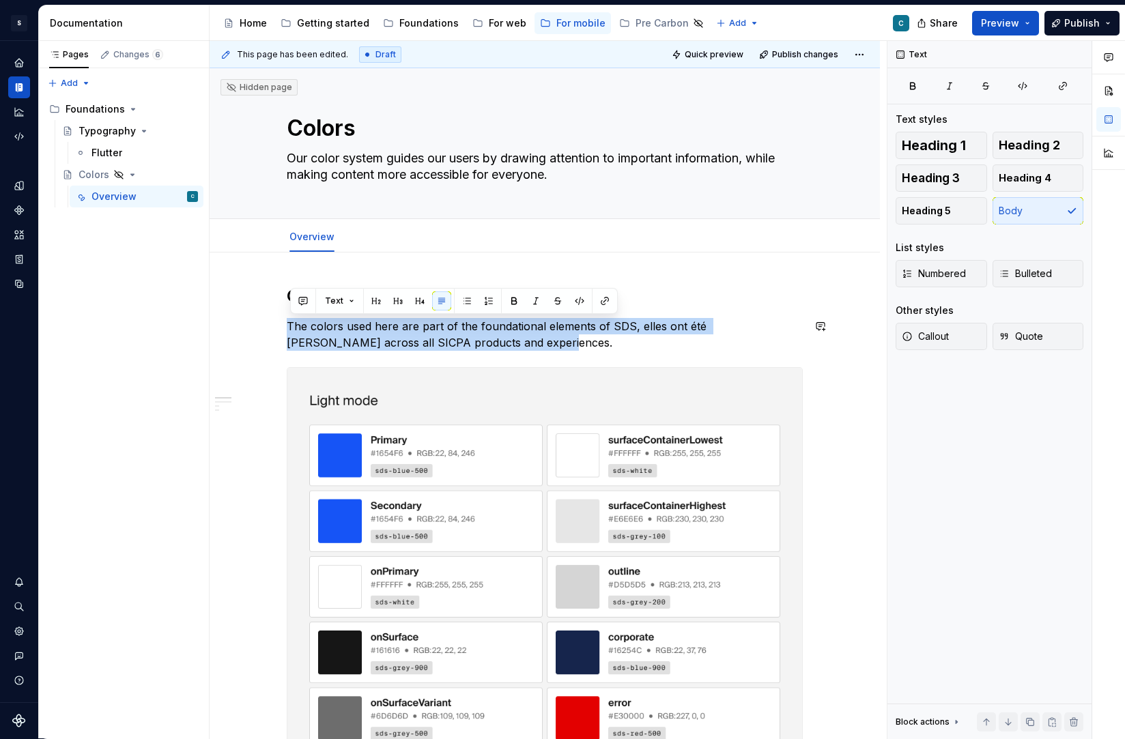
drag, startPoint x: 472, startPoint y: 342, endPoint x: 285, endPoint y: 315, distance: 189.0
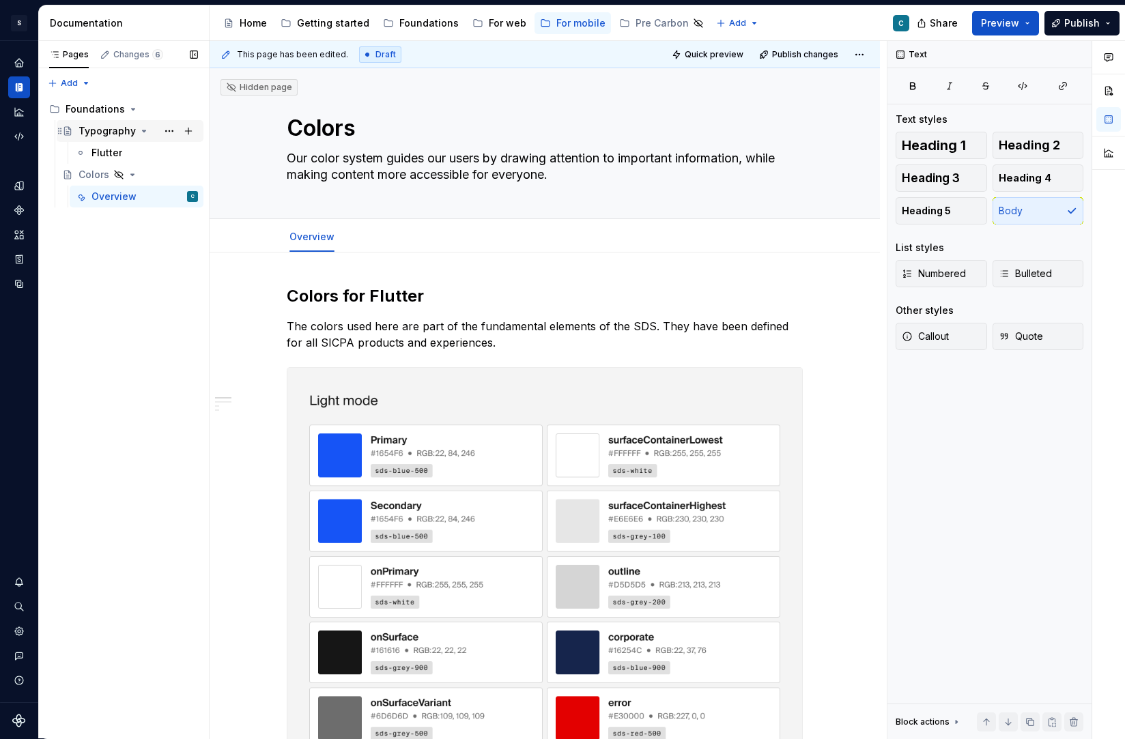
click at [124, 136] on div "Typography" at bounding box center [106, 131] width 57 height 14
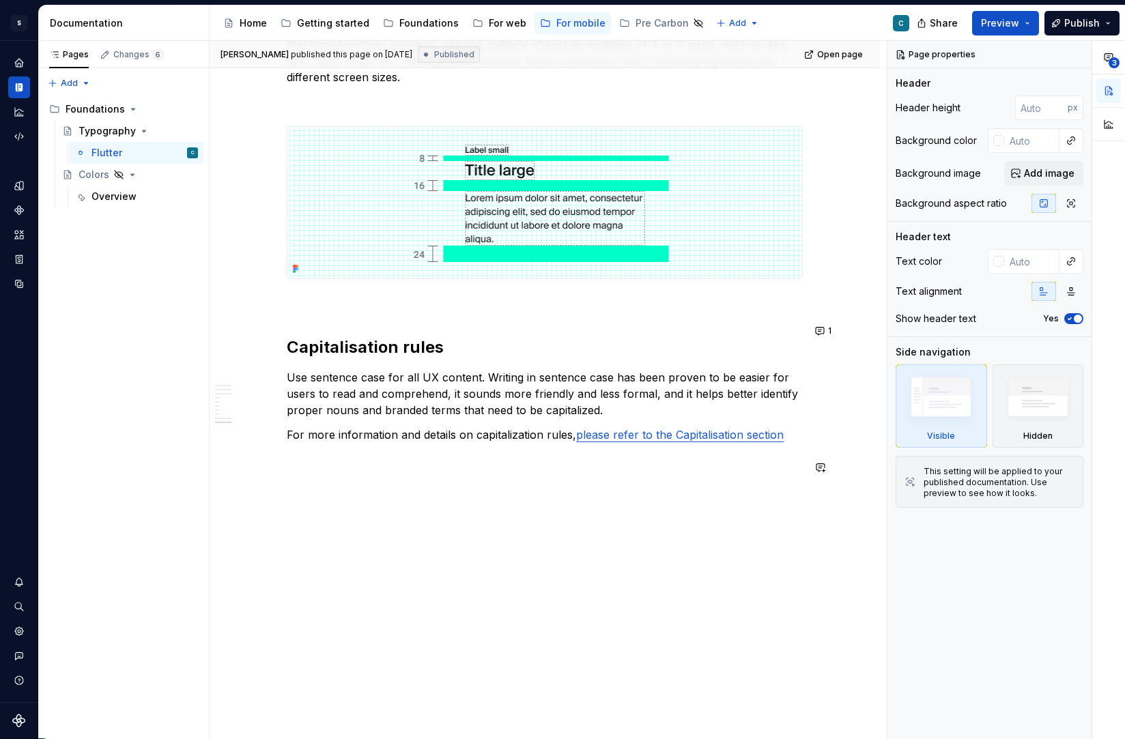
scroll to position [3006, 0]
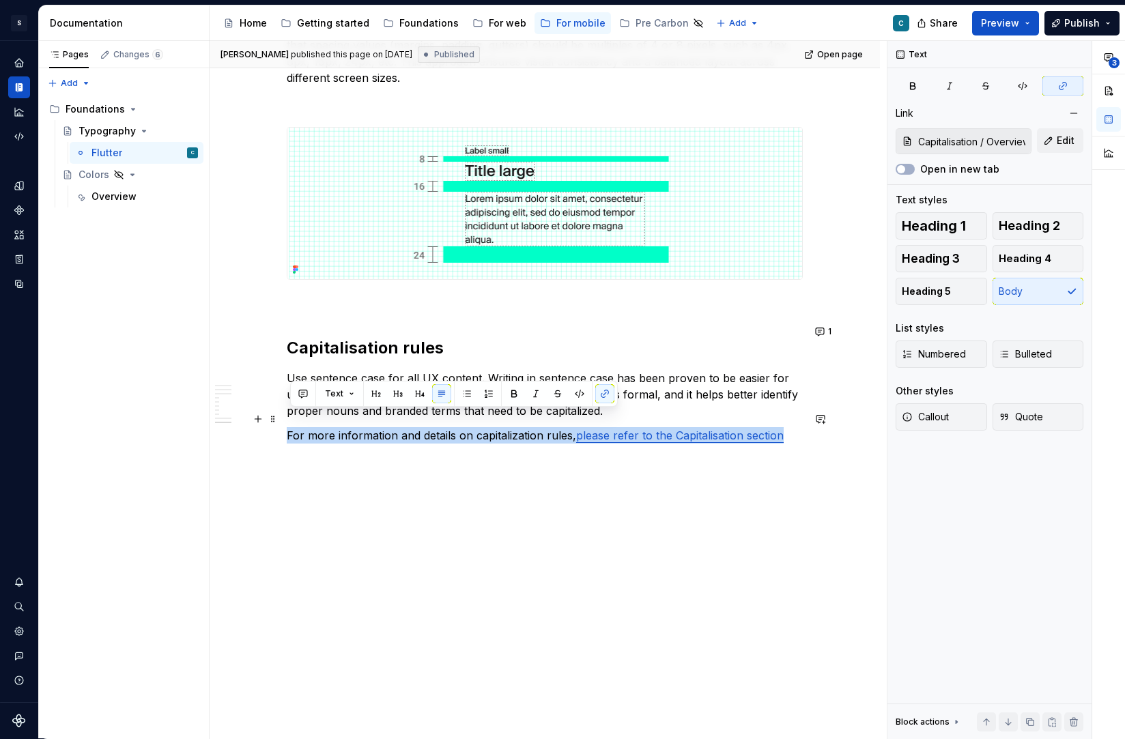
drag, startPoint x: 291, startPoint y: 418, endPoint x: 789, endPoint y: 418, distance: 498.2
click at [789, 427] on p "For more information and details on capitalization rules, please refer to the C…" at bounding box center [545, 435] width 516 height 16
copy p "For more information and details on capitalization rules, please refer to the C…"
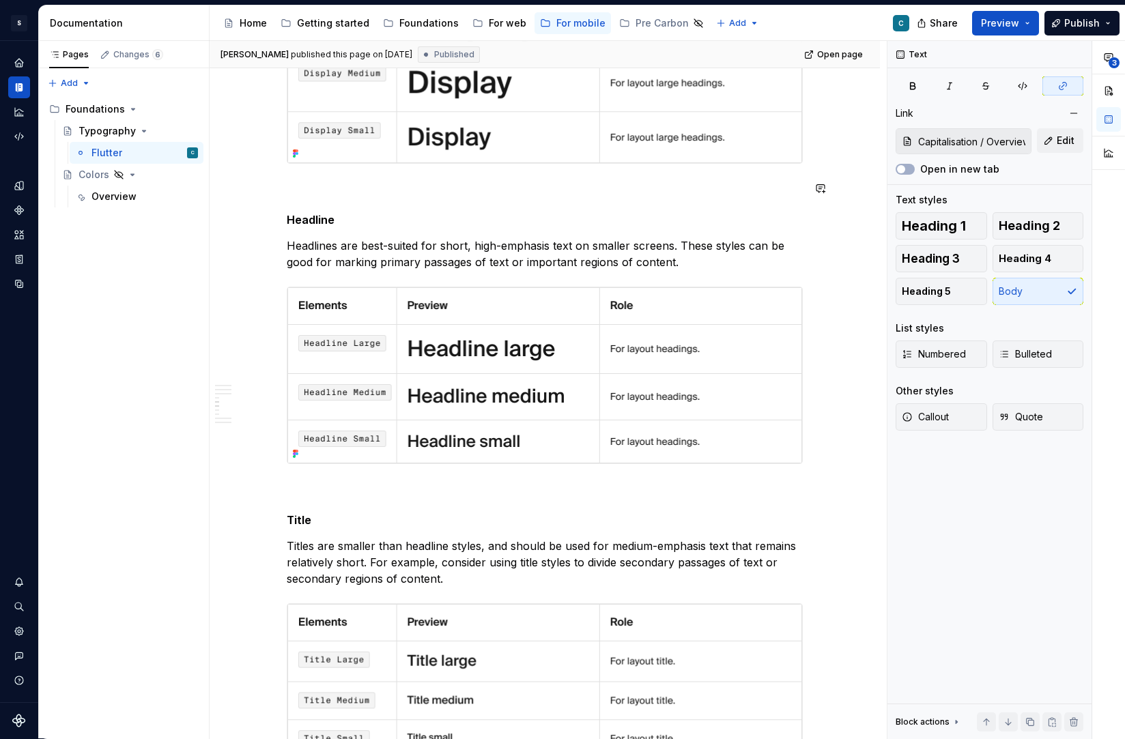
scroll to position [1429, 0]
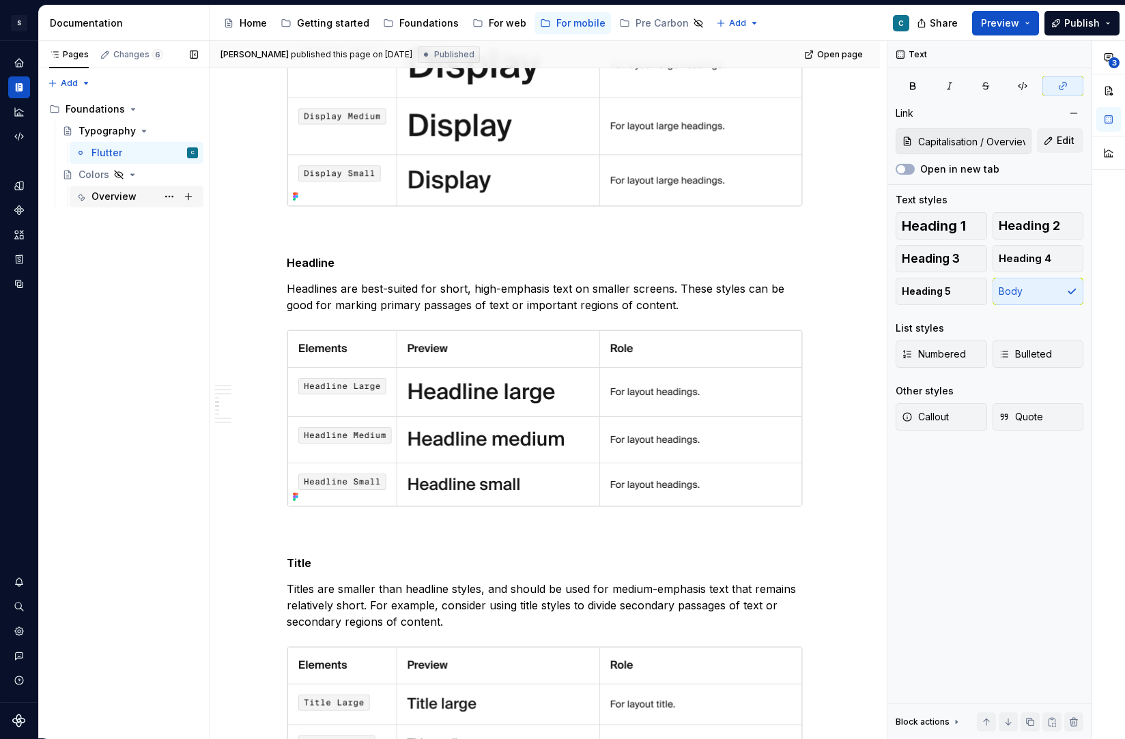
click at [100, 196] on div "Overview" at bounding box center [113, 197] width 45 height 14
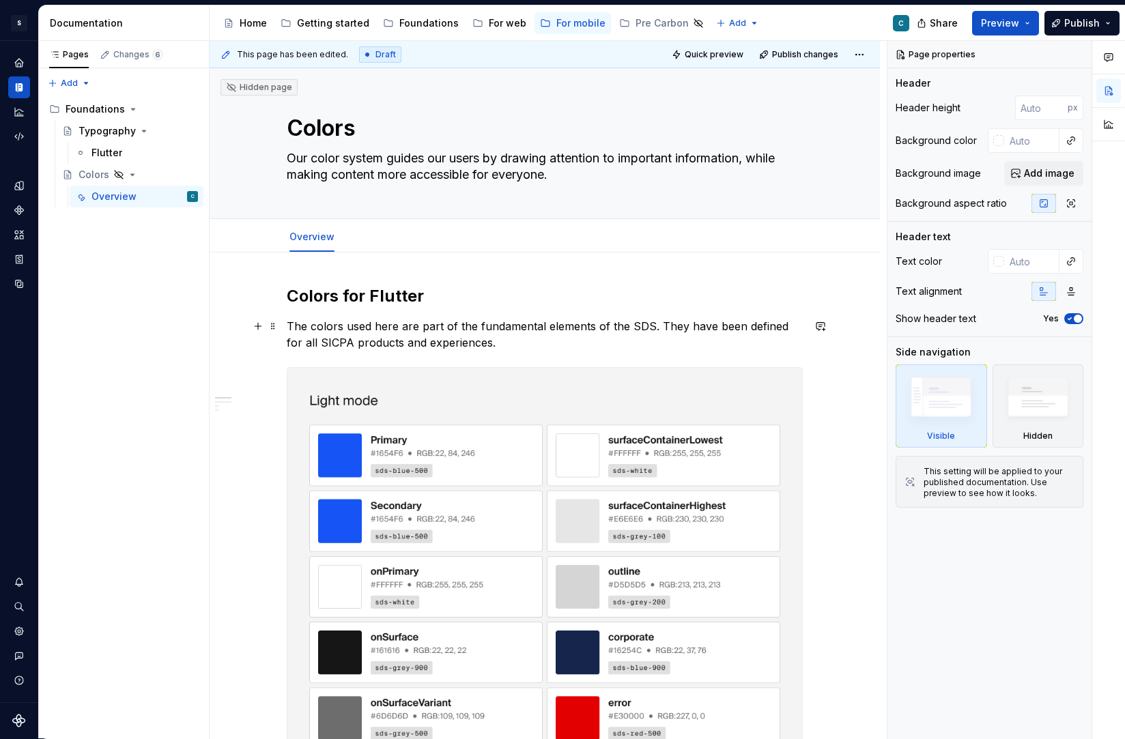
click at [486, 345] on p "The colors used here are part of the fundamental elements of the SDS. They have…" at bounding box center [545, 334] width 516 height 33
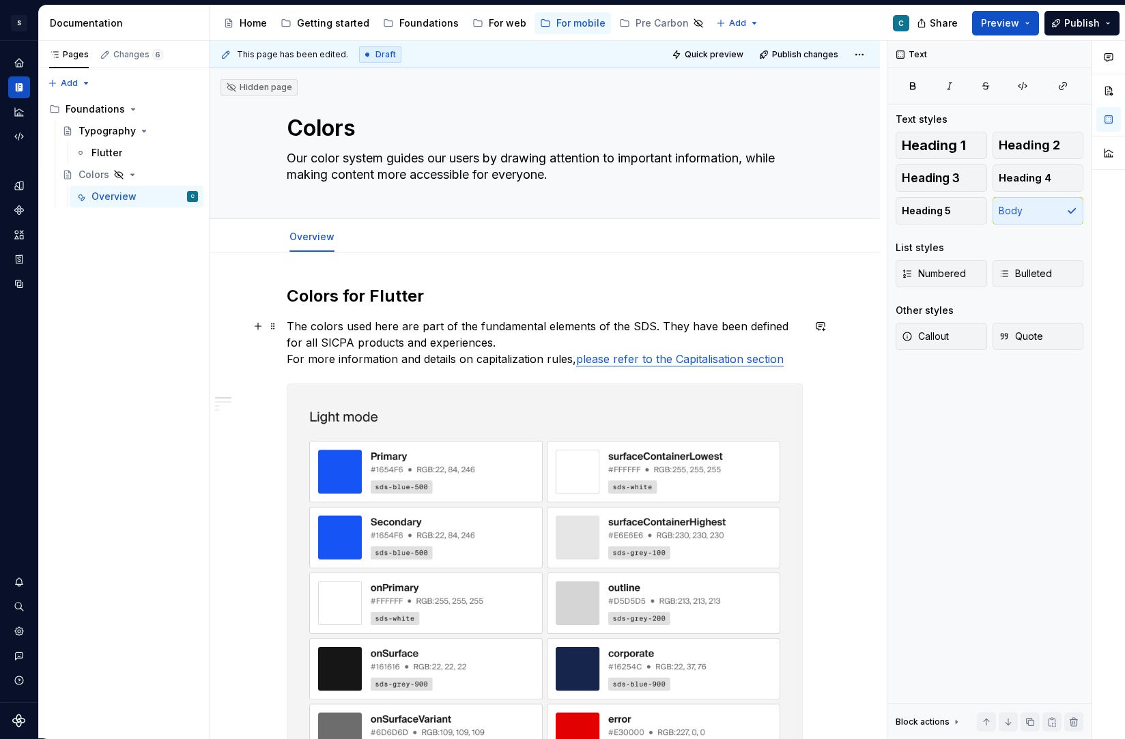
click at [479, 339] on p "The colors used here are part of the fundamental elements of the SDS. They have…" at bounding box center [545, 342] width 516 height 49
click at [112, 132] on div "Typography" at bounding box center [106, 131] width 57 height 14
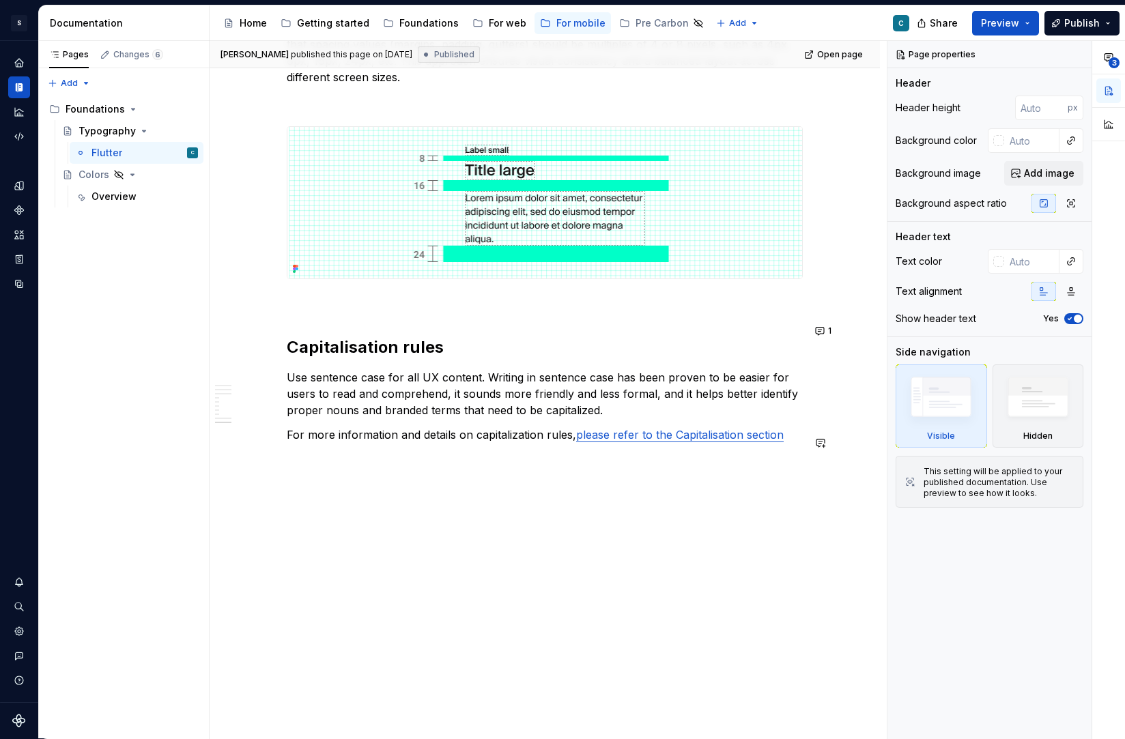
scroll to position [3006, 0]
click at [379, 427] on p "For more information and details on capitalization rules, please refer to the C…" at bounding box center [545, 435] width 516 height 16
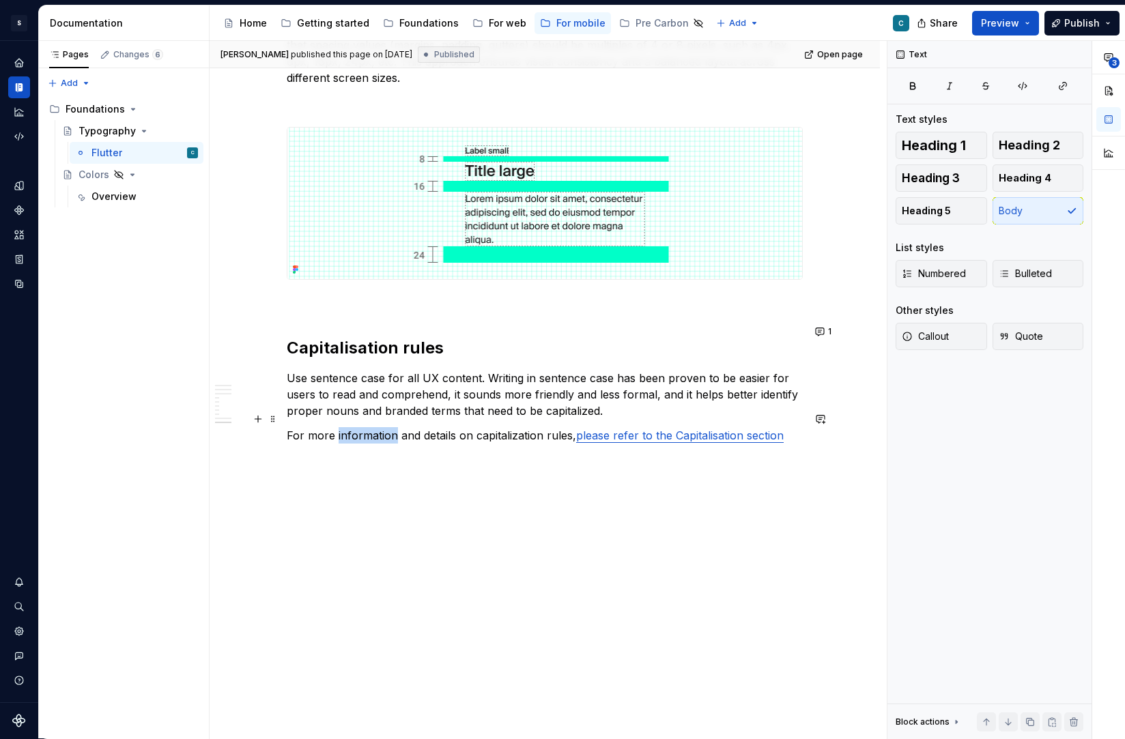
click at [379, 427] on p "For more information and details on capitalization rules, please refer to the C…" at bounding box center [545, 435] width 516 height 16
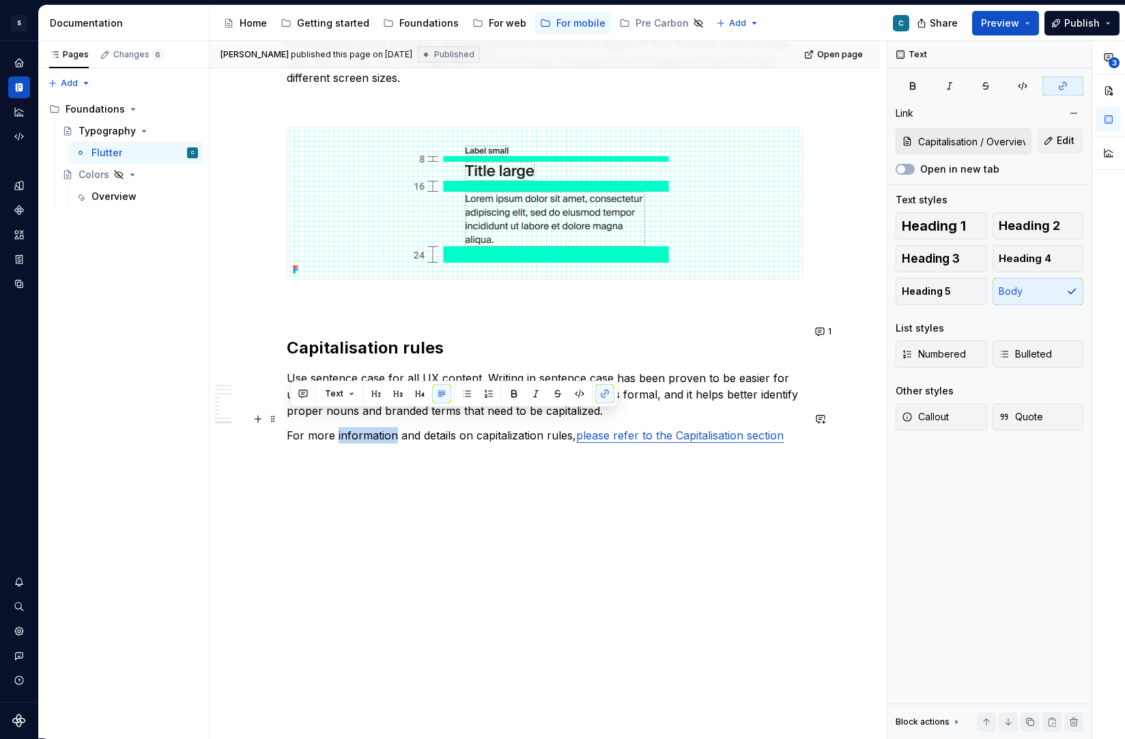
click at [379, 427] on p "For more information and details on capitalization rules, please refer to the C…" at bounding box center [545, 435] width 516 height 16
click at [333, 370] on p "Use sentence case for all UX content. Writing in sentence case has been proven …" at bounding box center [545, 394] width 516 height 49
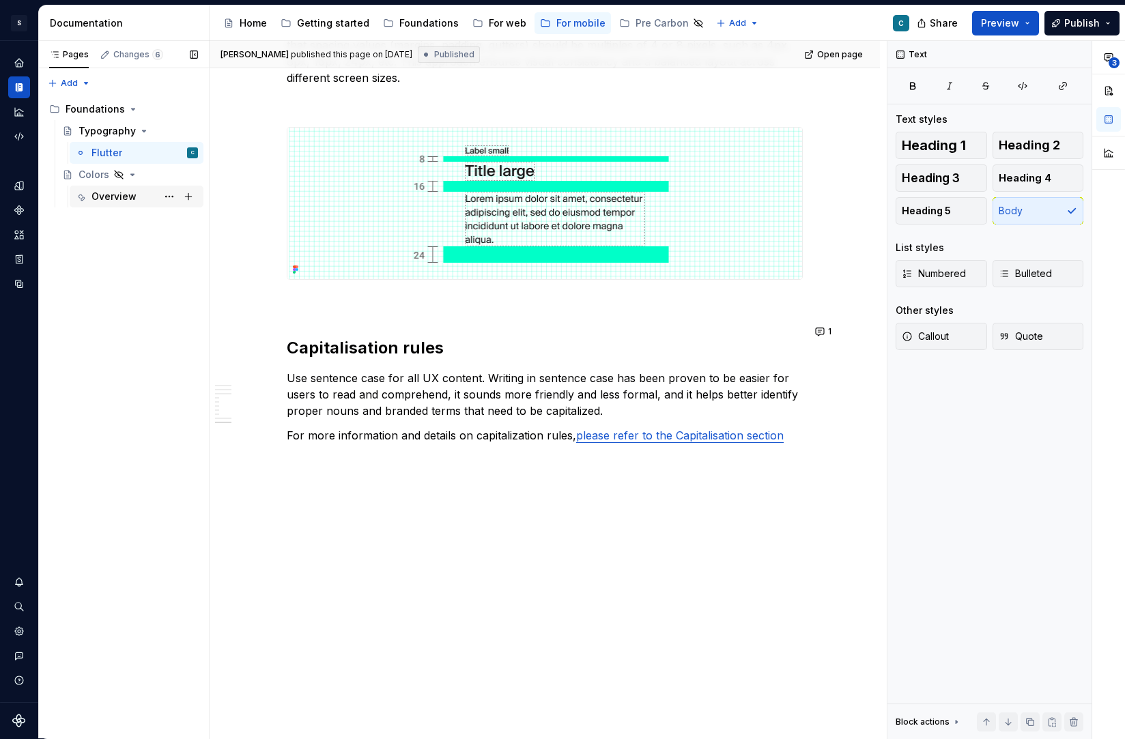
click at [109, 199] on div "Overview" at bounding box center [113, 197] width 45 height 14
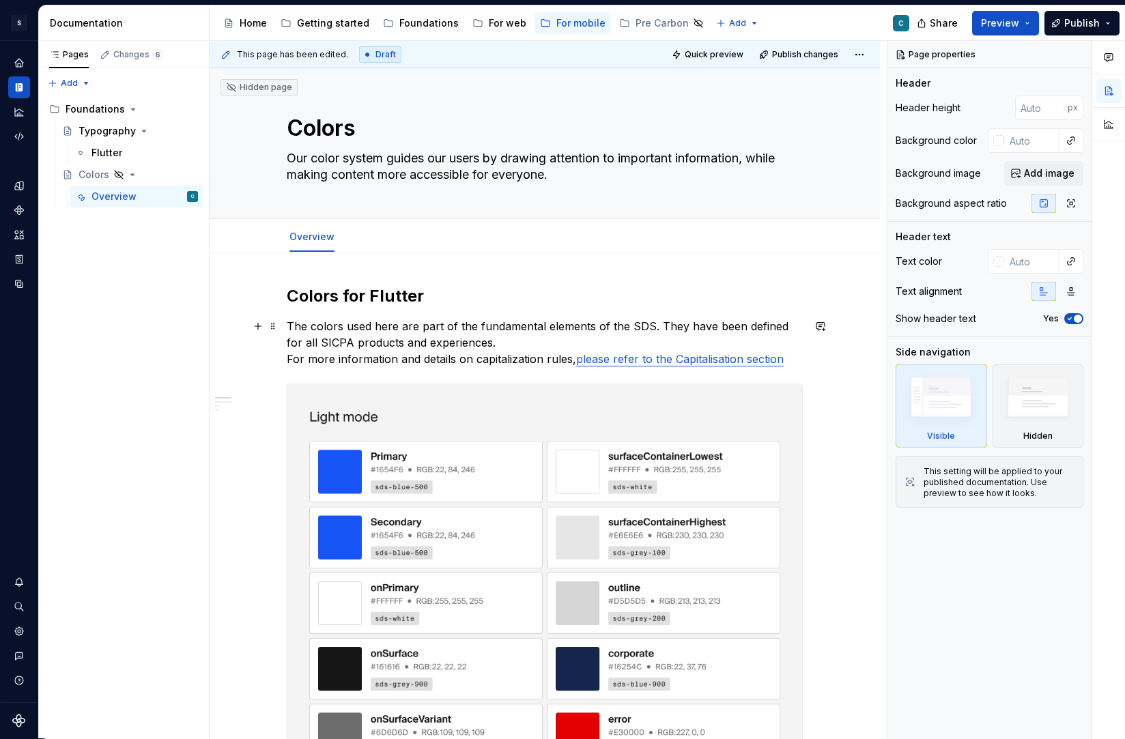
click at [317, 348] on p "The colors used here are part of the fundamental elements of the SDS. They have…" at bounding box center [545, 342] width 516 height 49
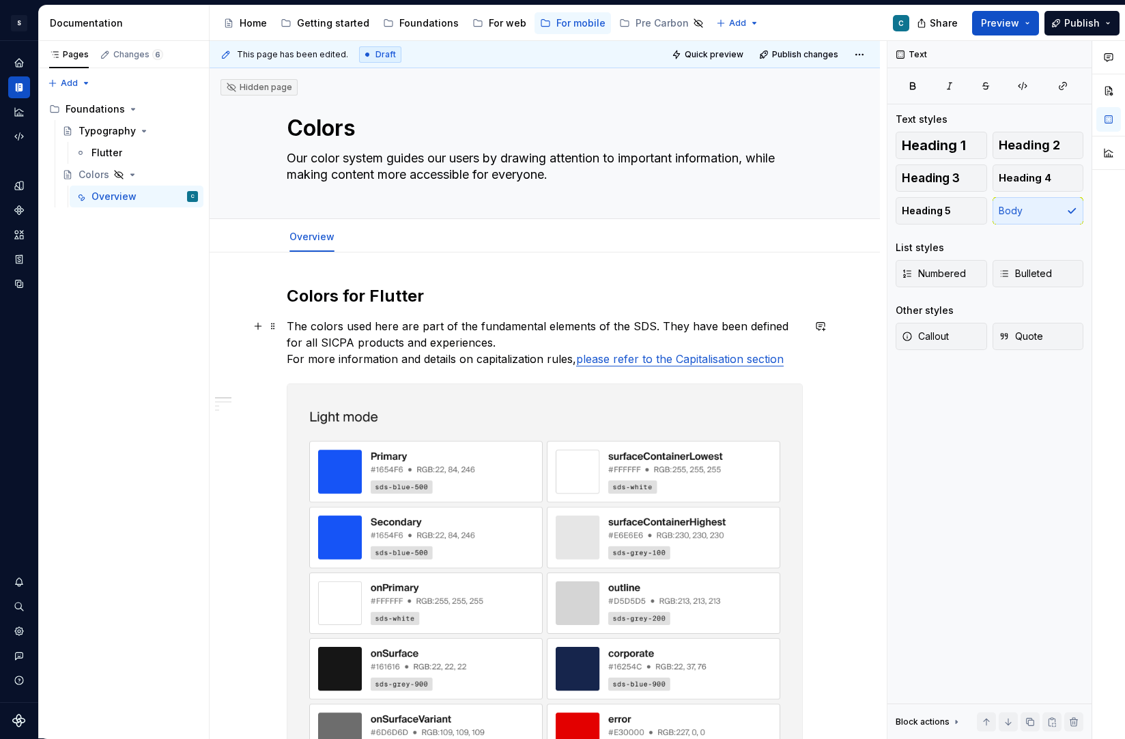
click at [318, 356] on p "The colors used here are part of the fundamental elements of the SDS. They have…" at bounding box center [545, 342] width 516 height 49
click at [444, 360] on p "The colors used here are part of the fundamental elements of the SDS. They have…" at bounding box center [545, 342] width 516 height 49
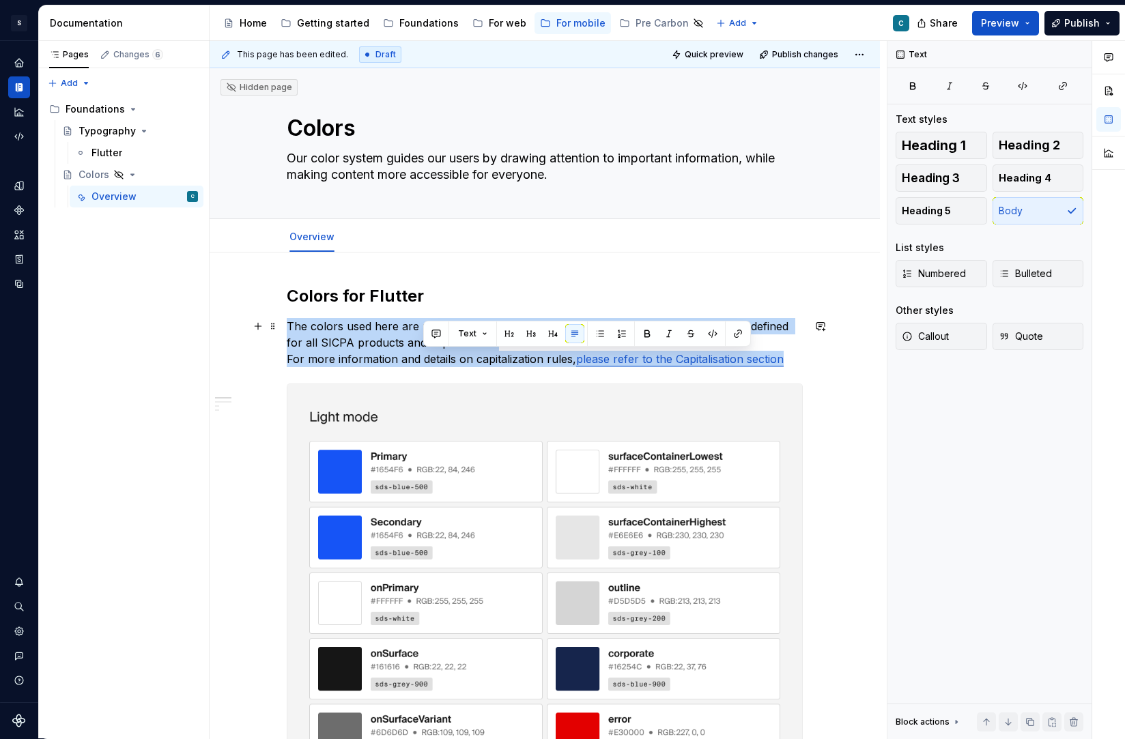
click at [444, 360] on p "The colors used here are part of the fundamental elements of the SDS. They have…" at bounding box center [545, 342] width 516 height 49
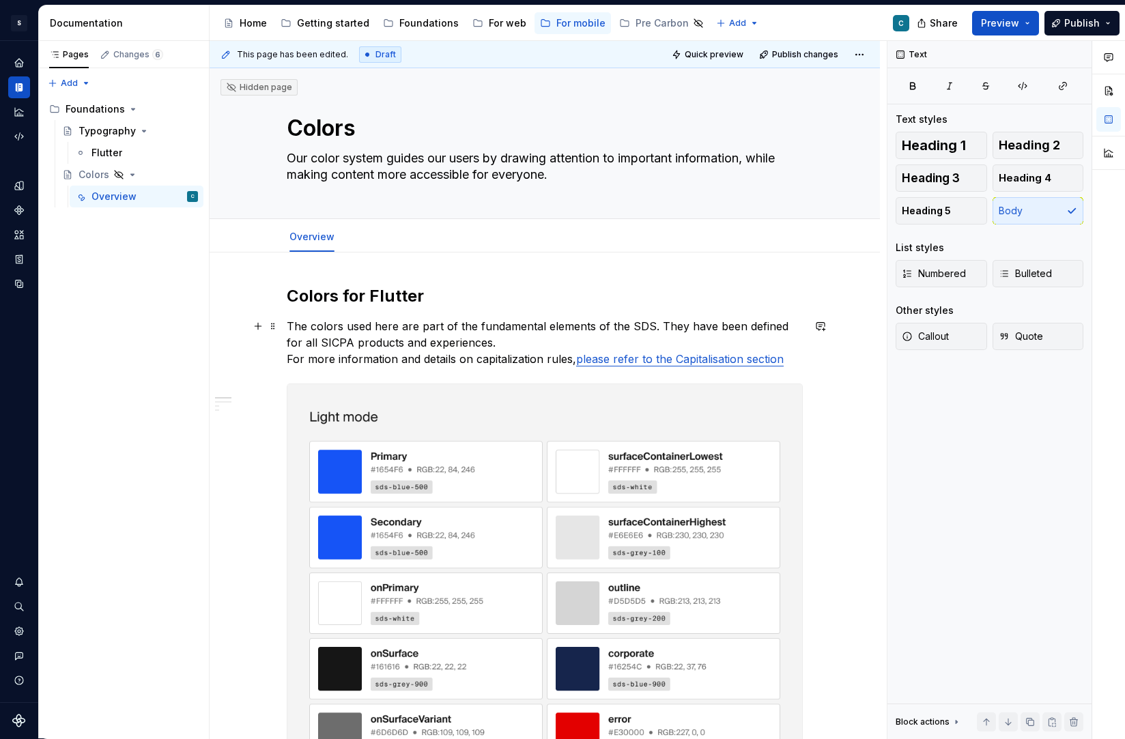
click at [461, 360] on p "The colors used here are part of the fundamental elements of the SDS. They have…" at bounding box center [545, 342] width 516 height 49
click at [293, 358] on p "The colors used here are part of the fundamental elements of the SDS. They have…" at bounding box center [545, 342] width 516 height 49
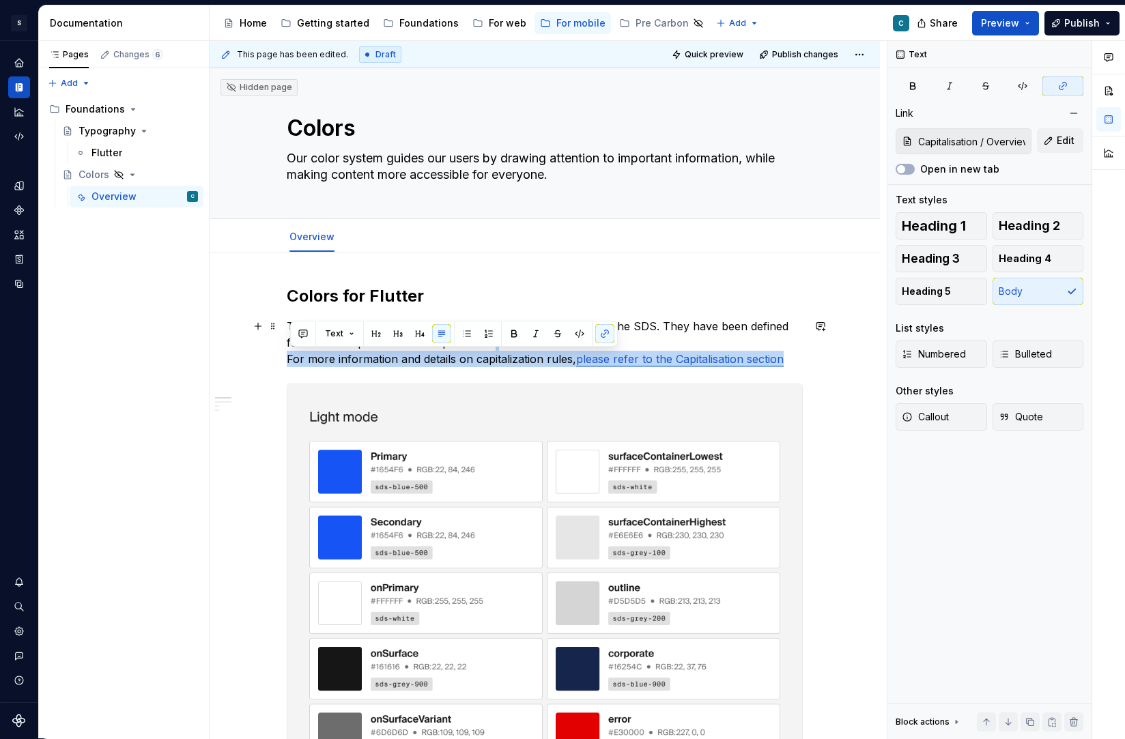
drag, startPoint x: 293, startPoint y: 358, endPoint x: 829, endPoint y: 362, distance: 535.8
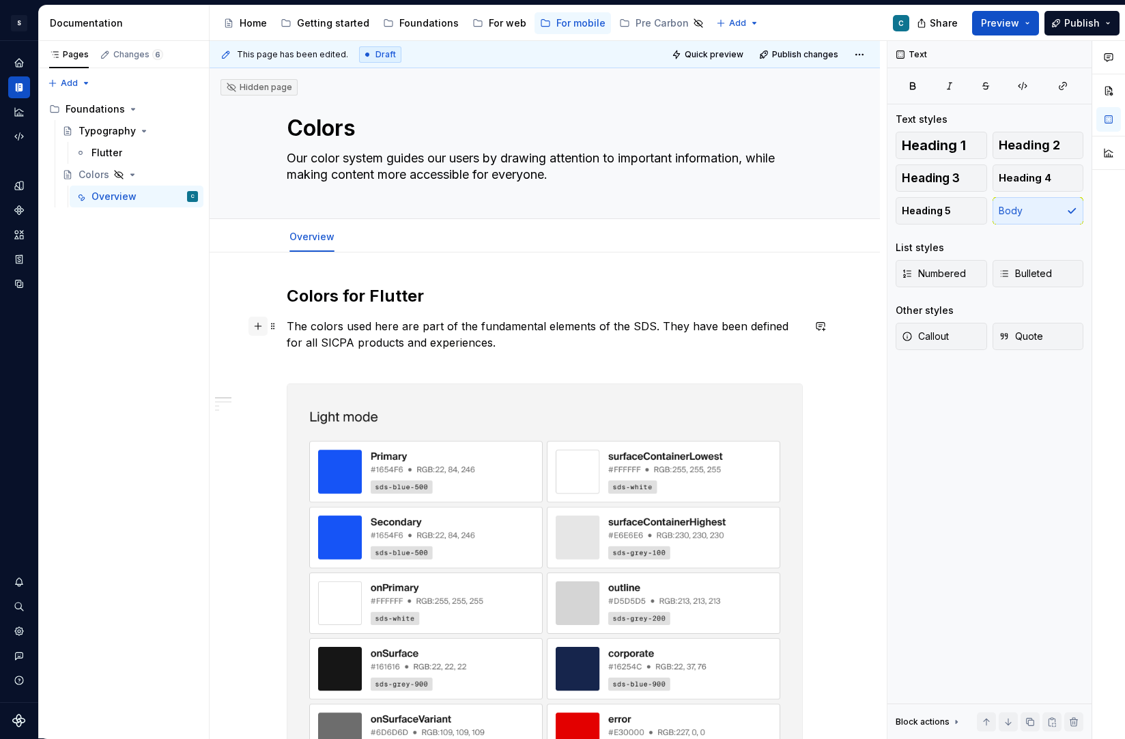
click at [265, 326] on button "button" at bounding box center [257, 326] width 19 height 19
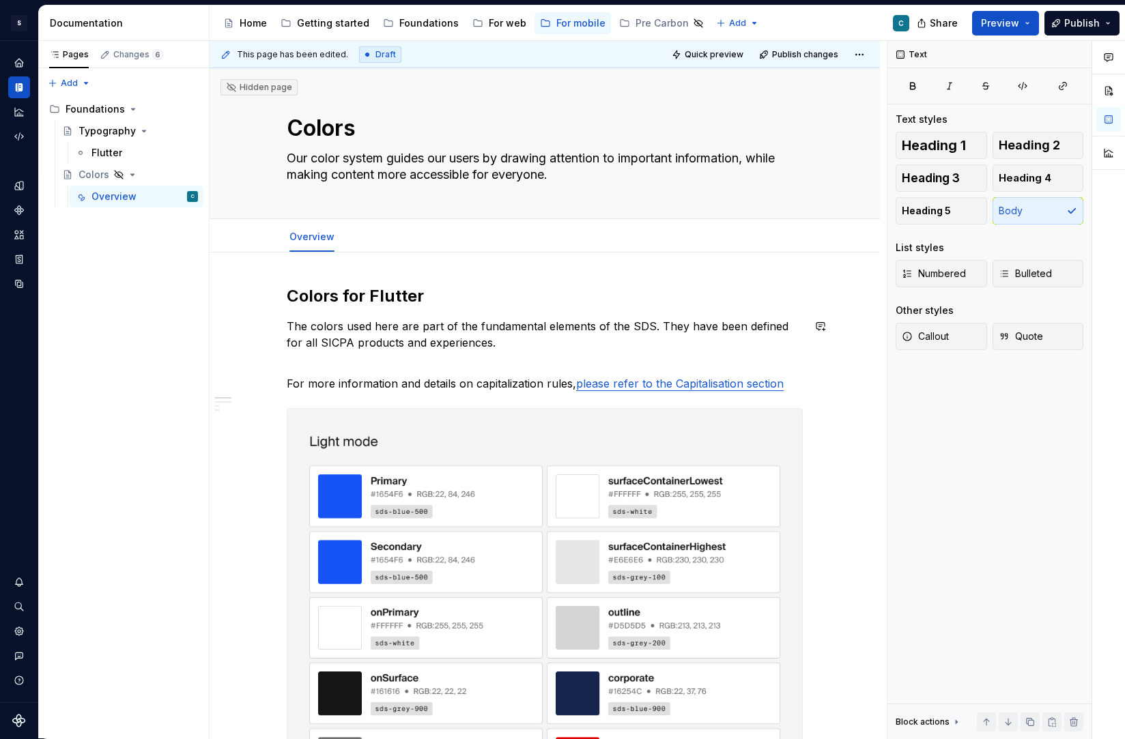
click at [324, 365] on p "The colors used here are part of the fundamental elements of the SDS. They have…" at bounding box center [545, 342] width 516 height 49
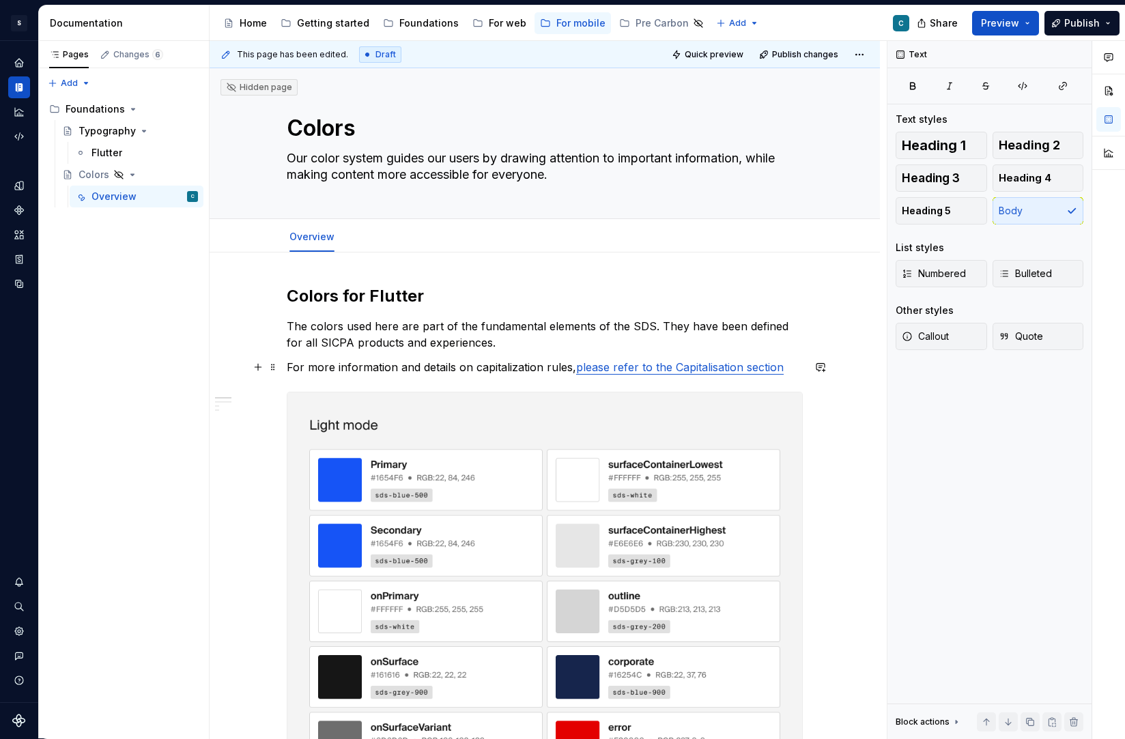
click at [510, 368] on p "For more information and details on capitalization rules, please refer to the C…" at bounding box center [545, 367] width 516 height 16
type textarea "*"
click at [477, 369] on p "For more information and details on capitalization rules, please refer to the C…" at bounding box center [545, 367] width 516 height 16
drag, startPoint x: 477, startPoint y: 369, endPoint x: 571, endPoint y: 360, distance: 94.7
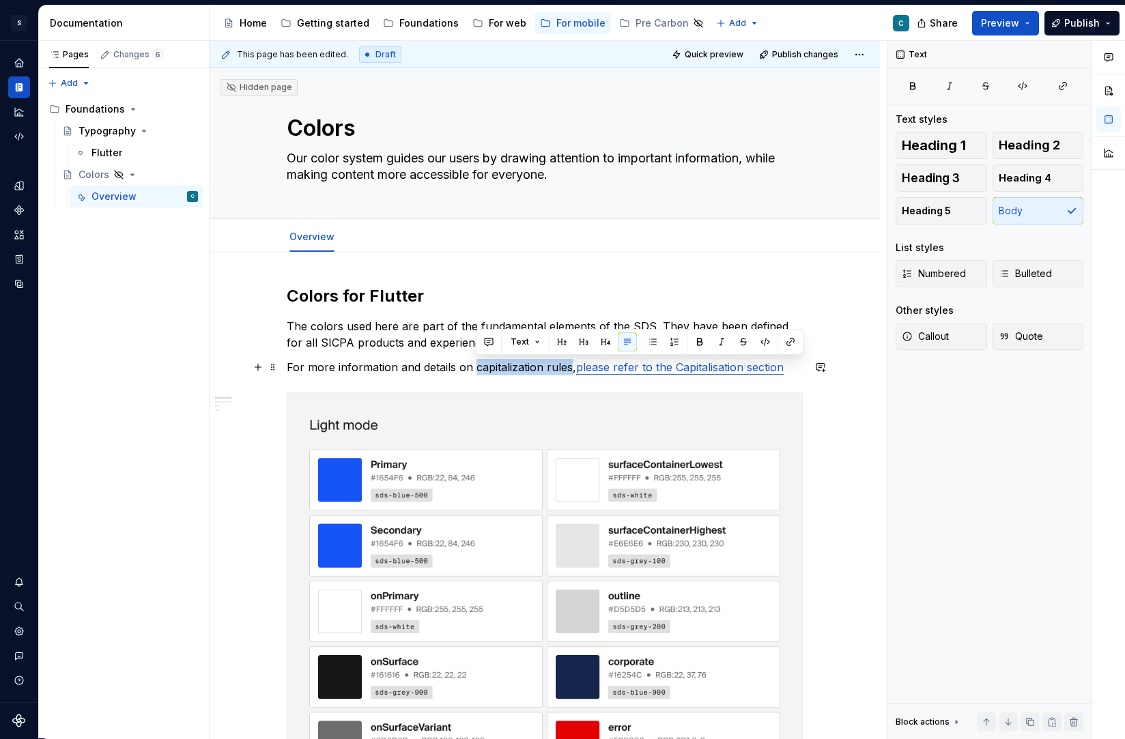
click at [571, 360] on p "For more information and details on capitalization rules, please refer to the C…" at bounding box center [545, 367] width 516 height 16
click at [697, 366] on link "please refer to the Capitalisation section" at bounding box center [679, 367] width 207 height 14
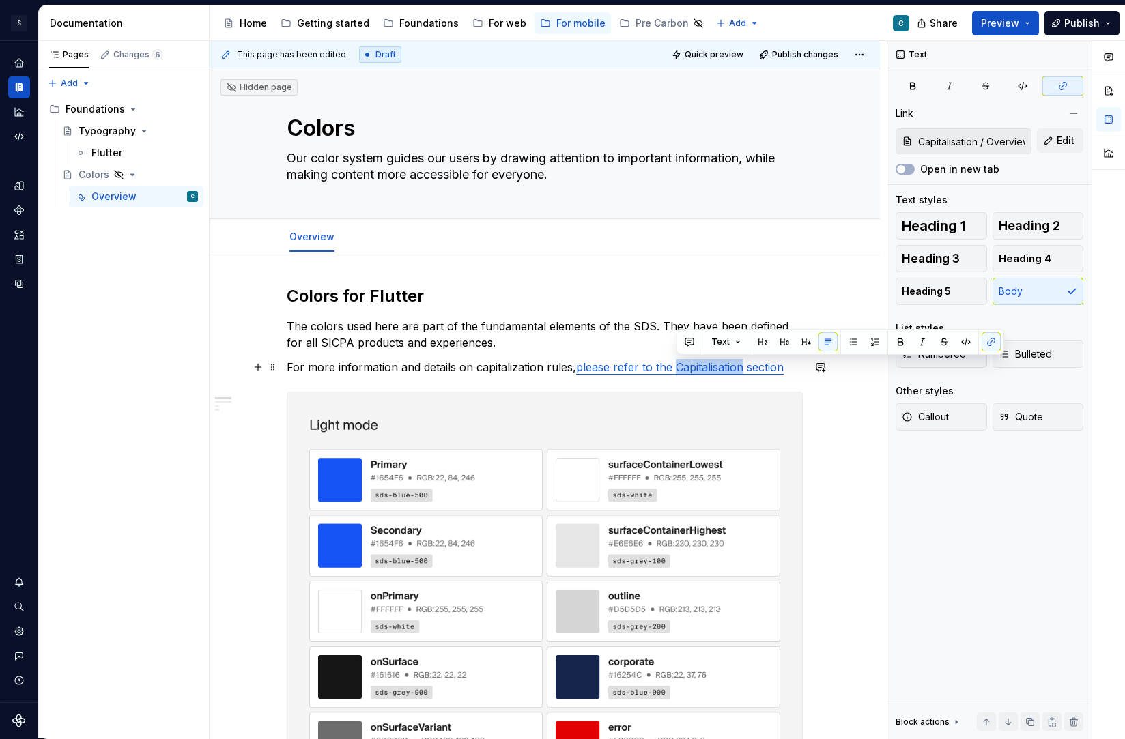
click at [697, 366] on link "please refer to the Capitalisation section" at bounding box center [679, 367] width 207 height 14
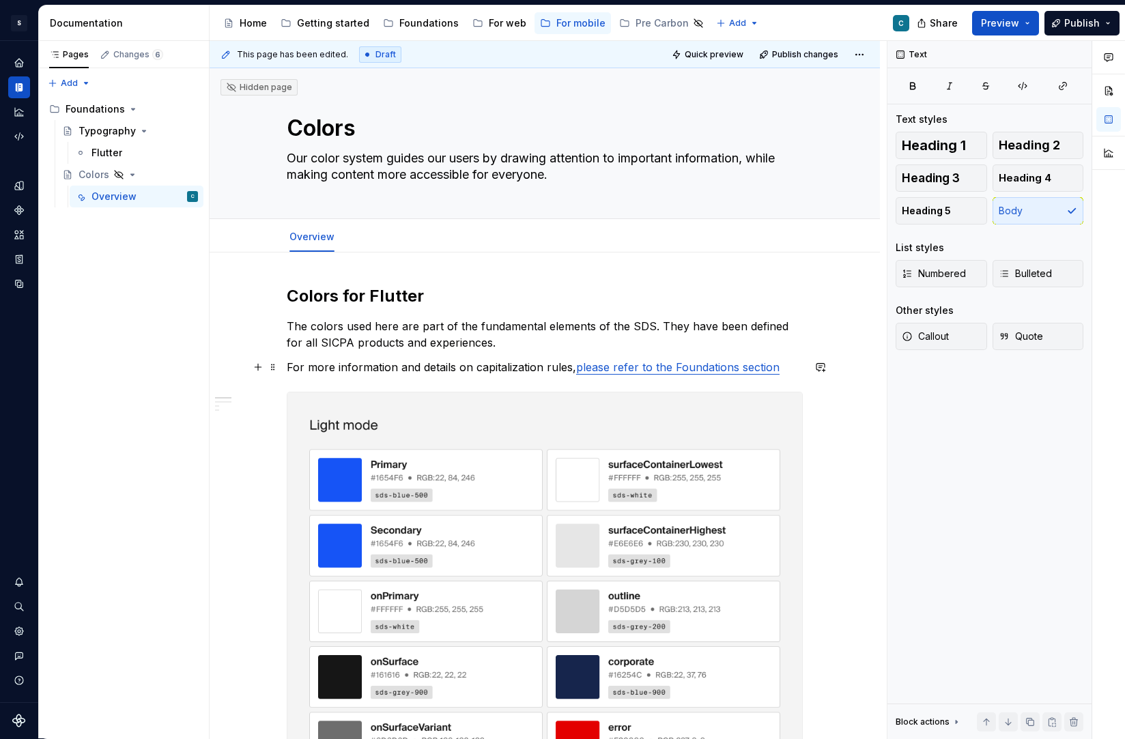
click at [498, 363] on p "For more information and details on capitalization rules, please refer to the F…" at bounding box center [545, 367] width 516 height 16
click at [521, 368] on p "For more information and details on colors rules, please refer to the Foundatio…" at bounding box center [545, 367] width 516 height 16
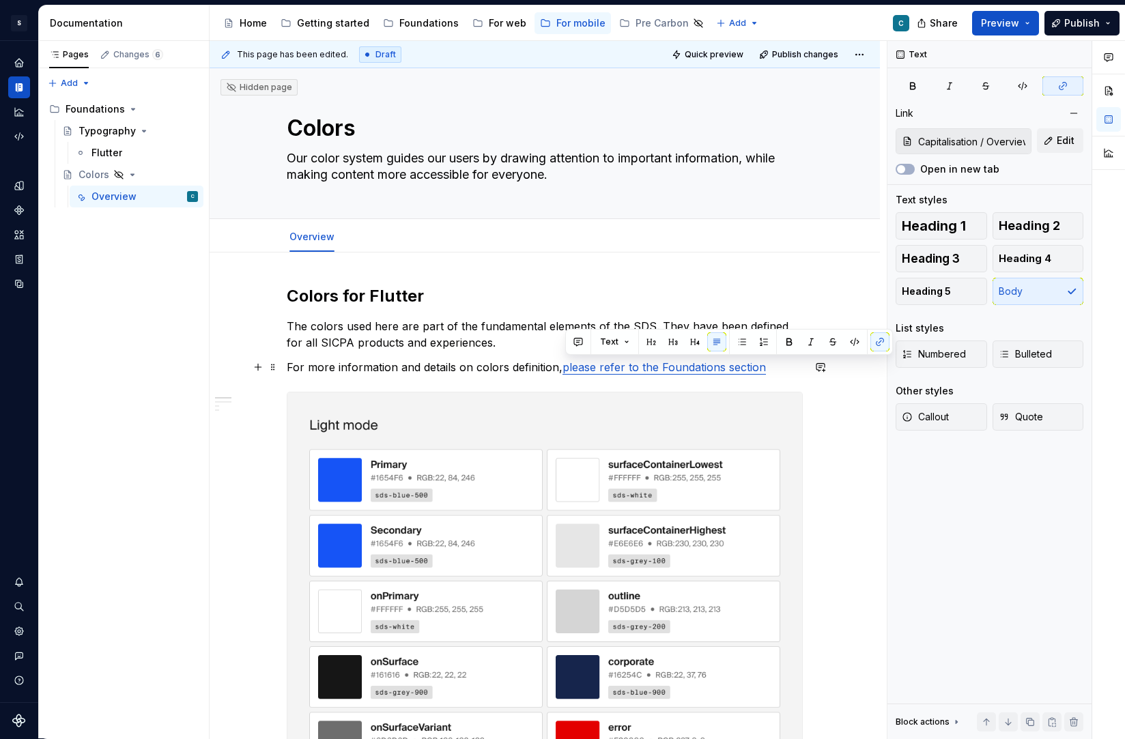
drag, startPoint x: 566, startPoint y: 367, endPoint x: 780, endPoint y: 364, distance: 213.6
click at [780, 364] on p "For more information and details on colors definition, please refer to the Foun…" at bounding box center [545, 367] width 516 height 16
click at [101, 104] on div "Foundations" at bounding box center [95, 109] width 59 height 14
click at [422, 24] on div "Foundations" at bounding box center [428, 23] width 59 height 14
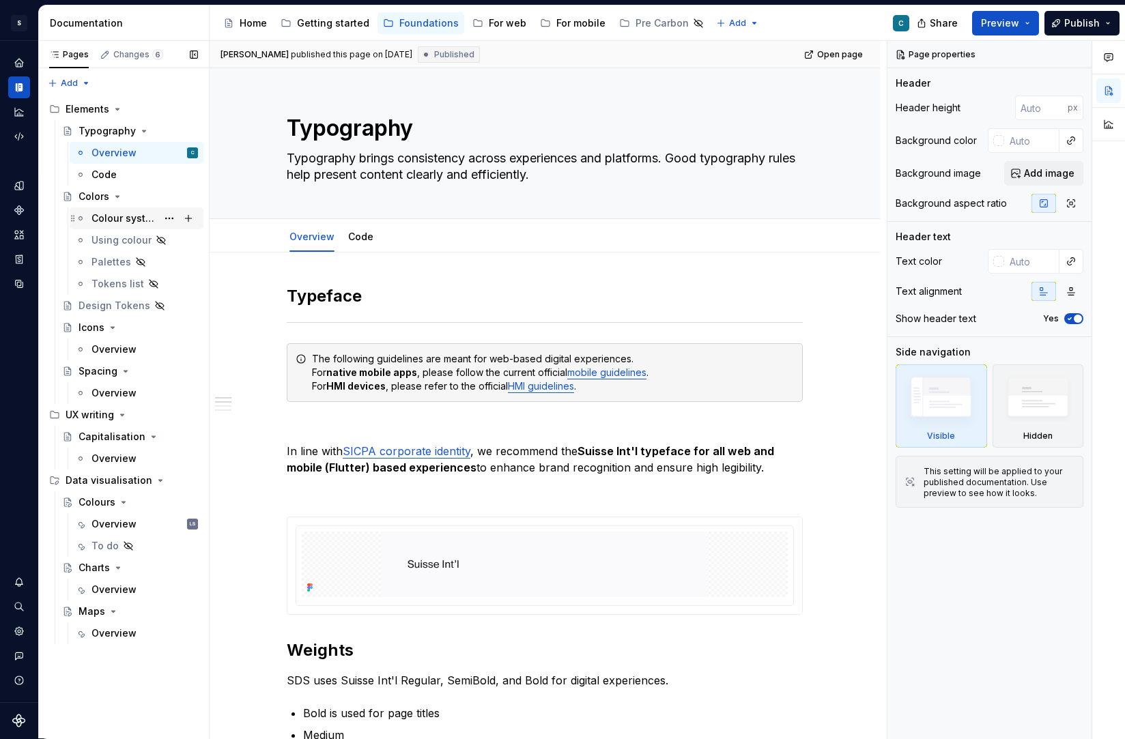
click at [108, 216] on div "Colour system" at bounding box center [124, 219] width 66 height 14
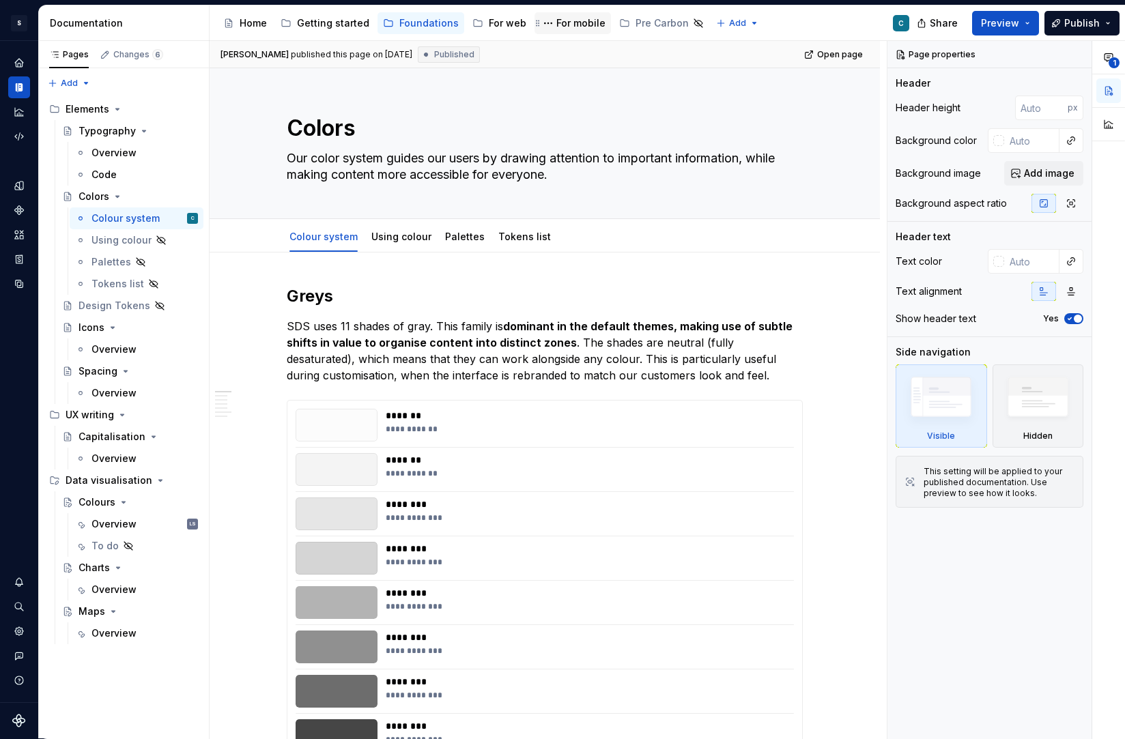
click at [564, 24] on div "For mobile" at bounding box center [580, 23] width 49 height 14
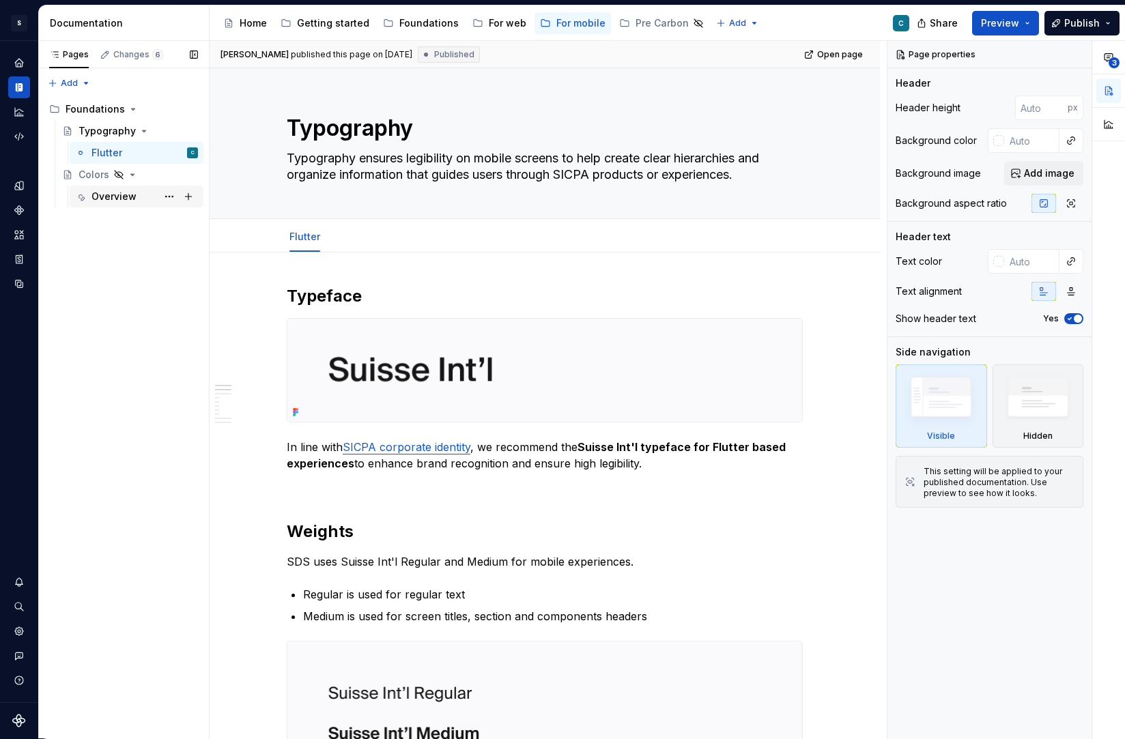
click at [106, 192] on div "Overview" at bounding box center [113, 197] width 45 height 14
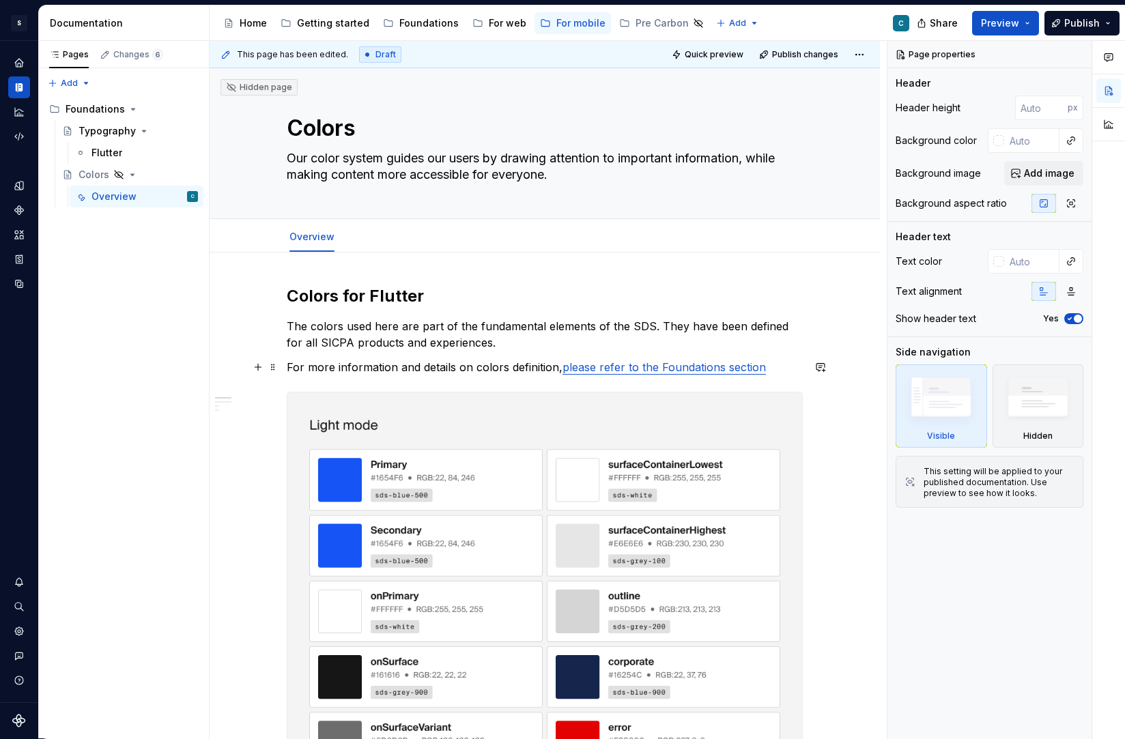
click at [652, 369] on link "please refer to the Foundations section" at bounding box center [663, 367] width 203 height 14
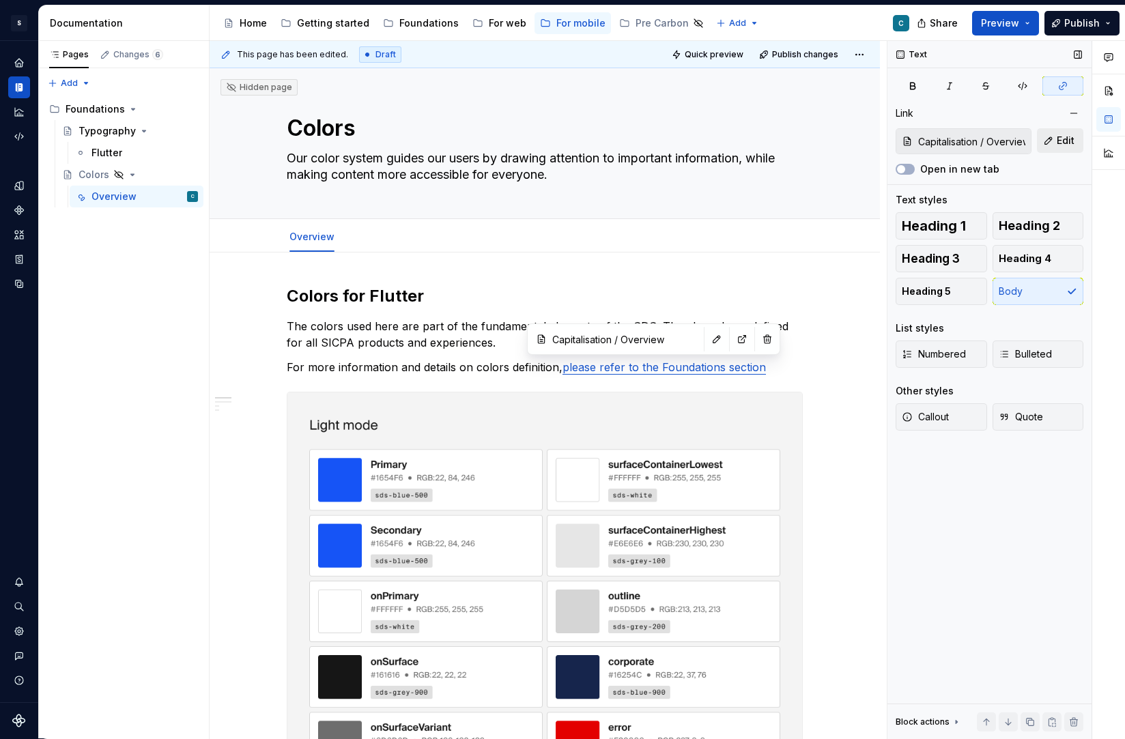
click at [1057, 143] on span "Edit" at bounding box center [1065, 141] width 18 height 14
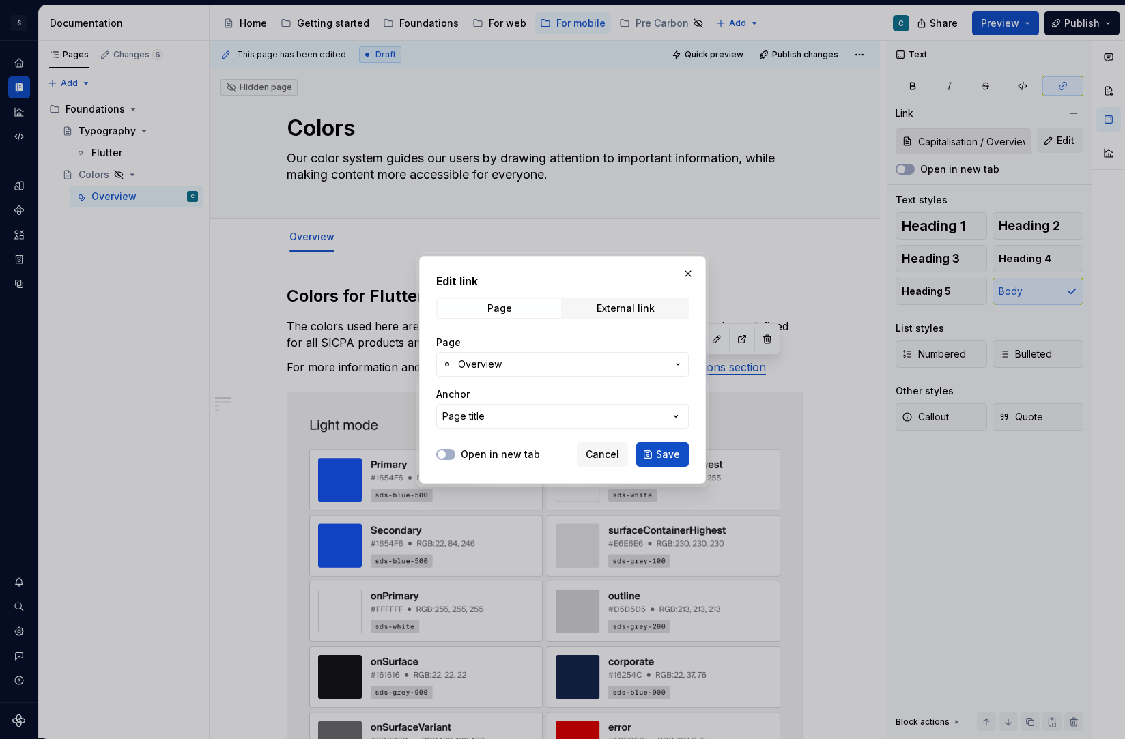
click at [676, 366] on icon "button" at bounding box center [677, 364] width 11 height 11
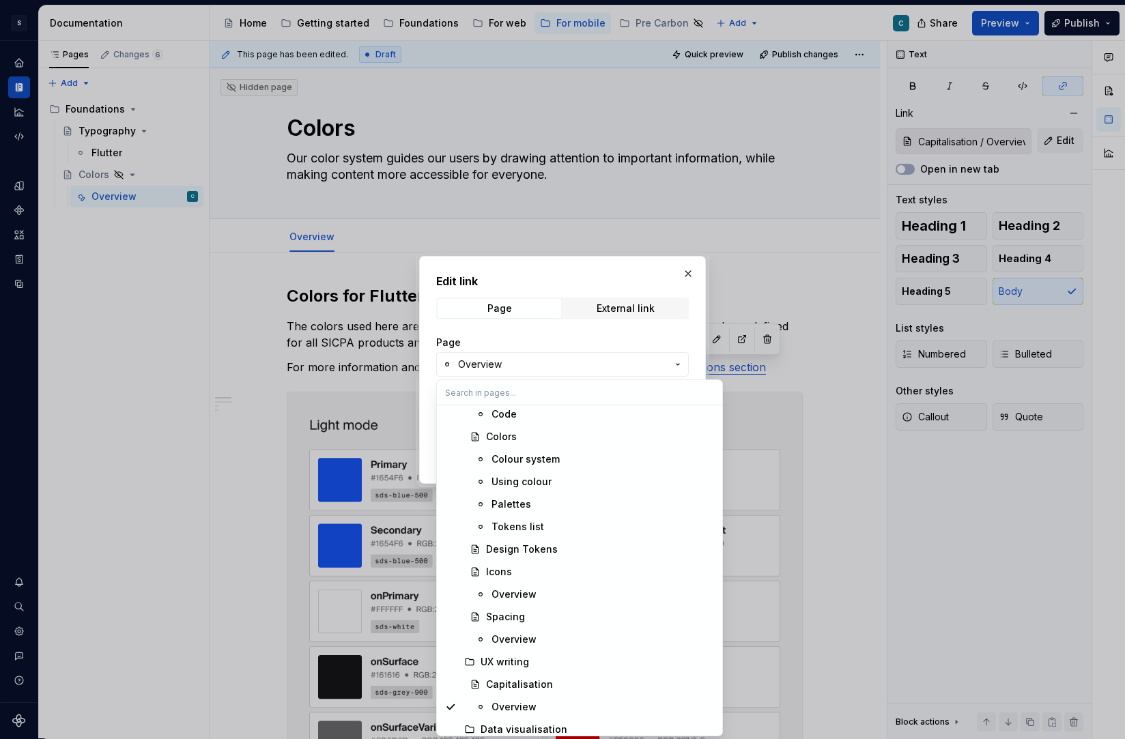
scroll to position [551, 0]
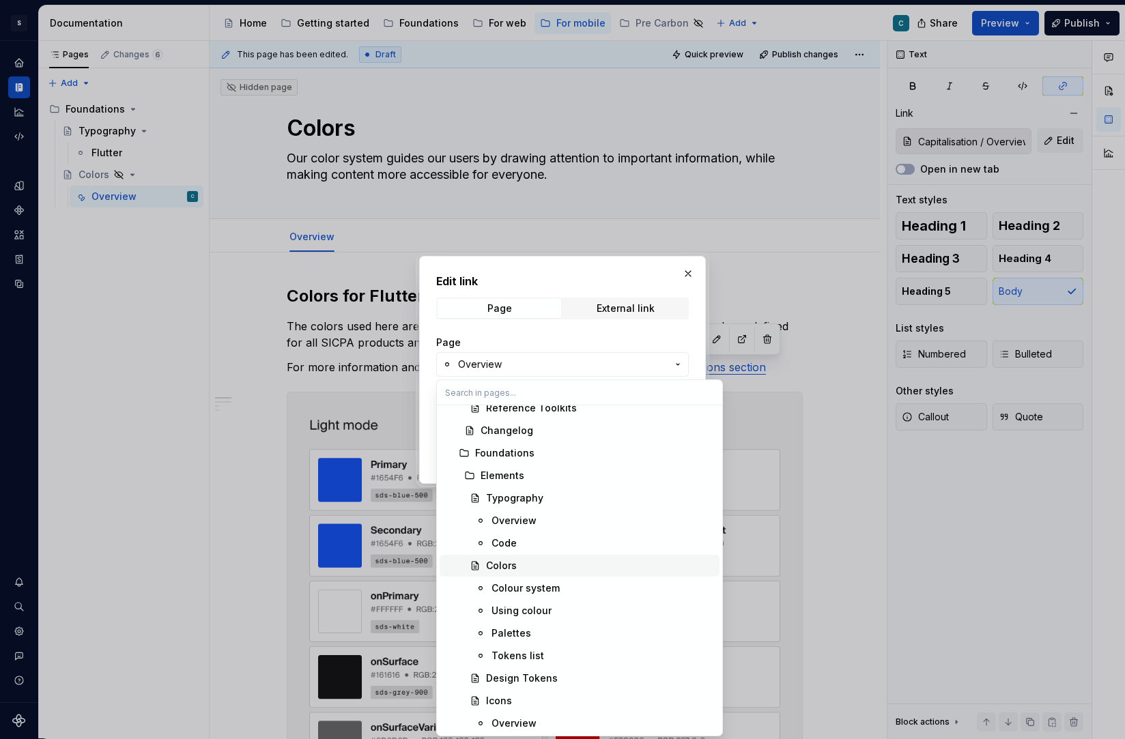
click at [506, 567] on div "Colors" at bounding box center [501, 566] width 31 height 14
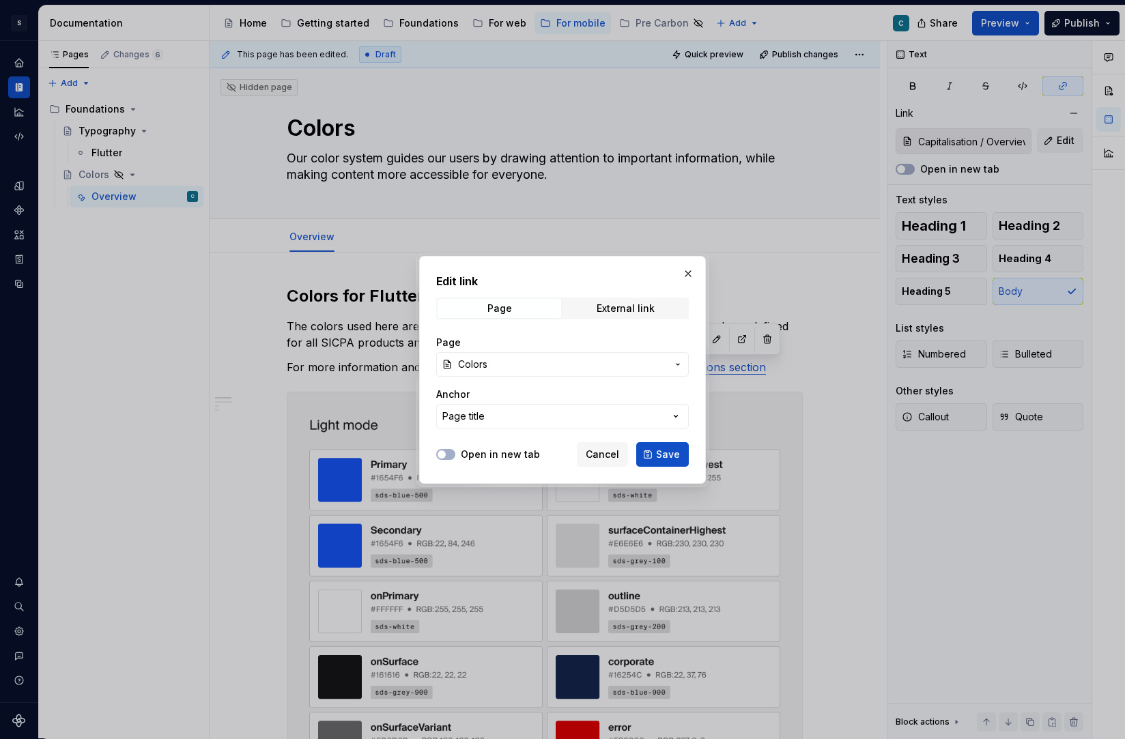
type textarea "*"
click at [661, 456] on span "Save" at bounding box center [668, 455] width 24 height 14
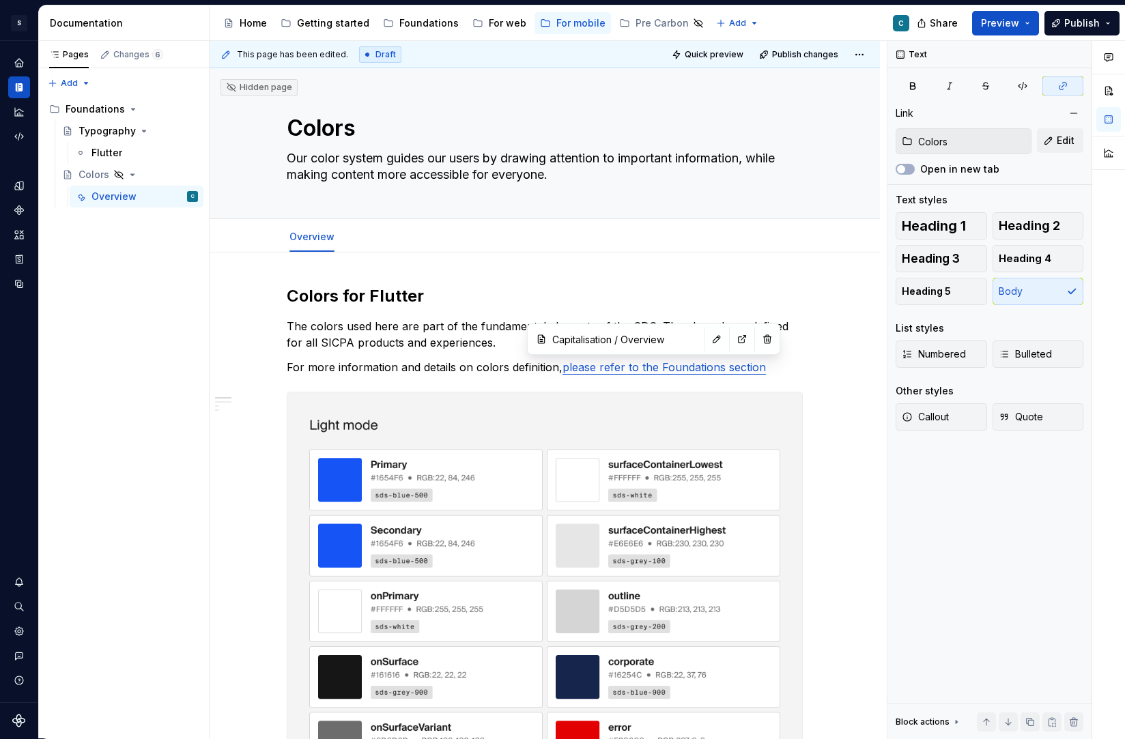
type input "Colors"
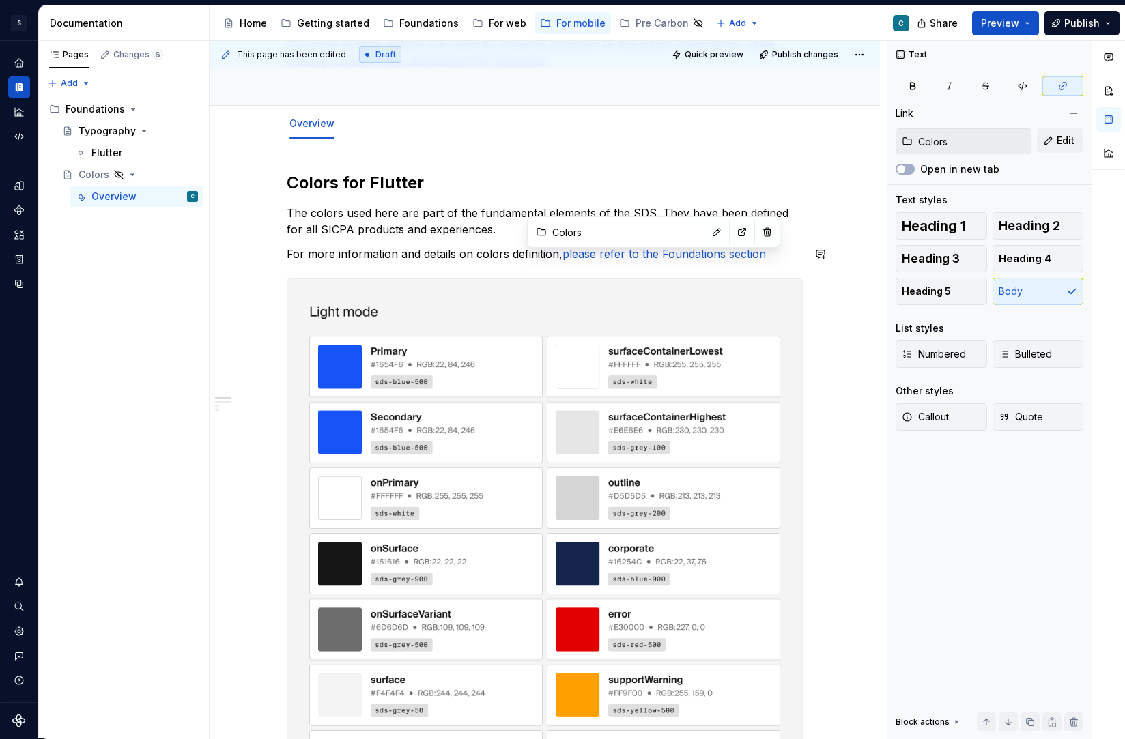
scroll to position [119, 0]
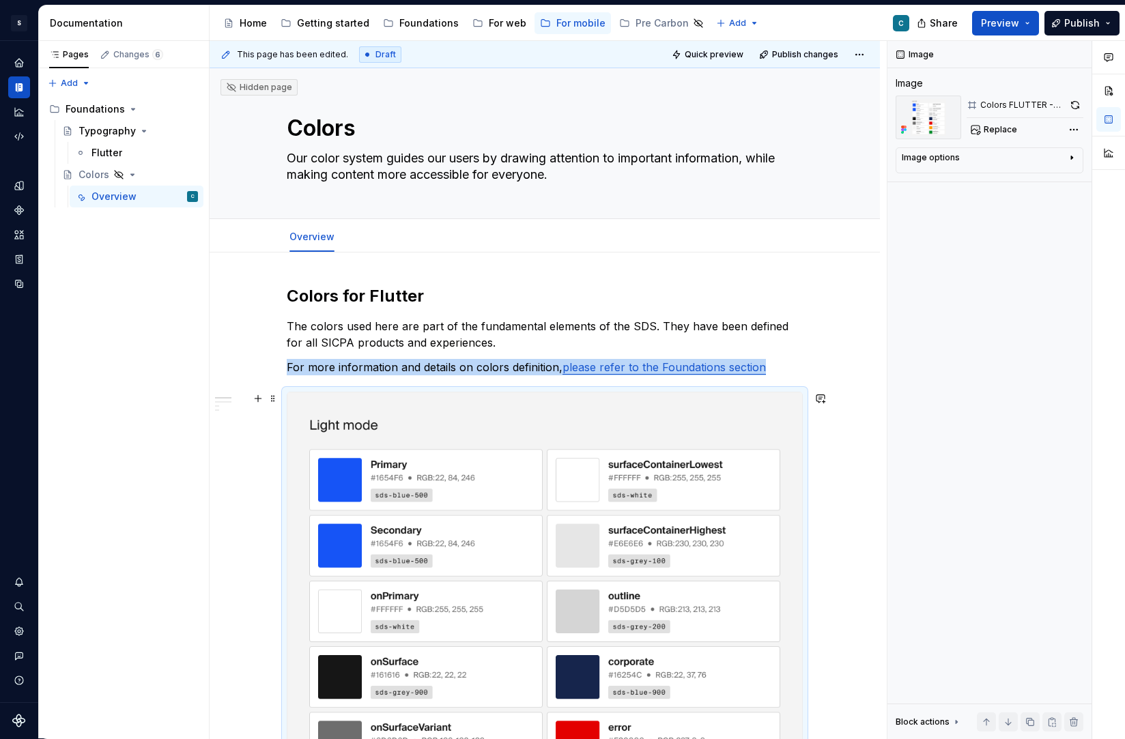
scroll to position [0, 0]
click at [712, 51] on span "Quick preview" at bounding box center [714, 54] width 59 height 11
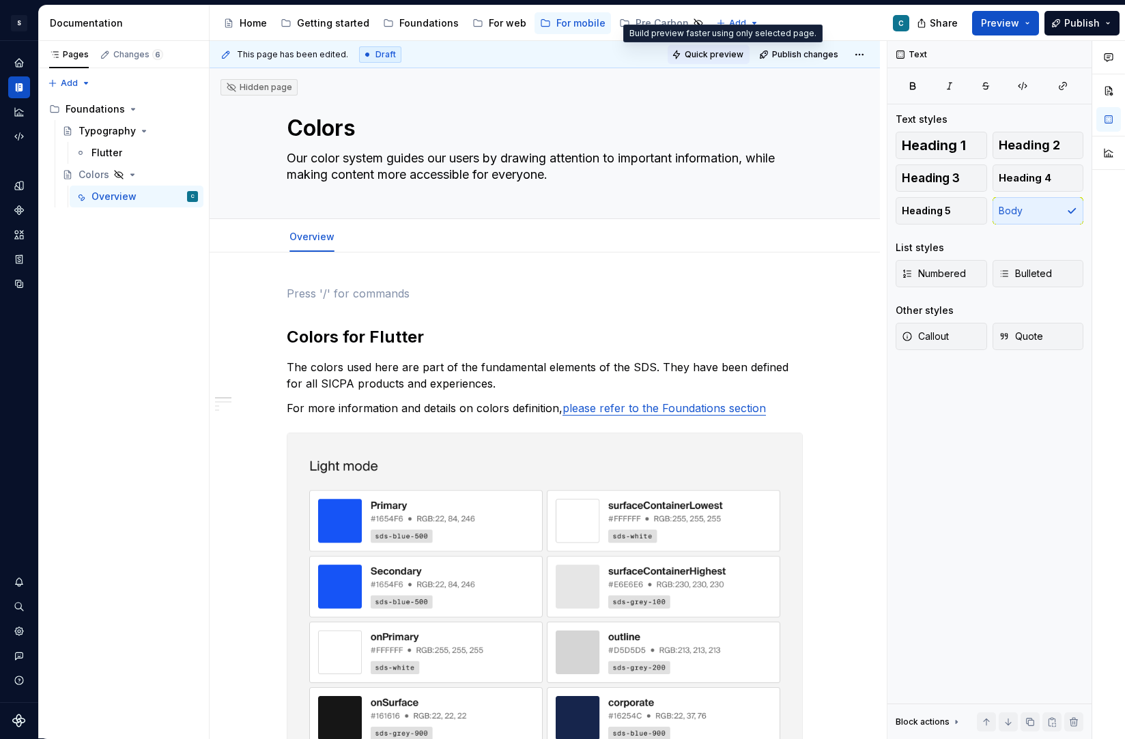
click at [722, 54] on span "Quick preview" at bounding box center [714, 54] width 59 height 11
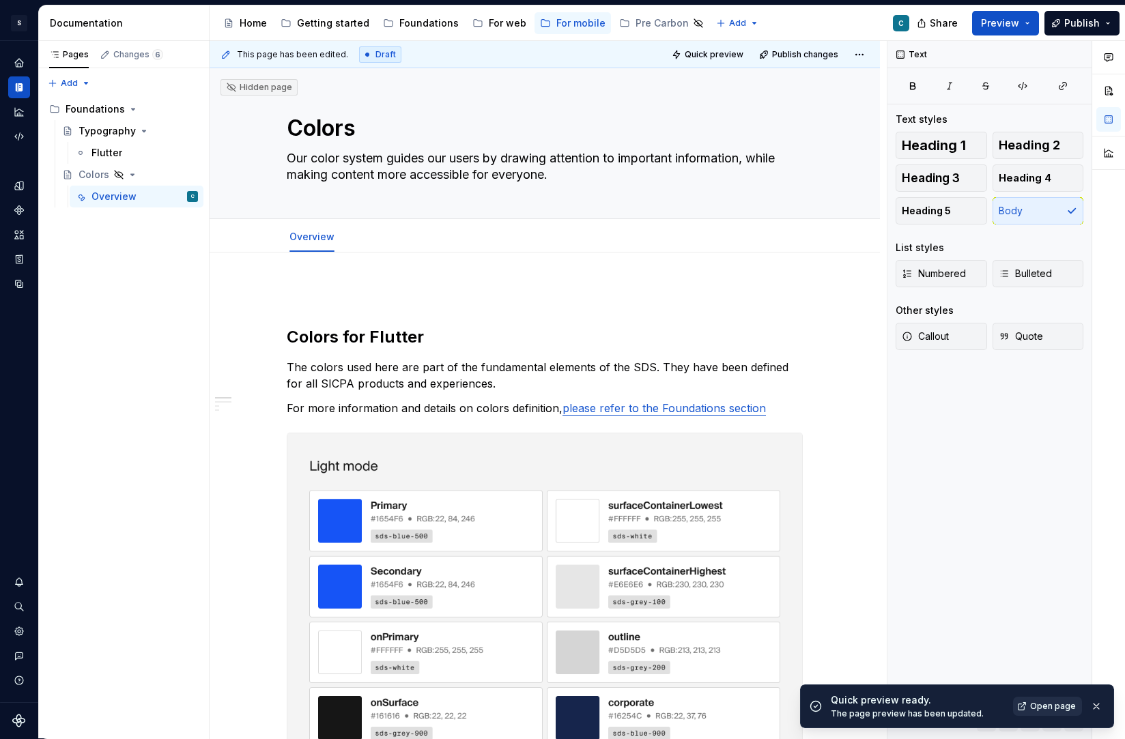
click at [1050, 704] on span "Open page" at bounding box center [1053, 706] width 46 height 11
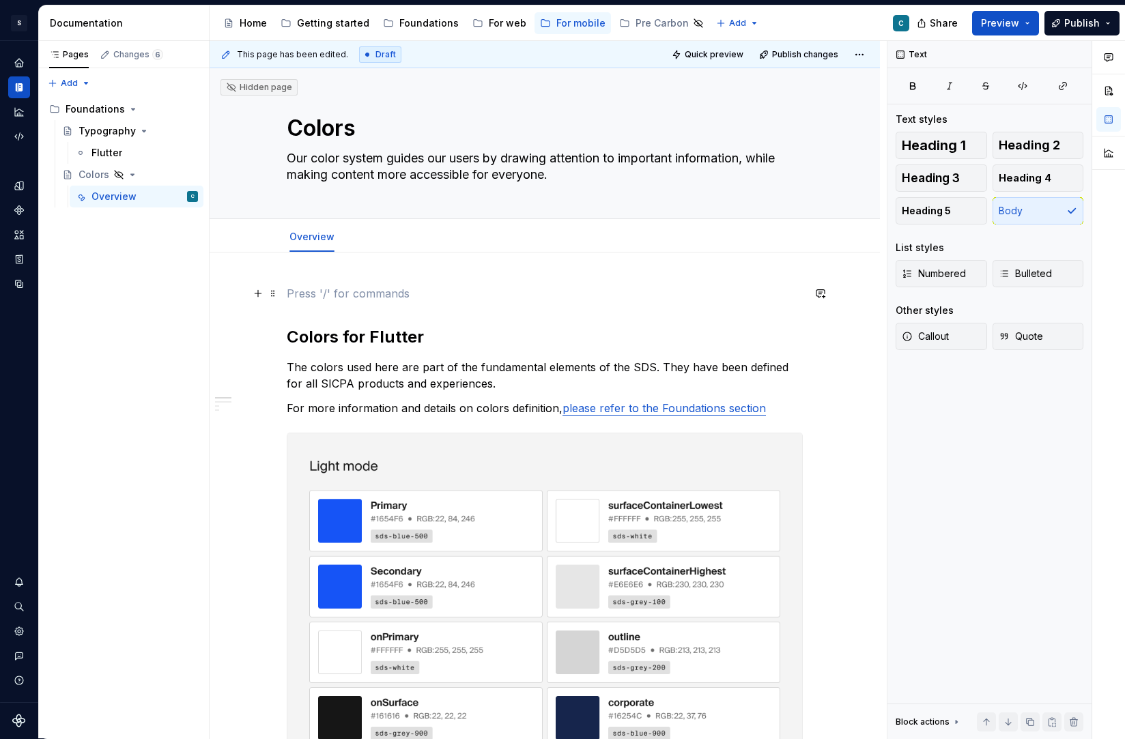
click at [311, 293] on p at bounding box center [545, 293] width 516 height 16
type textarea "*"
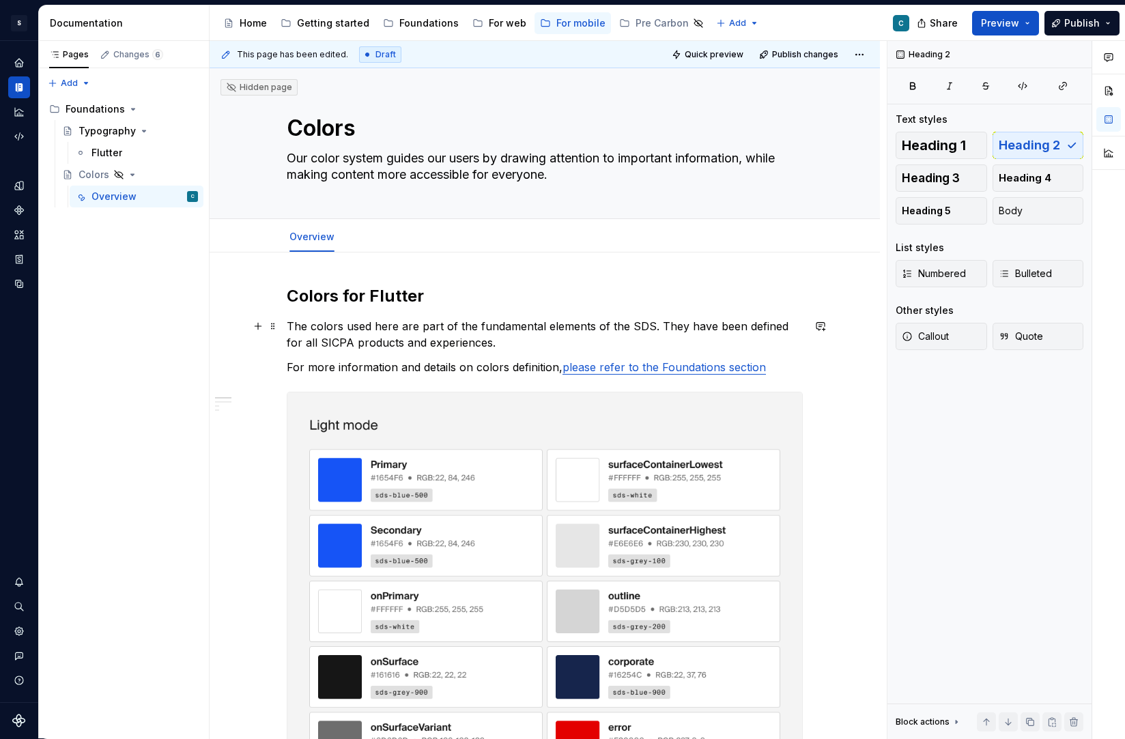
click at [636, 323] on p "The colors used here are part of the fundamental elements of the SDS. They have…" at bounding box center [545, 334] width 516 height 33
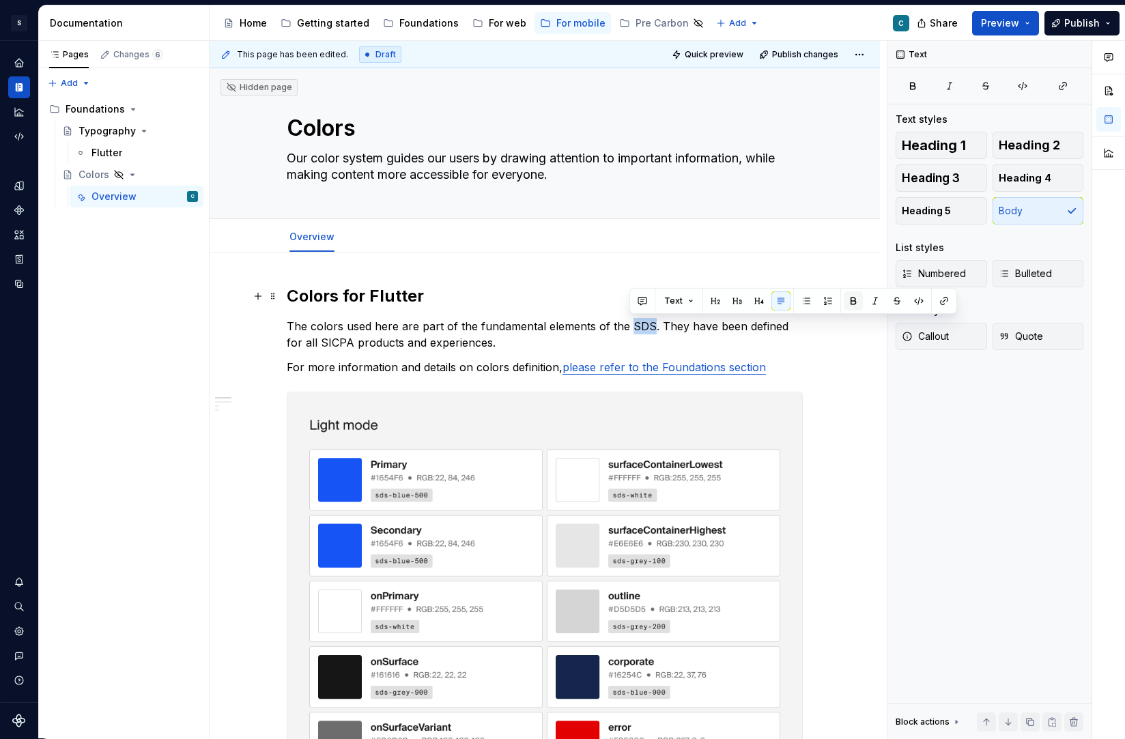
click at [850, 297] on button "button" at bounding box center [853, 300] width 19 height 19
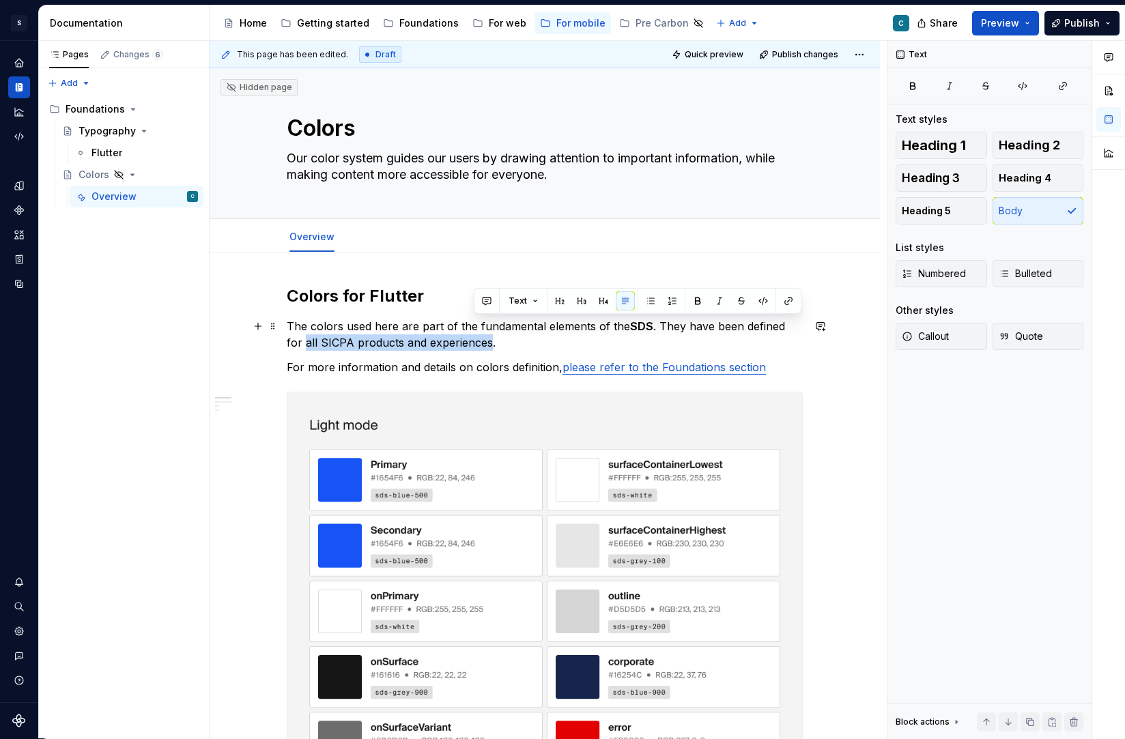
drag, startPoint x: 290, startPoint y: 344, endPoint x: 474, endPoint y: 340, distance: 184.3
click at [474, 340] on p "The colors used here are part of the fundamental elements of the SDS . They hav…" at bounding box center [545, 334] width 516 height 33
click at [699, 304] on button "button" at bounding box center [697, 300] width 19 height 19
click at [719, 334] on p "The colors used here are part of the fundamental elements of the SDS . They hav…" at bounding box center [545, 334] width 516 height 33
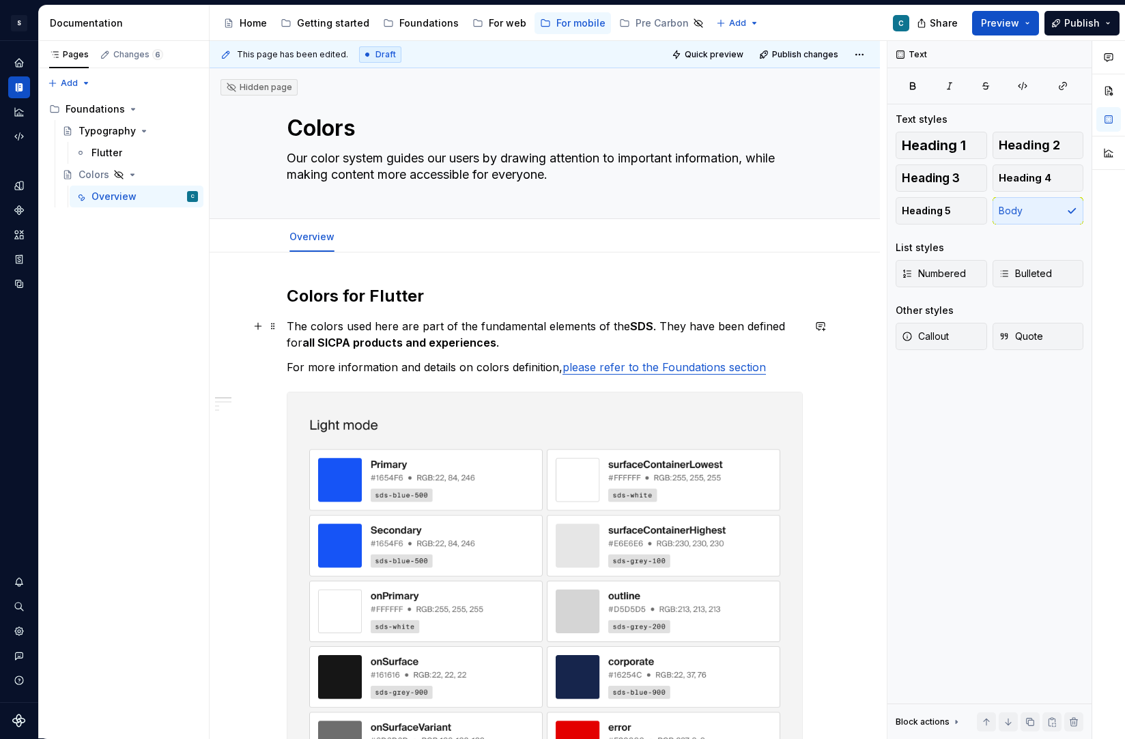
click at [386, 328] on p "The colors used here are part of the fundamental elements of the SDS . They hav…" at bounding box center [545, 334] width 516 height 33
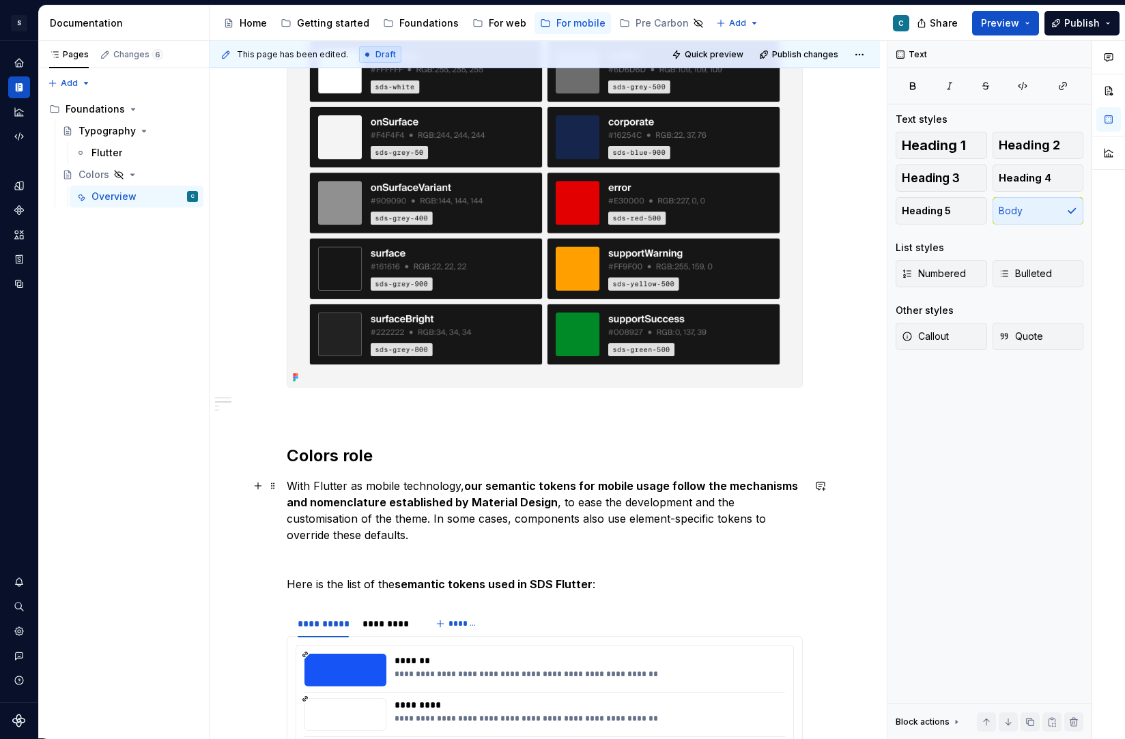
scroll to position [1098, 0]
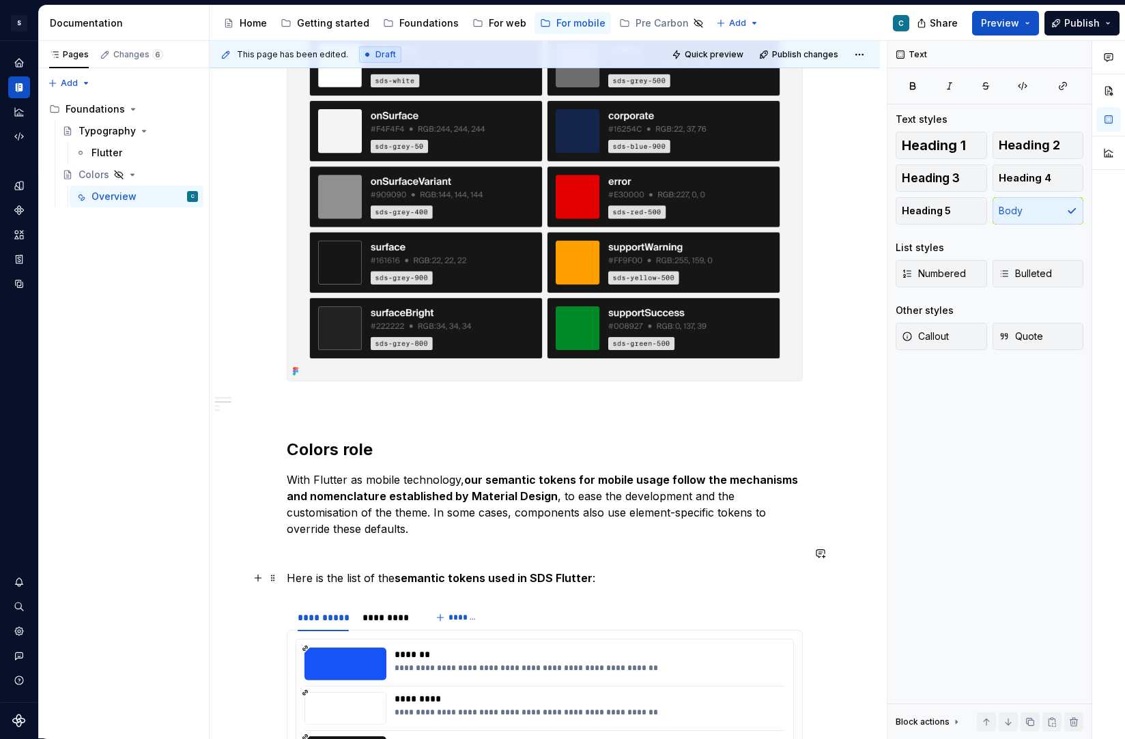
click at [329, 570] on p "Here is the list of the semantic tokens used in SDS Flutter :" at bounding box center [545, 578] width 516 height 16
click at [313, 555] on p at bounding box center [545, 553] width 516 height 16
click at [302, 550] on p at bounding box center [545, 553] width 516 height 16
click at [287, 580] on div "**********" at bounding box center [548, 390] width 677 height 698
click at [307, 554] on p at bounding box center [545, 553] width 516 height 16
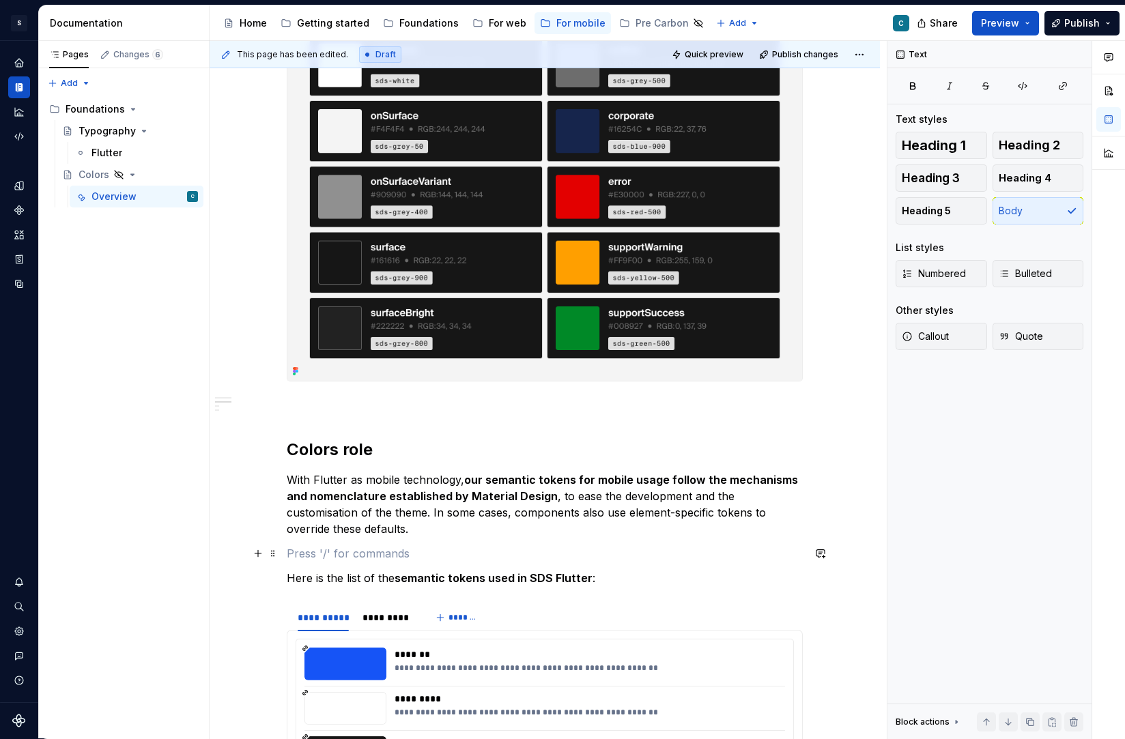
click at [311, 556] on p at bounding box center [545, 553] width 516 height 16
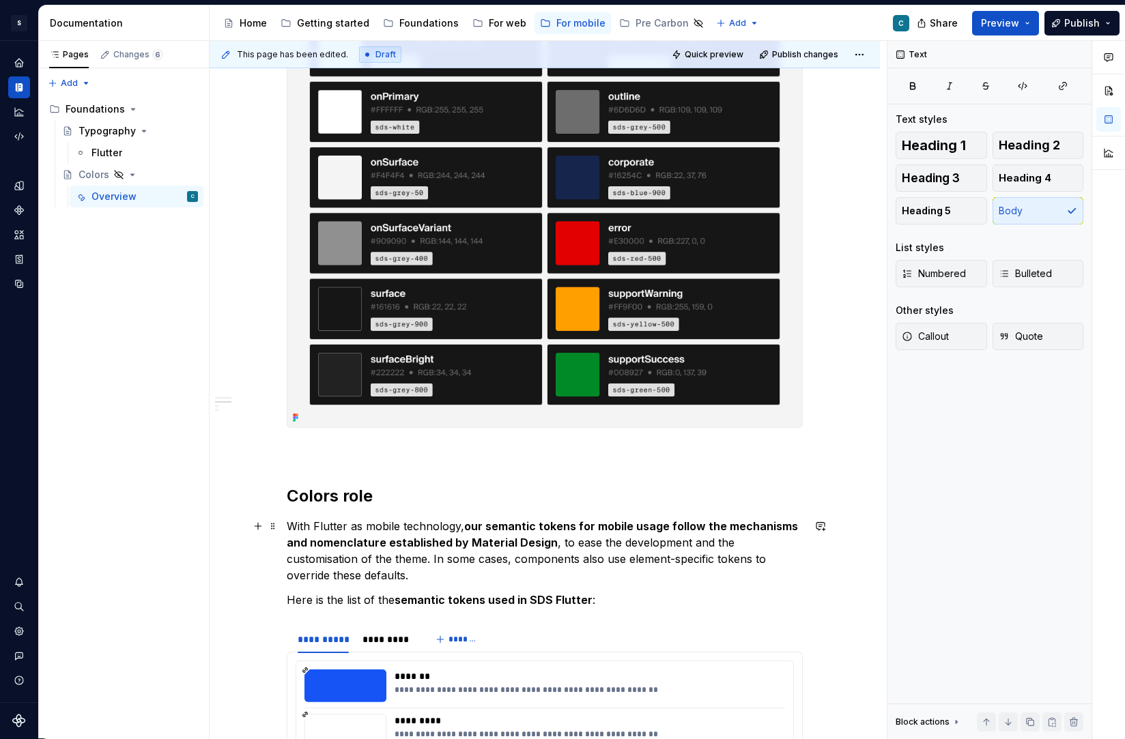
scroll to position [1112, 0]
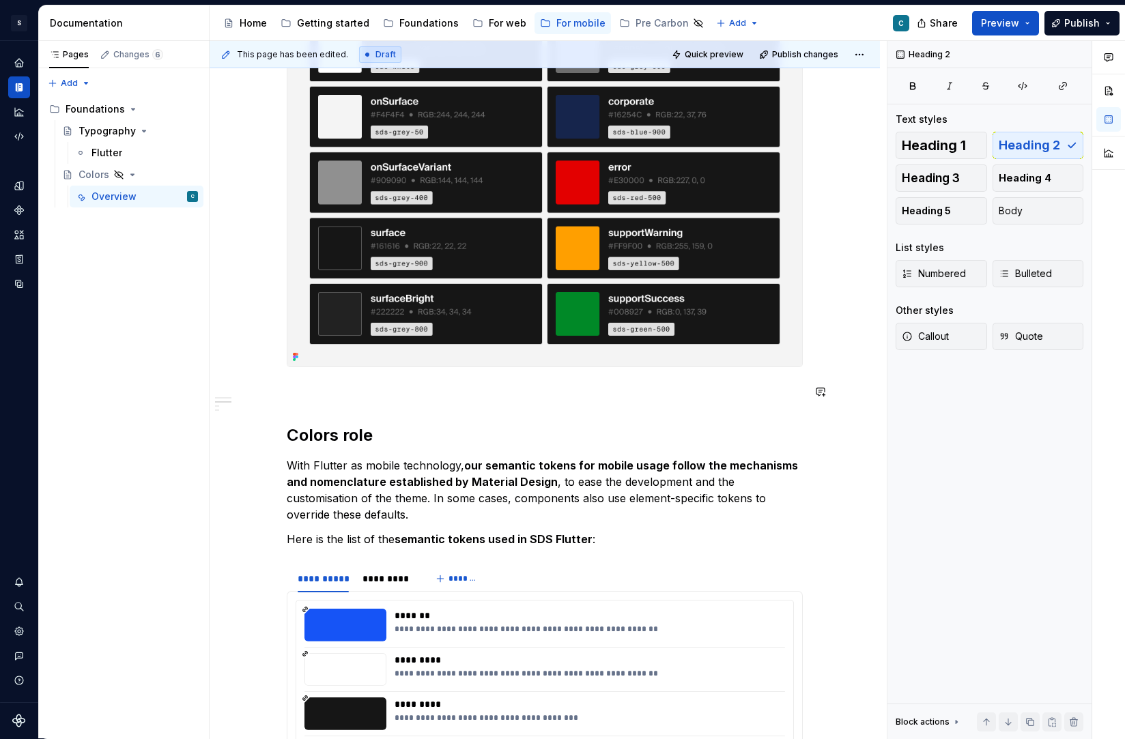
click at [336, 407] on div "**********" at bounding box center [545, 383] width 516 height 2421
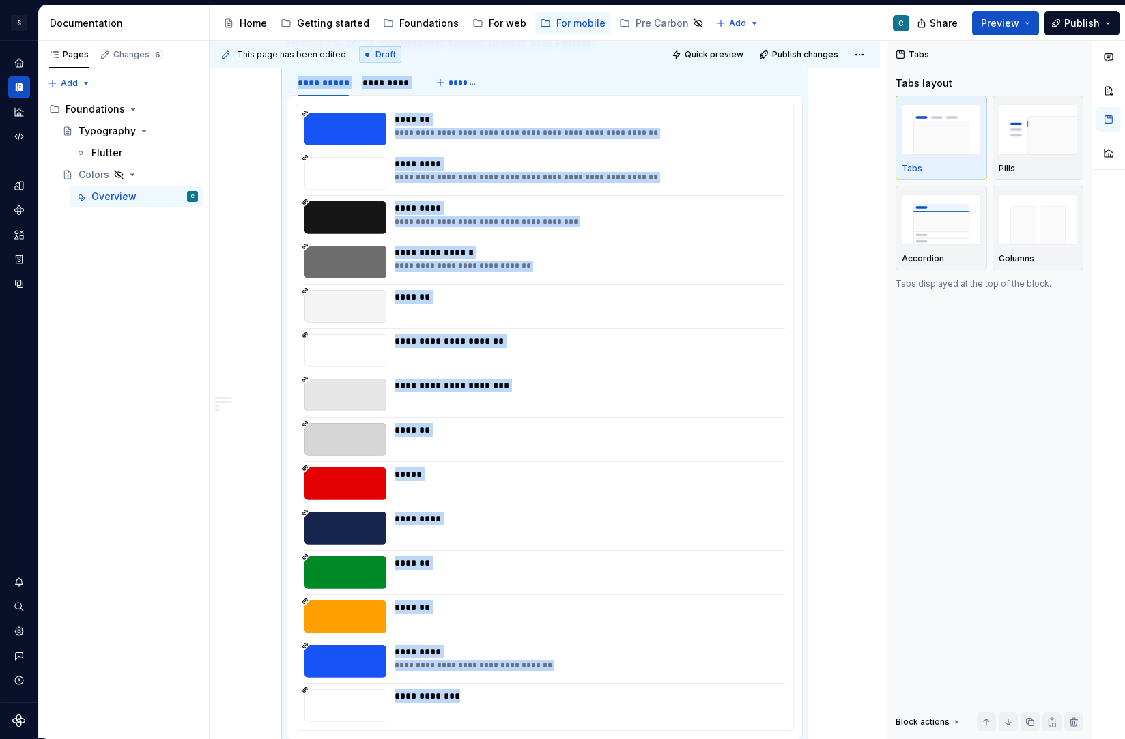
scroll to position [1639, 0]
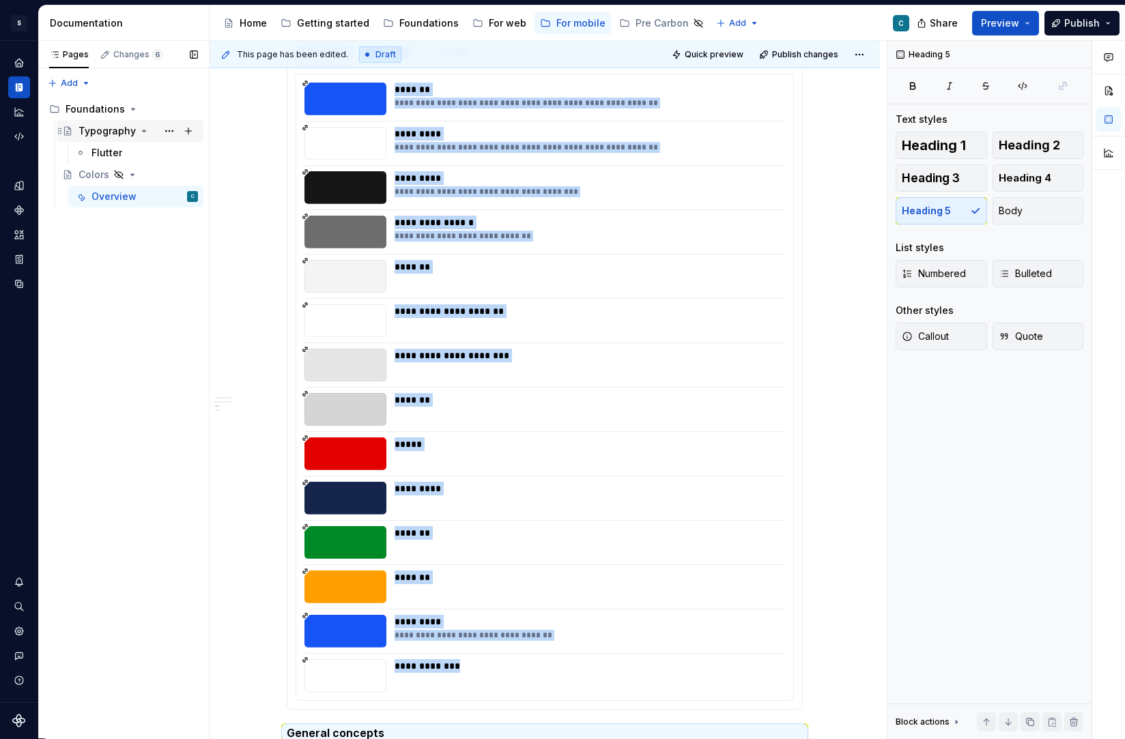
click at [115, 121] on div "Typography" at bounding box center [137, 130] width 119 height 19
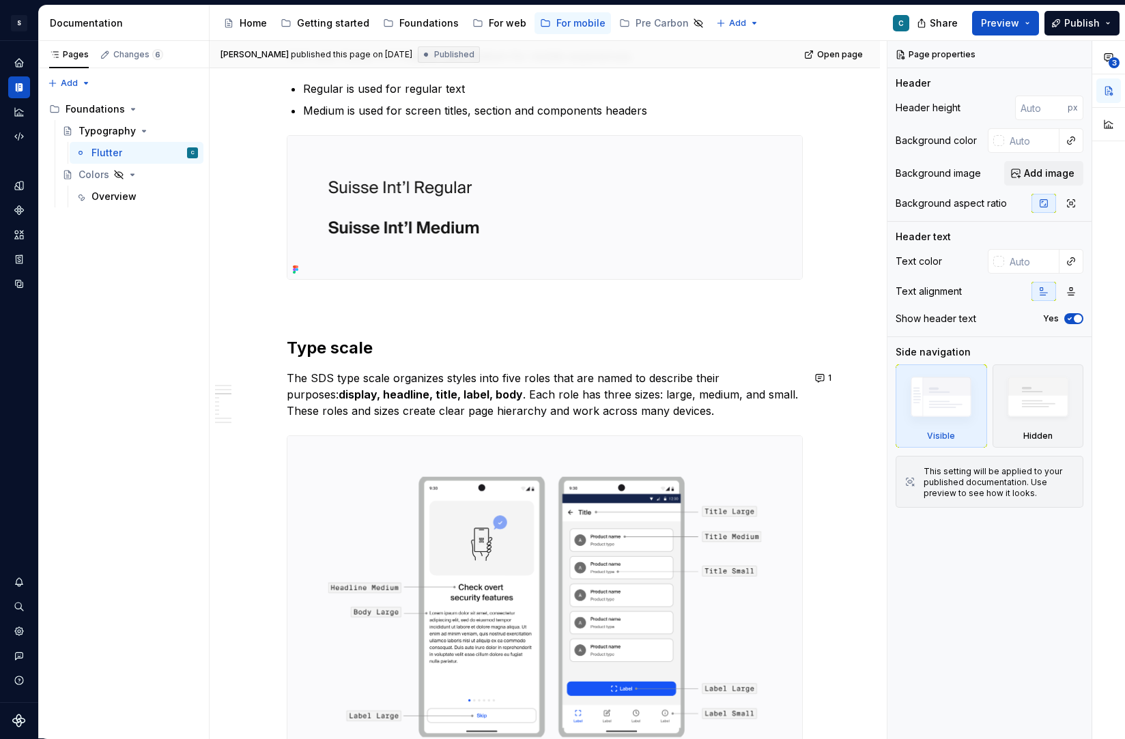
scroll to position [552, 0]
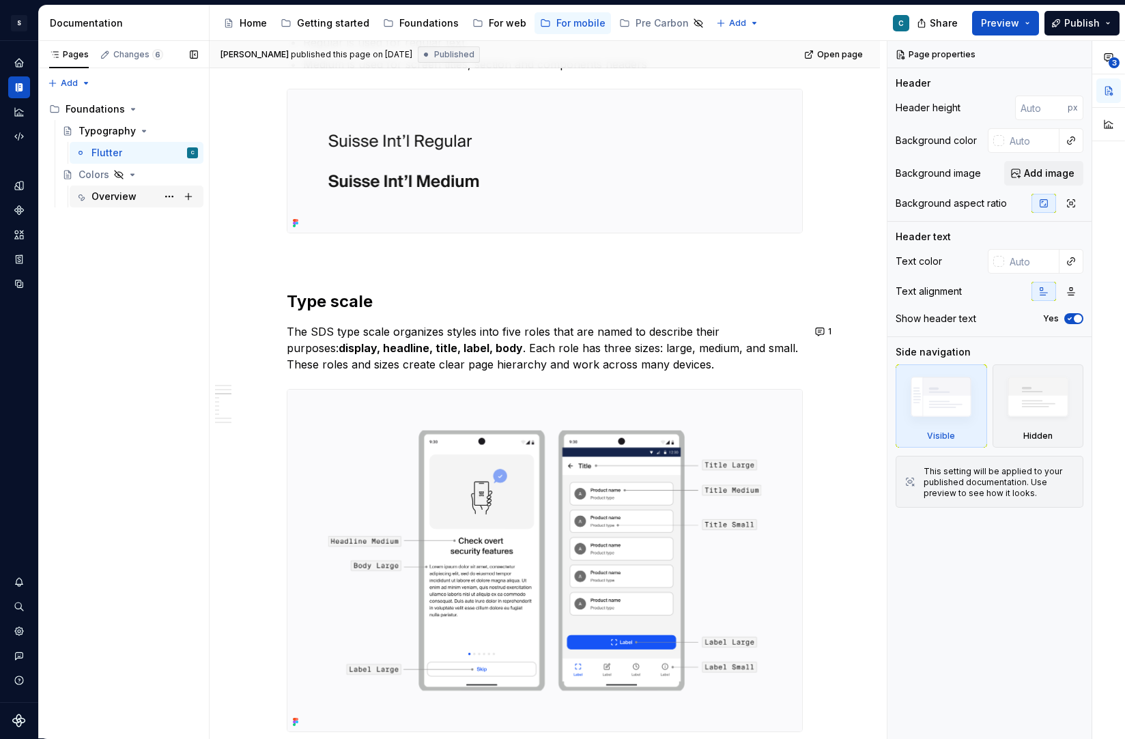
click at [119, 195] on div "Overview" at bounding box center [113, 197] width 45 height 14
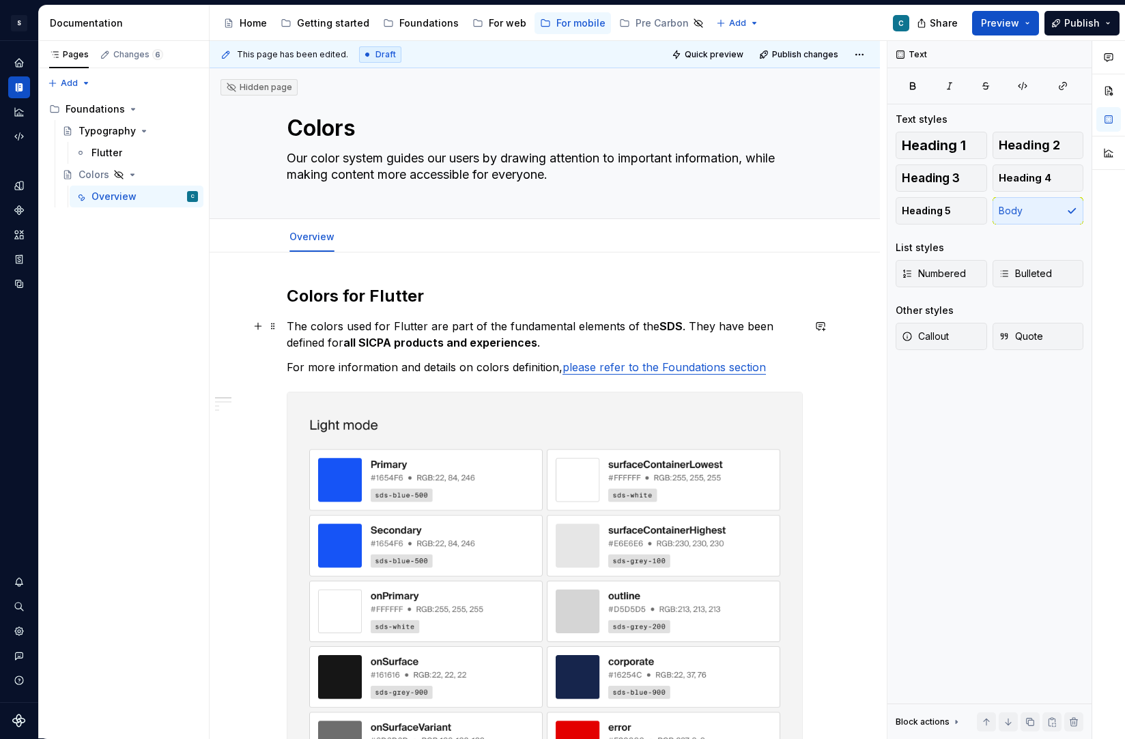
type textarea "*"
click at [332, 343] on p "The colors used for Flutter are part of the fundamental elements of the SDS . T…" at bounding box center [545, 334] width 516 height 33
paste div
click at [107, 132] on div "Typography" at bounding box center [106, 131] width 57 height 14
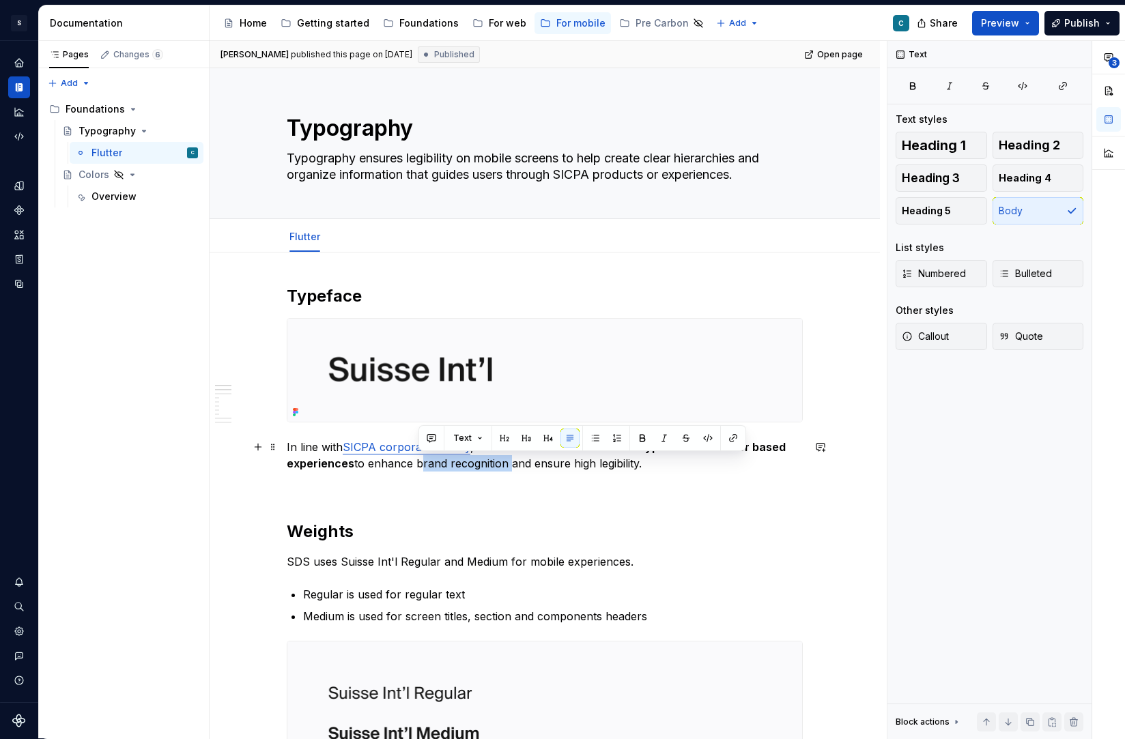
drag, startPoint x: 419, startPoint y: 463, endPoint x: 510, endPoint y: 462, distance: 90.8
click at [510, 462] on p "In line with SICPA corporate identity , we recommend the Suisse Int'l typeface …" at bounding box center [545, 455] width 516 height 33
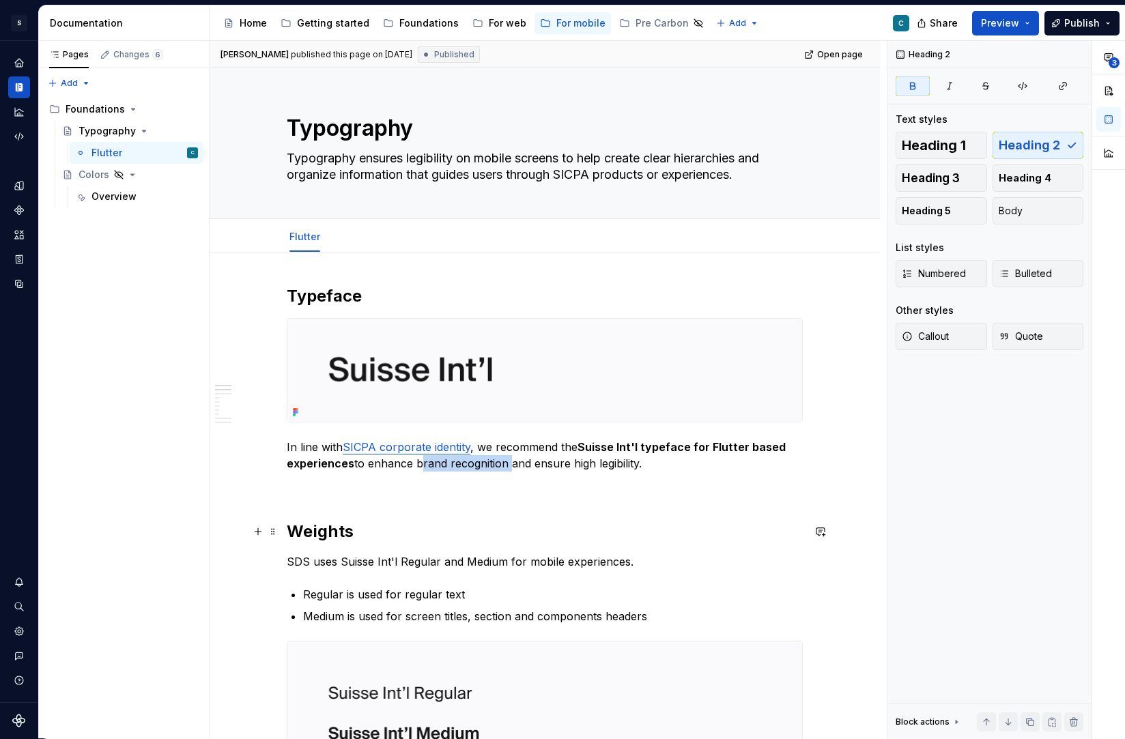
click at [515, 528] on h2 "Weights" at bounding box center [545, 532] width 516 height 22
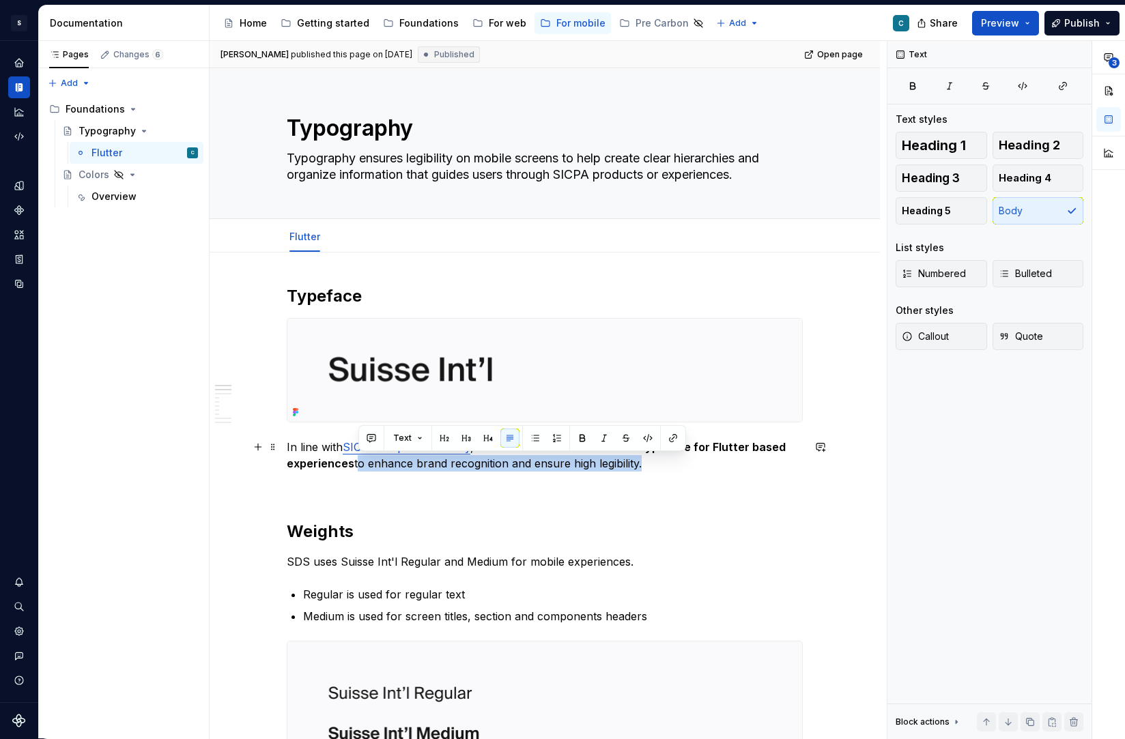
drag, startPoint x: 359, startPoint y: 464, endPoint x: 641, endPoint y: 468, distance: 281.9
click at [641, 468] on p "In line with SICPA corporate identity , we recommend the Suisse Int'l typeface …" at bounding box center [545, 455] width 516 height 33
copy p "to enhance brand recognition and ensure high legibility"
click at [103, 190] on div "Overview" at bounding box center [113, 197] width 45 height 14
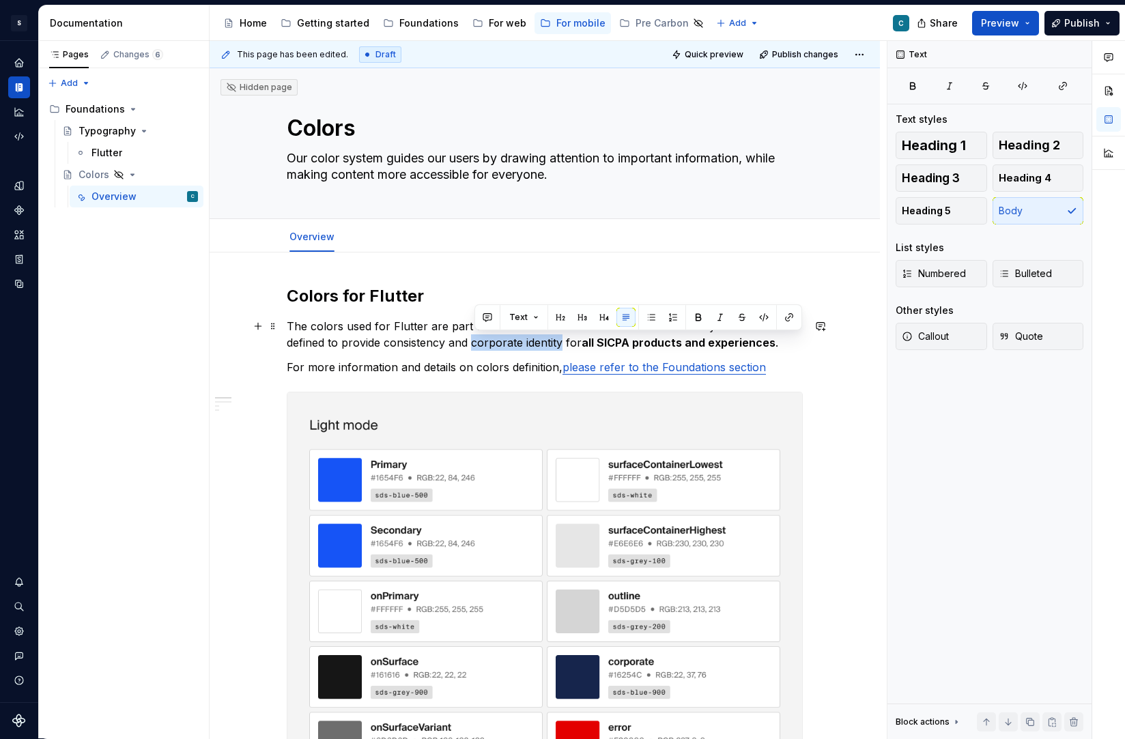
drag, startPoint x: 476, startPoint y: 343, endPoint x: 564, endPoint y: 340, distance: 88.1
click at [564, 340] on p "The colors used for Flutter are part of the fundamental elements of the SDS . T…" at bounding box center [545, 334] width 516 height 33
type textarea "*"
click at [364, 343] on p "The colors used for Flutter are part of the fundamental elements of the SDS . T…" at bounding box center [545, 334] width 516 height 33
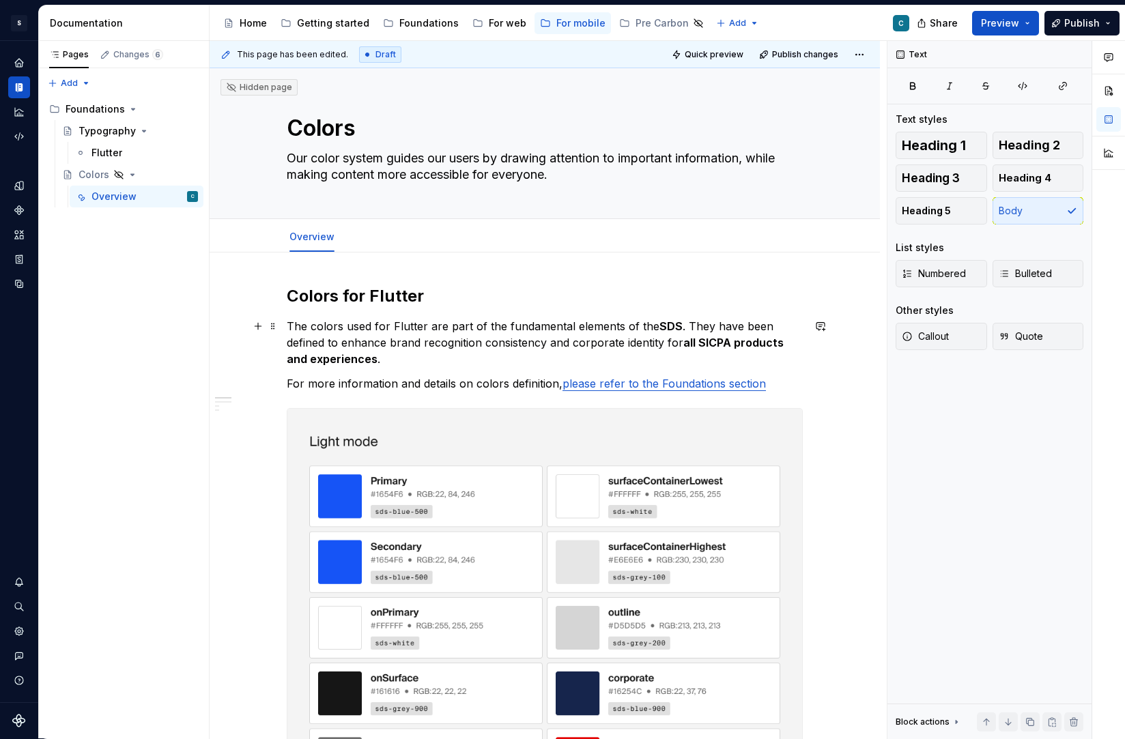
click at [521, 343] on p "The colors used for Flutter are part of the fundamental elements of the SDS . T…" at bounding box center [545, 342] width 516 height 49
click at [483, 344] on p "The colors used for Flutter are part of the fundamental elements of the SDS . T…" at bounding box center [545, 342] width 516 height 49
drag, startPoint x: 578, startPoint y: 343, endPoint x: 667, endPoint y: 335, distance: 89.8
click at [667, 335] on p "The colors used for Flutter are part of the fundamental elements of the SDS . T…" at bounding box center [545, 342] width 516 height 49
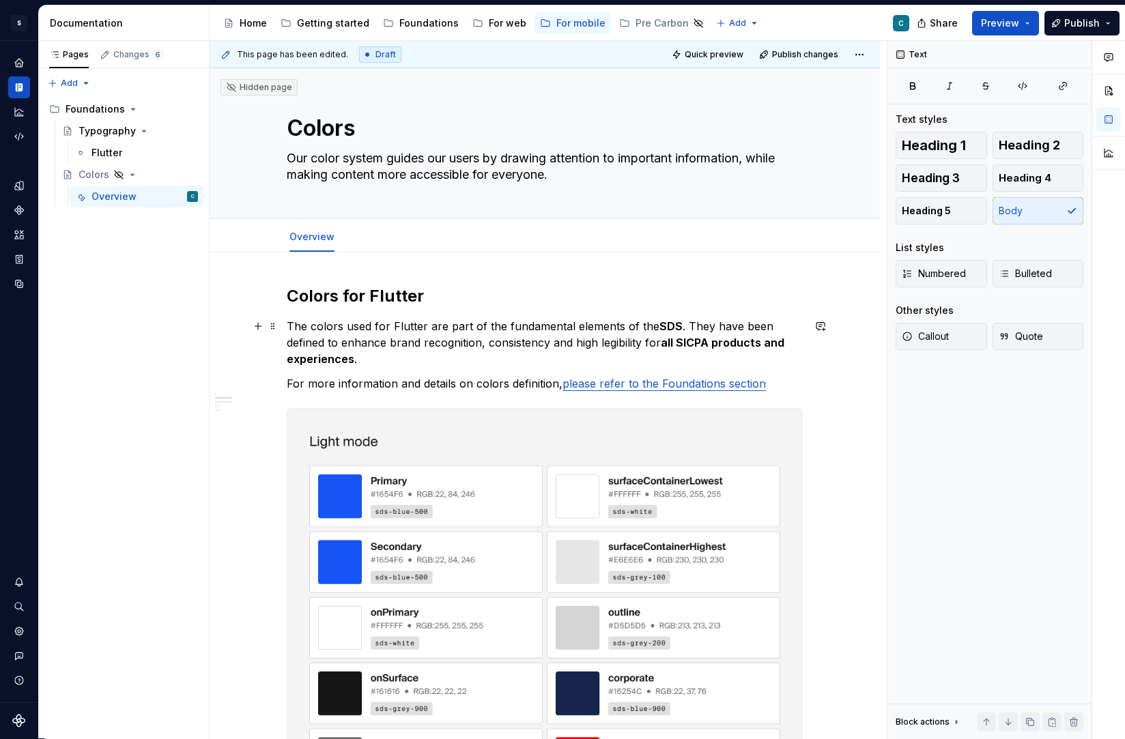
click at [713, 345] on strong "all SICPA products and experiences" at bounding box center [537, 351] width 500 height 30
click at [751, 358] on p "The colors used for Flutter are part of the fundamental elements of the SDS . T…" at bounding box center [545, 342] width 516 height 49
type textarea "*"
